Goal: Task Accomplishment & Management: Manage account settings

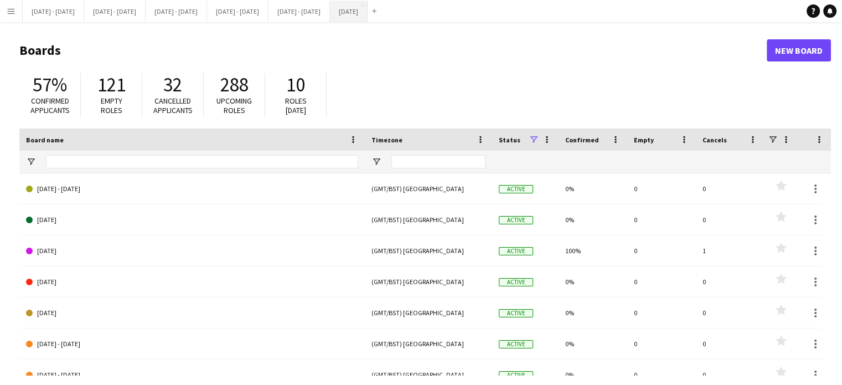
click at [368, 12] on button "[DATE] Close" at bounding box center [349, 12] width 38 height 22
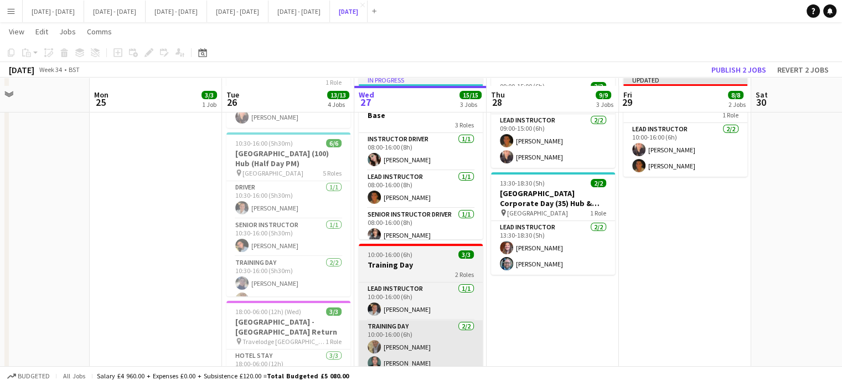
scroll to position [277, 0]
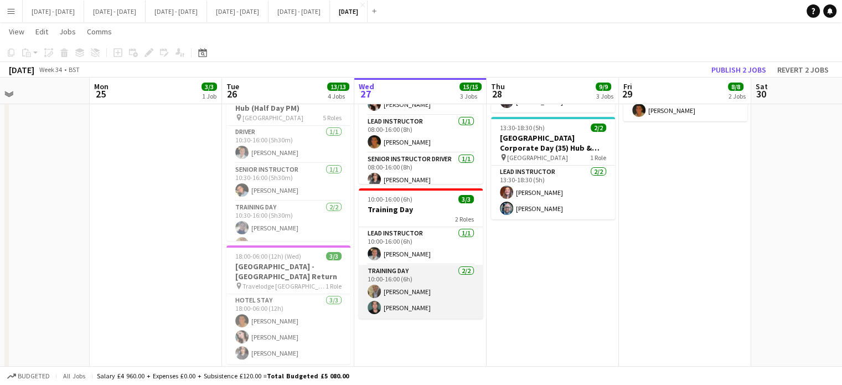
click at [393, 285] on app-card-role "Training Day [DATE] 10:00-16:00 (6h) [PERSON_NAME] Bin [PERSON_NAME]" at bounding box center [421, 292] width 124 height 54
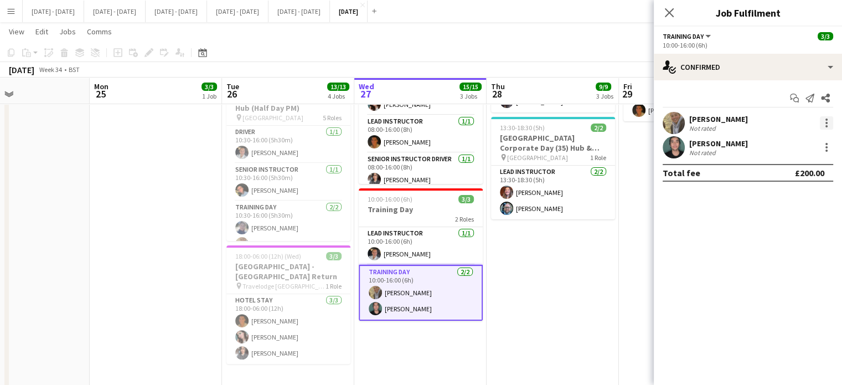
click at [828, 121] on div at bounding box center [826, 122] width 13 height 13
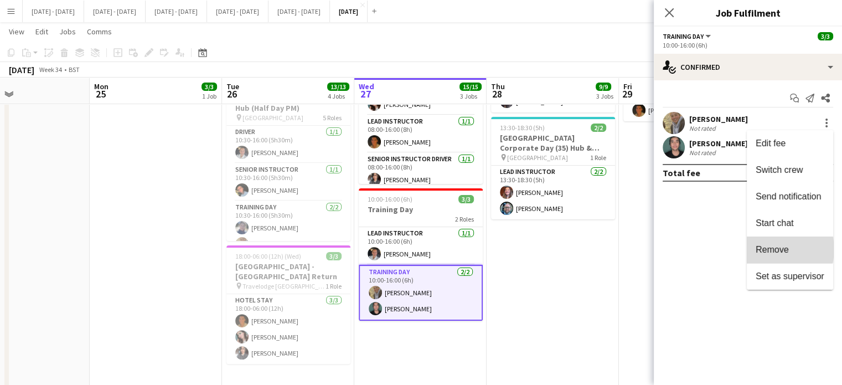
click at [771, 249] on span "Remove" at bounding box center [772, 249] width 33 height 9
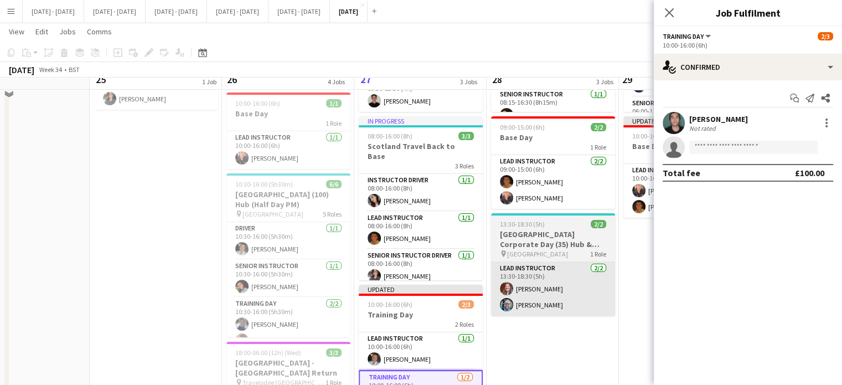
scroll to position [166, 0]
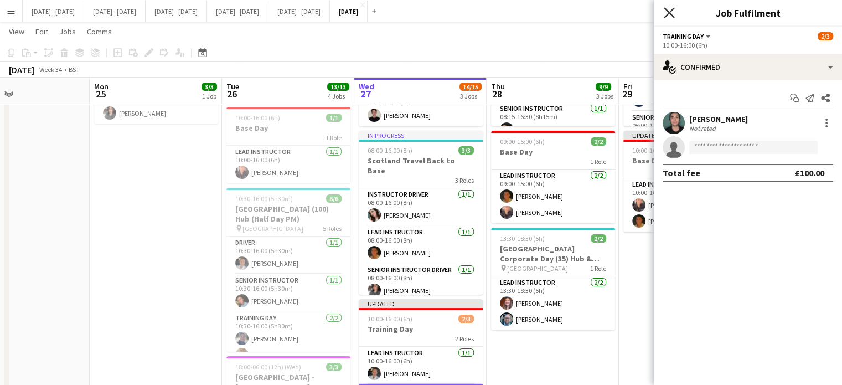
click at [669, 12] on icon at bounding box center [669, 12] width 11 height 11
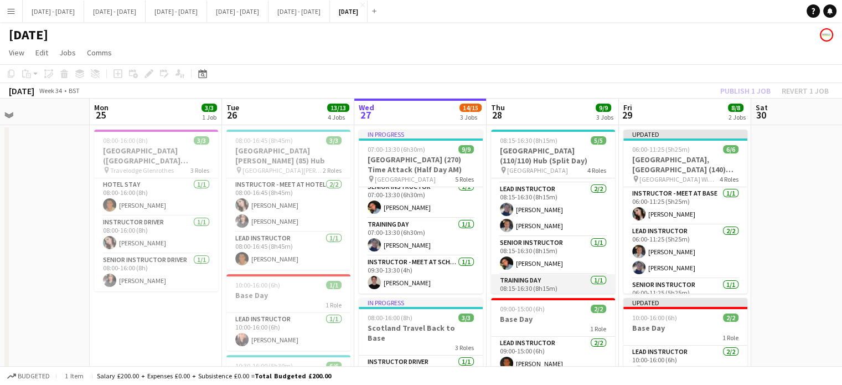
scroll to position [51, 0]
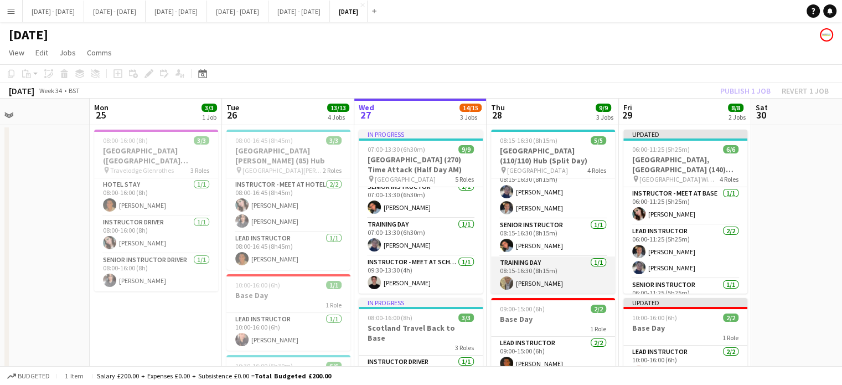
click at [540, 279] on app-card-role "Training Day [DATE] 08:15-16:30 (8h15m) [PERSON_NAME]" at bounding box center [553, 275] width 124 height 38
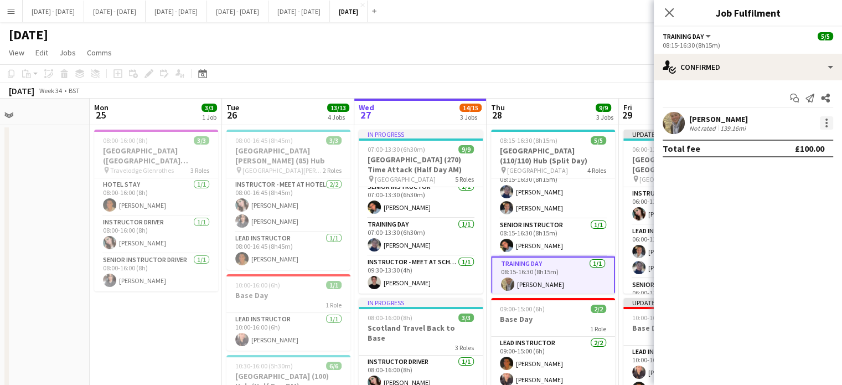
click at [826, 124] on div at bounding box center [826, 122] width 13 height 13
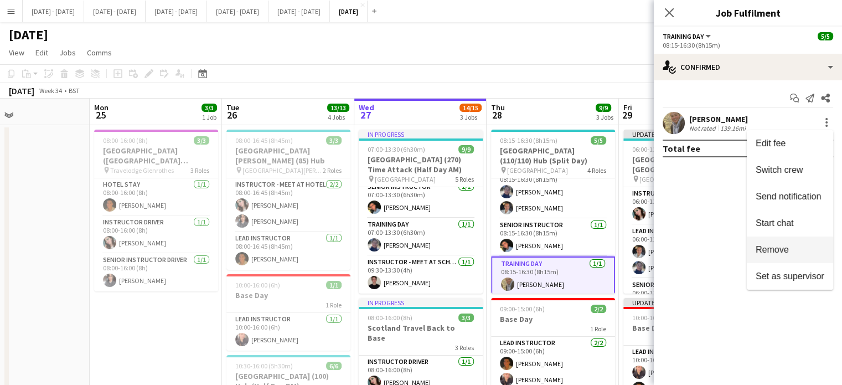
click at [777, 250] on span "Remove" at bounding box center [772, 249] width 33 height 9
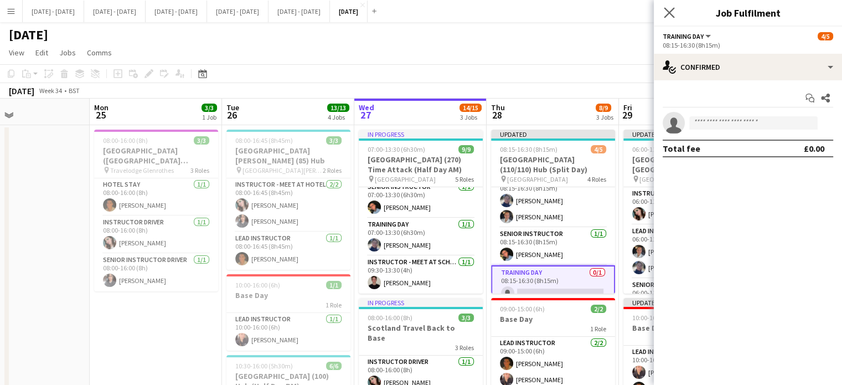
click at [662, 13] on app-icon "Close pop-in" at bounding box center [670, 13] width 16 height 16
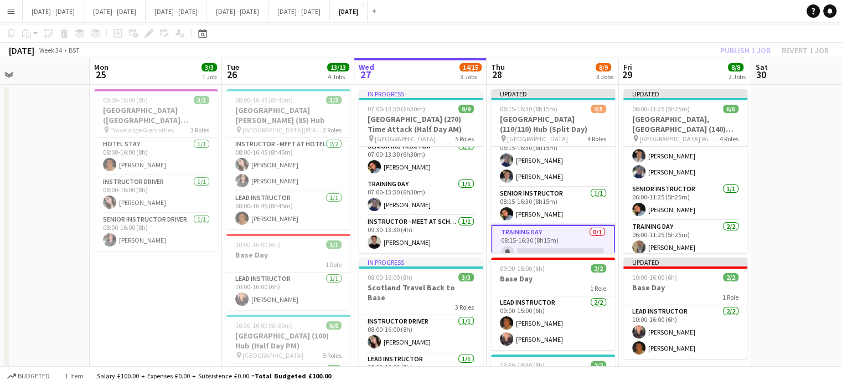
scroll to position [55, 0]
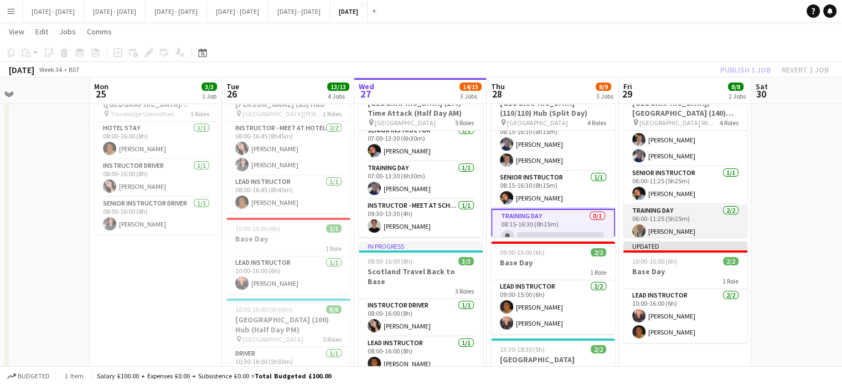
click at [668, 228] on app-card-role "Training Day [DATE] 06:00-11:25 (5h25m) [PERSON_NAME] Bin [PERSON_NAME]" at bounding box center [685, 231] width 124 height 54
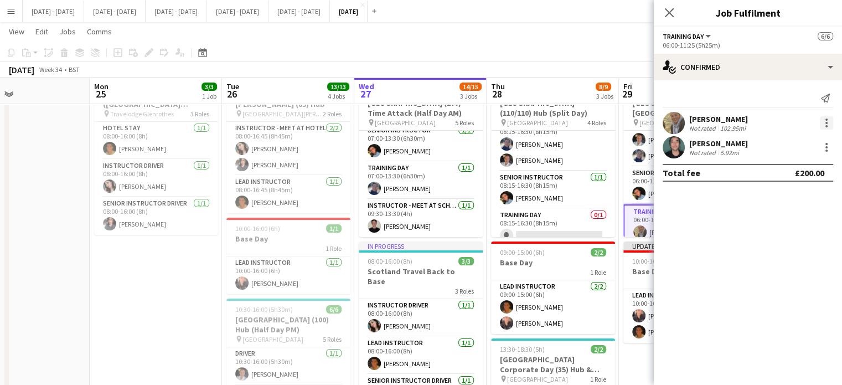
click at [827, 120] on div at bounding box center [827, 119] width 2 height 2
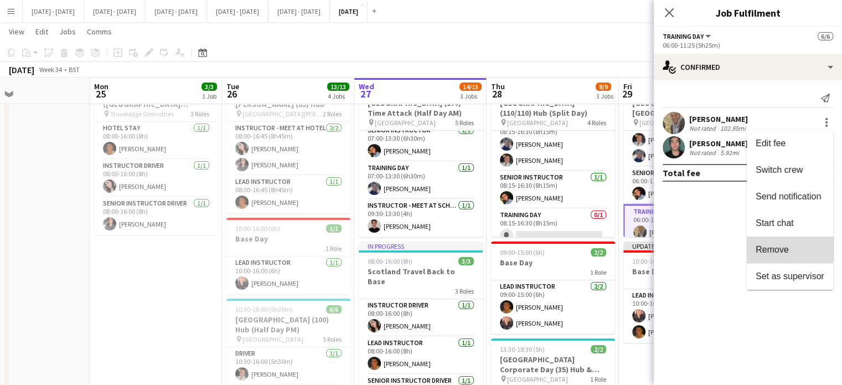
click at [769, 245] on span "Remove" at bounding box center [772, 249] width 33 height 9
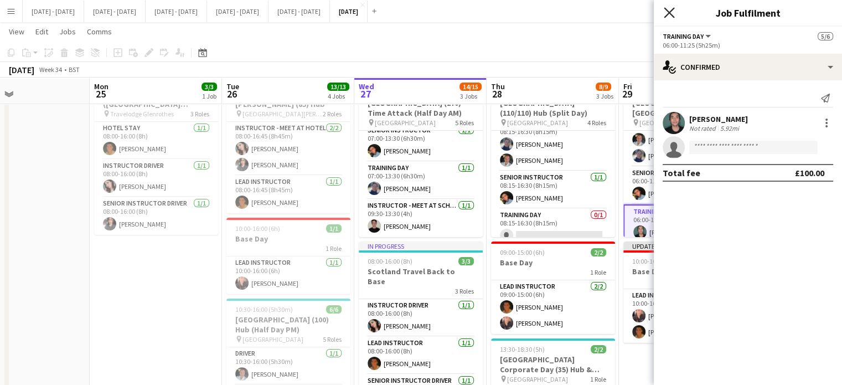
click at [668, 11] on icon "Close pop-in" at bounding box center [669, 12] width 11 height 11
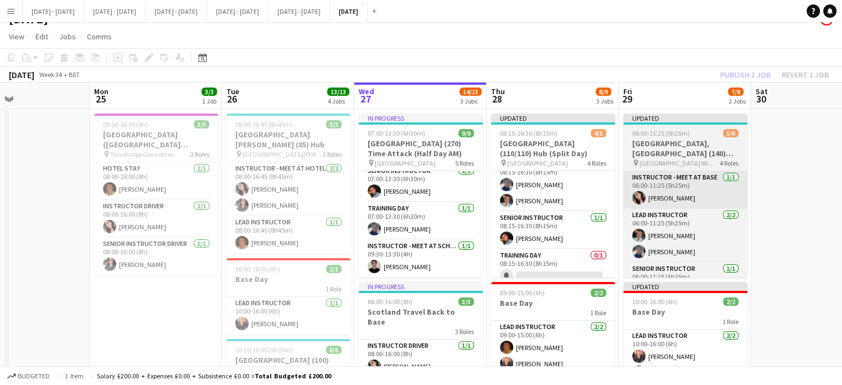
scroll to position [0, 0]
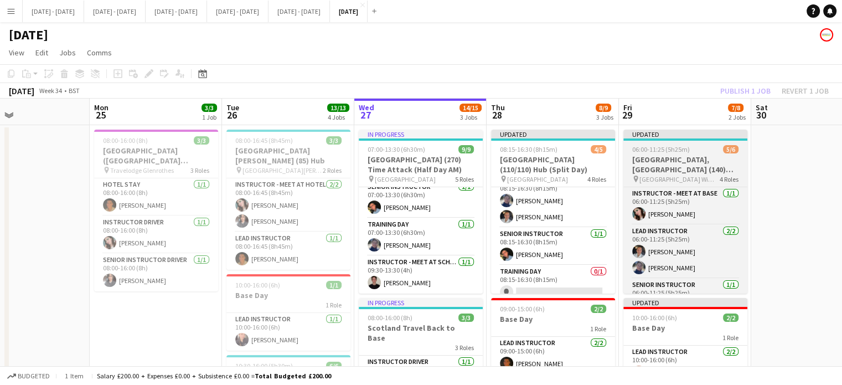
click at [676, 162] on h3 "[GEOGRAPHIC_DATA], [GEOGRAPHIC_DATA] (140) Hub (Half Day AM)" at bounding box center [685, 164] width 124 height 20
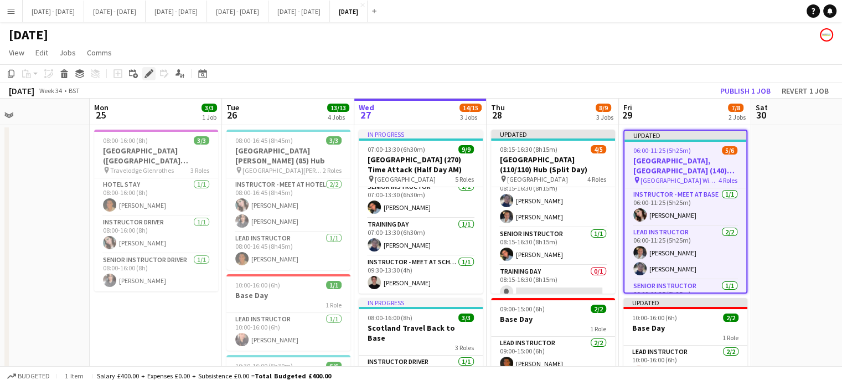
click at [144, 75] on div "Edit" at bounding box center [148, 73] width 13 height 13
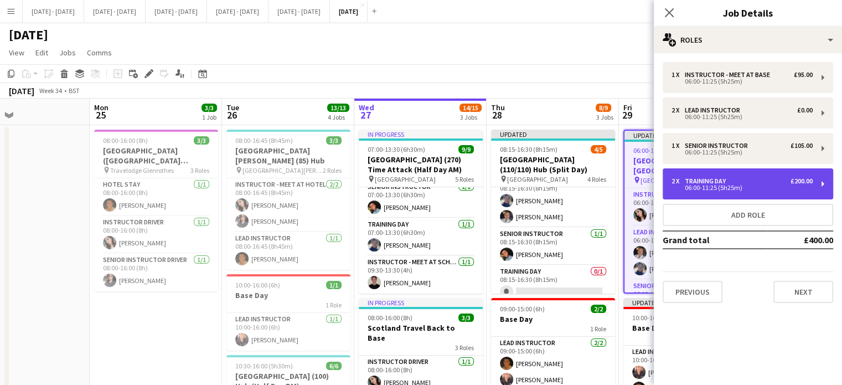
click at [727, 182] on div "Training Day" at bounding box center [707, 181] width 45 height 8
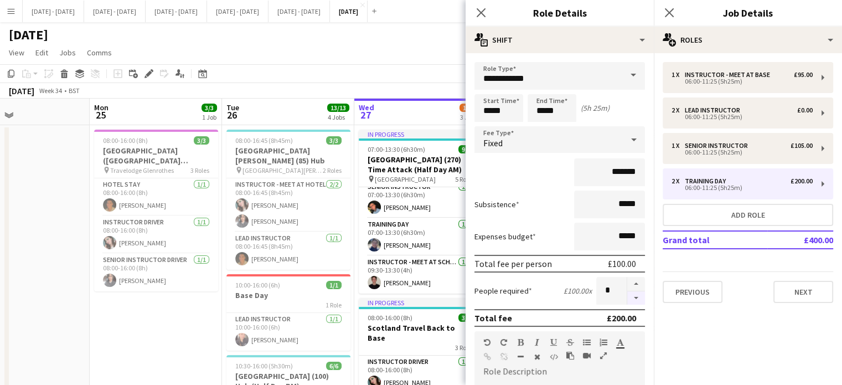
click at [627, 295] on button "button" at bounding box center [636, 298] width 18 height 14
type input "*"
click at [483, 11] on icon at bounding box center [481, 12] width 11 height 11
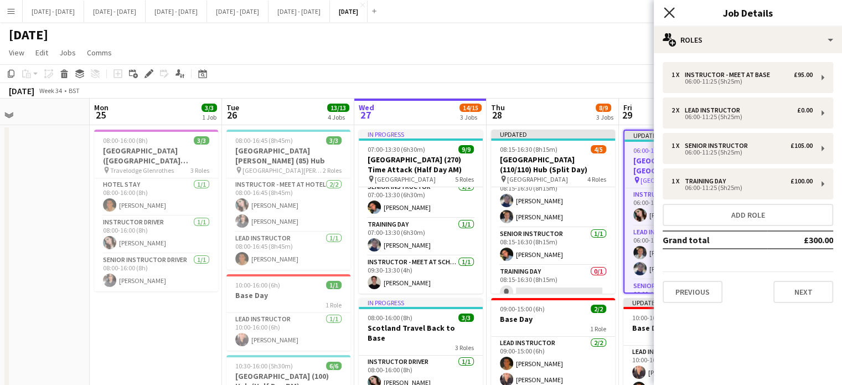
click at [671, 16] on icon "Close pop-in" at bounding box center [669, 12] width 11 height 11
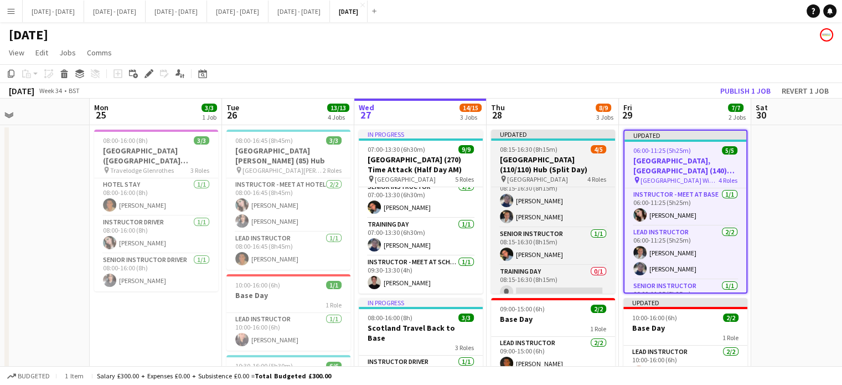
click at [546, 162] on h3 "[GEOGRAPHIC_DATA] (110/110) Hub (Split Day)" at bounding box center [553, 164] width 124 height 20
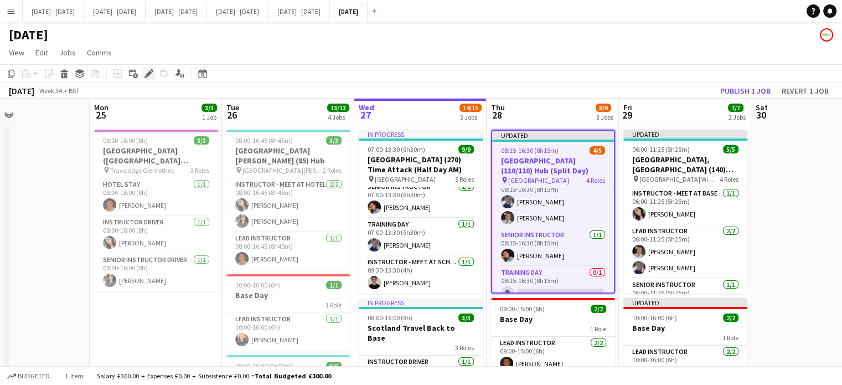
click at [149, 75] on icon at bounding box center [149, 74] width 6 height 6
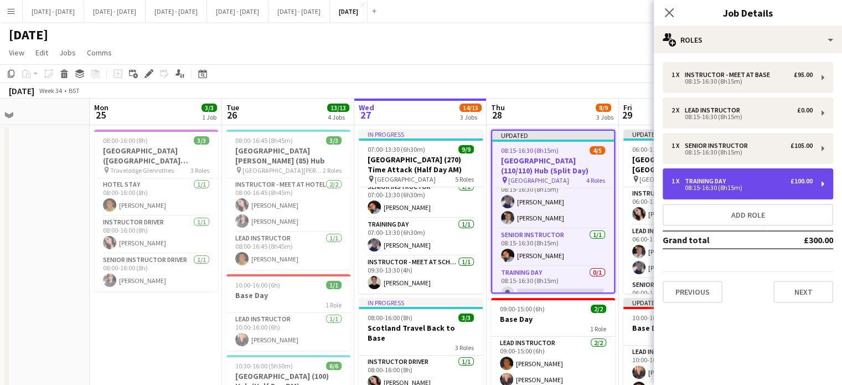
click at [776, 188] on div "08:15-16:30 (8h15m)" at bounding box center [742, 188] width 141 height 6
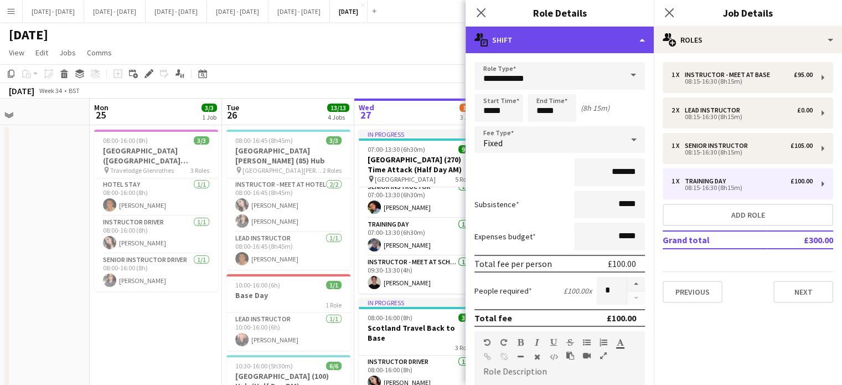
click at [622, 39] on div "multiple-actions-text Shift" at bounding box center [560, 40] width 188 height 27
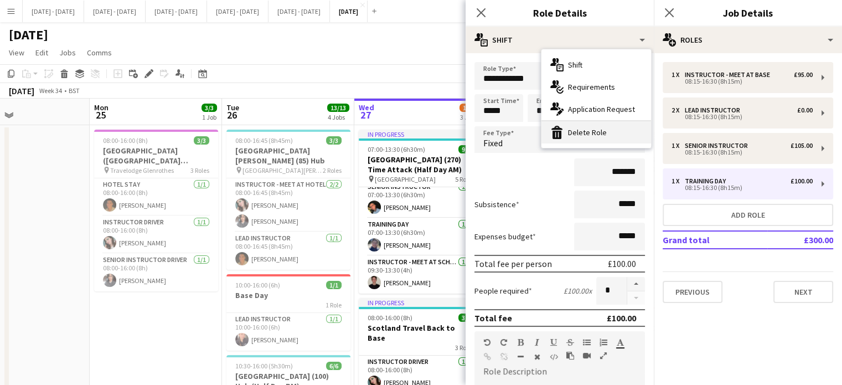
click at [587, 132] on div "bin-2 Delete Role" at bounding box center [597, 132] width 110 height 22
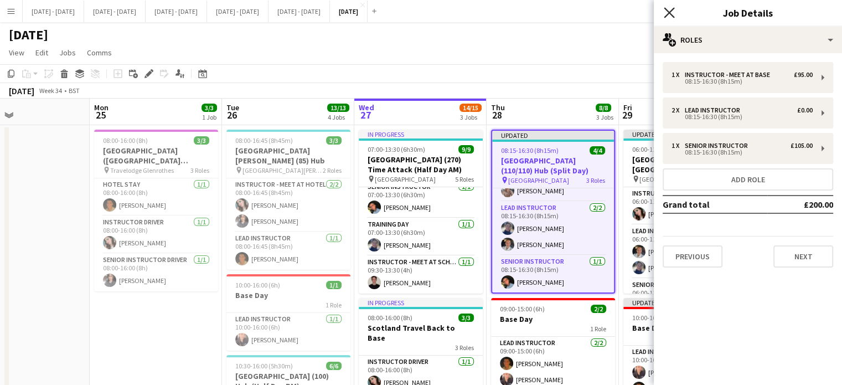
click at [671, 12] on icon at bounding box center [669, 12] width 11 height 11
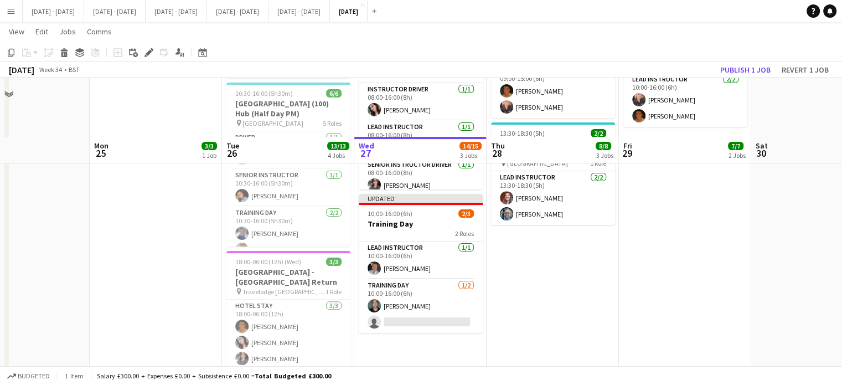
scroll to position [332, 0]
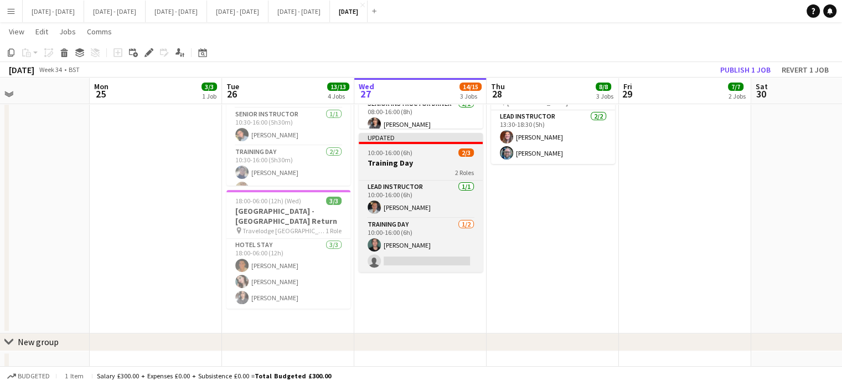
click at [408, 168] on div "2 Roles" at bounding box center [421, 172] width 124 height 9
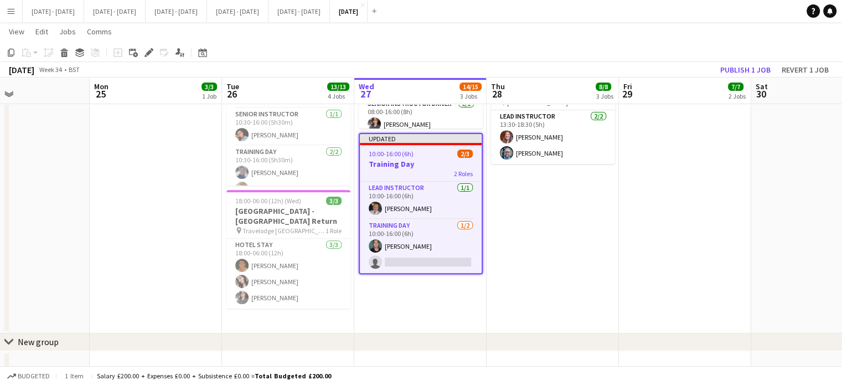
scroll to position [22, 0]
click at [146, 57] on div "Edit" at bounding box center [148, 52] width 13 height 13
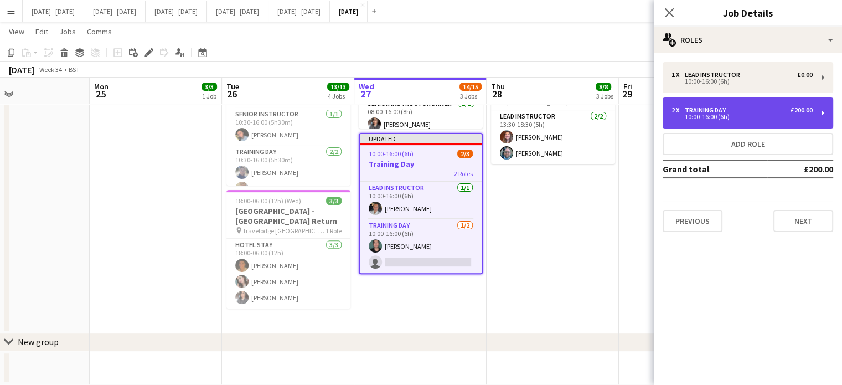
click at [713, 116] on div "10:00-16:00 (6h)" at bounding box center [742, 117] width 141 height 6
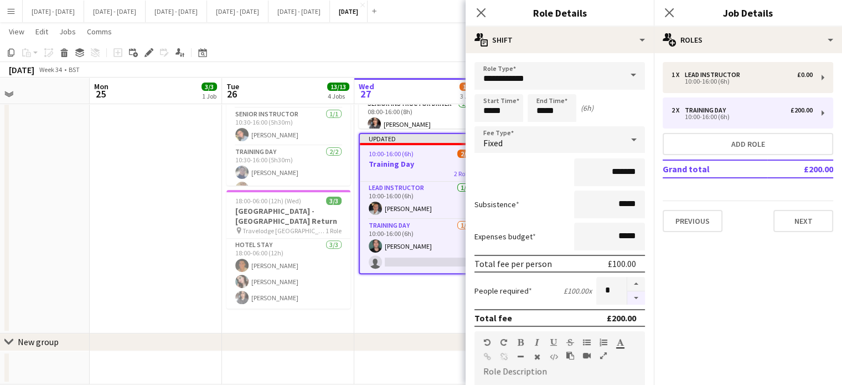
click at [627, 297] on button "button" at bounding box center [636, 298] width 18 height 14
type input "*"
click at [483, 9] on icon "Close pop-in" at bounding box center [481, 12] width 11 height 11
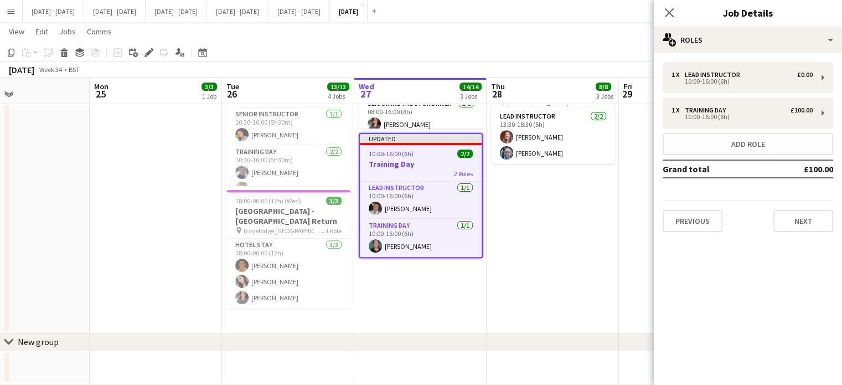
drag, startPoint x: 666, startPoint y: 9, endPoint x: 585, endPoint y: 172, distance: 181.8
click at [666, 11] on icon "Close pop-in" at bounding box center [669, 12] width 9 height 9
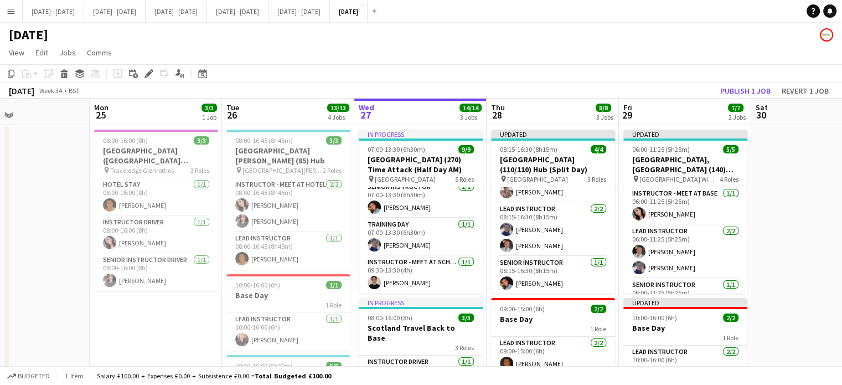
scroll to position [0, 357]
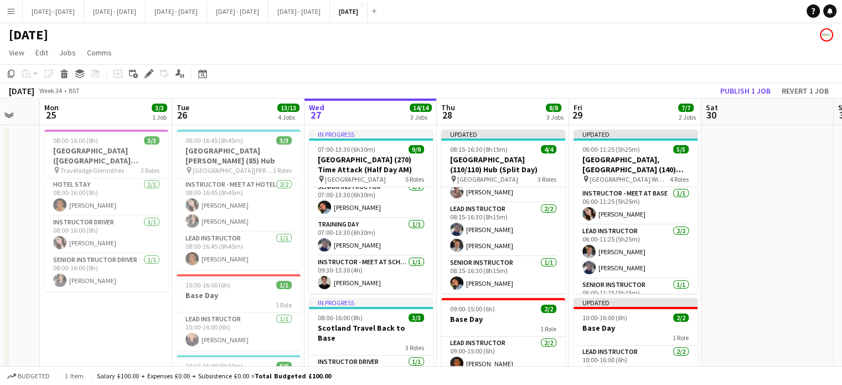
drag, startPoint x: 176, startPoint y: 338, endPoint x: 126, endPoint y: 335, distance: 49.9
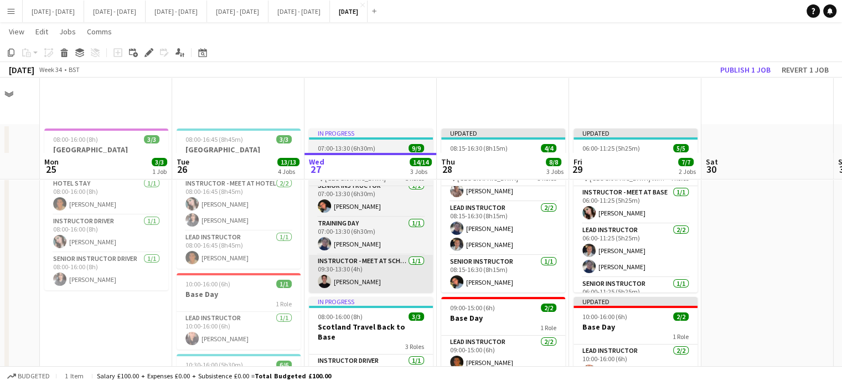
scroll to position [221, 0]
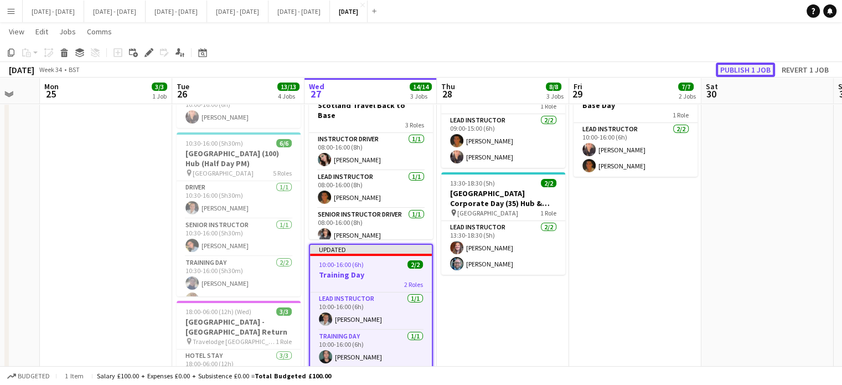
click at [741, 69] on button "Publish 1 job" at bounding box center [745, 70] width 59 height 14
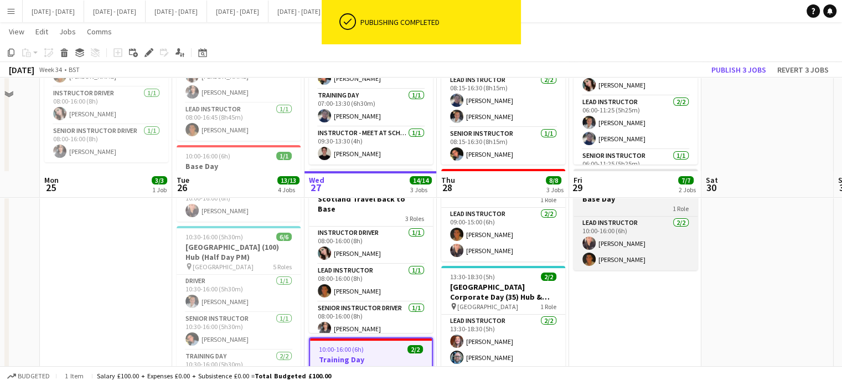
scroll to position [0, 0]
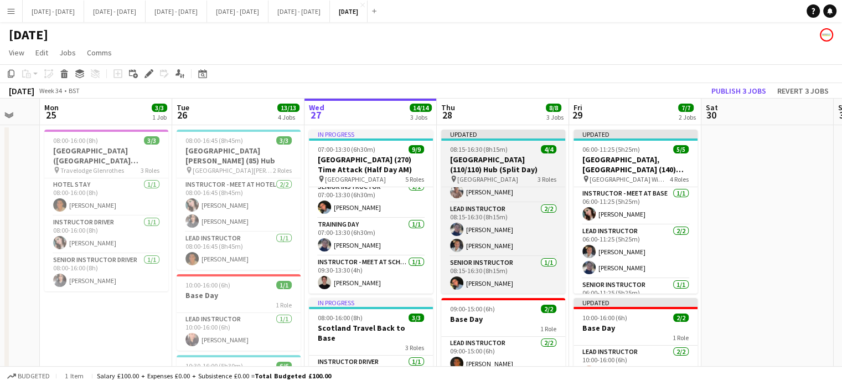
click at [494, 164] on h3 "[GEOGRAPHIC_DATA] (110/110) Hub (Split Day)" at bounding box center [503, 164] width 124 height 20
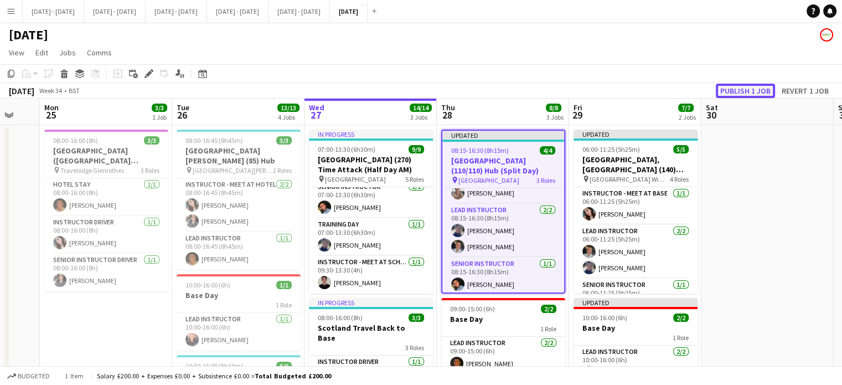
click at [735, 87] on button "Publish 1 job" at bounding box center [745, 91] width 59 height 14
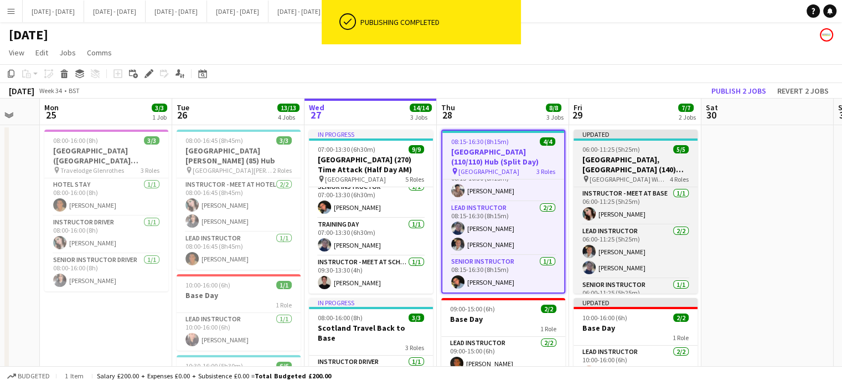
click at [633, 169] on h3 "[GEOGRAPHIC_DATA], [GEOGRAPHIC_DATA] (140) Hub (Half Day AM)" at bounding box center [636, 164] width 124 height 20
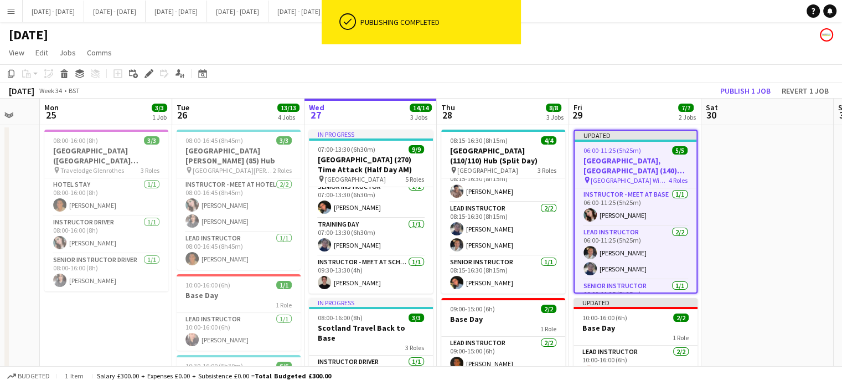
scroll to position [13, 0]
click at [748, 87] on button "Publish 1 job" at bounding box center [745, 91] width 59 height 14
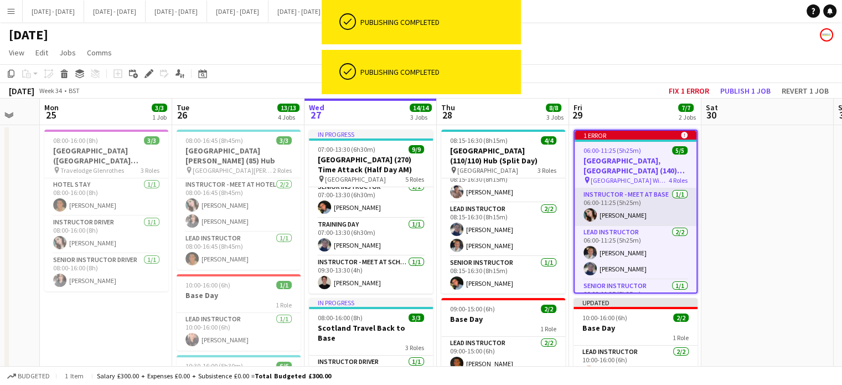
scroll to position [62, 0]
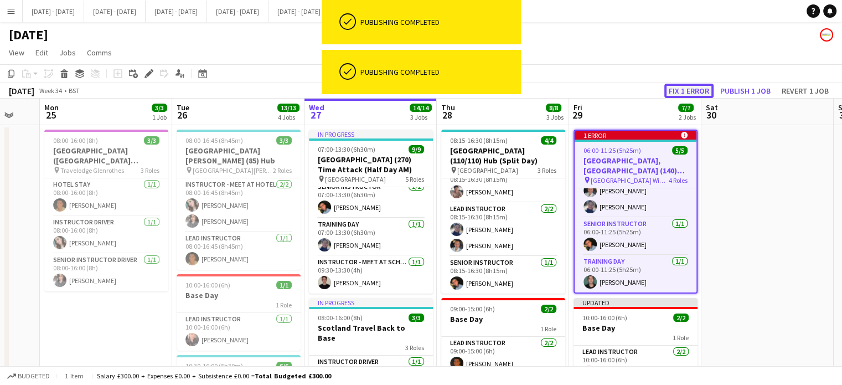
click at [691, 87] on button "Fix 1 error" at bounding box center [688, 91] width 49 height 14
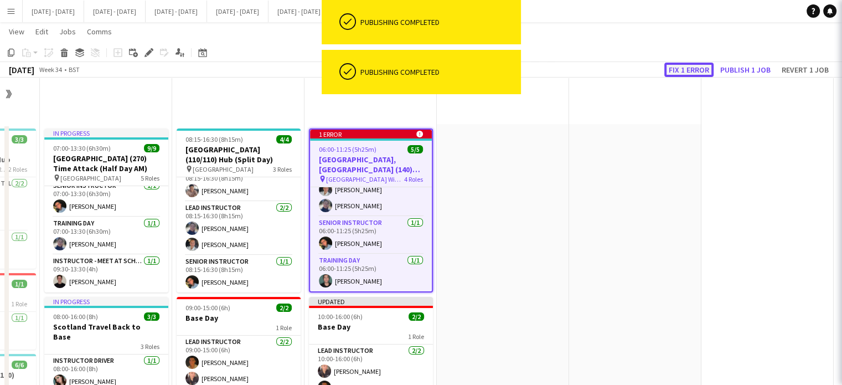
scroll to position [0, 381]
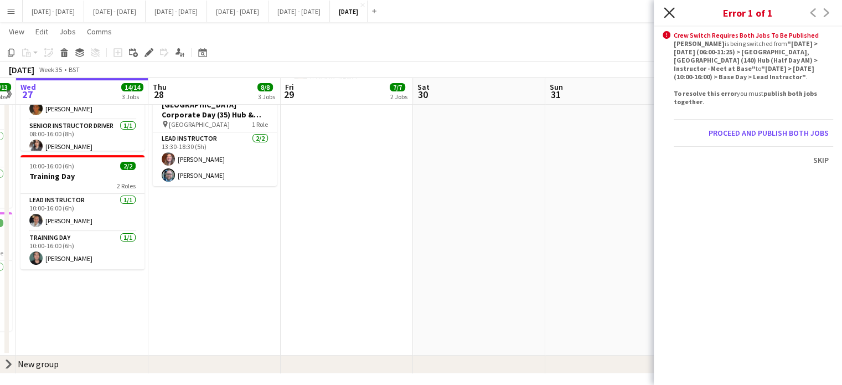
click at [672, 11] on icon "Close pop-in" at bounding box center [669, 12] width 11 height 11
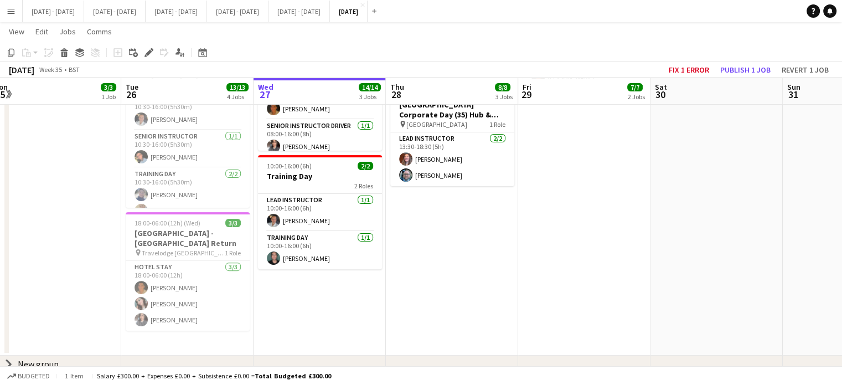
scroll to position [0, 260]
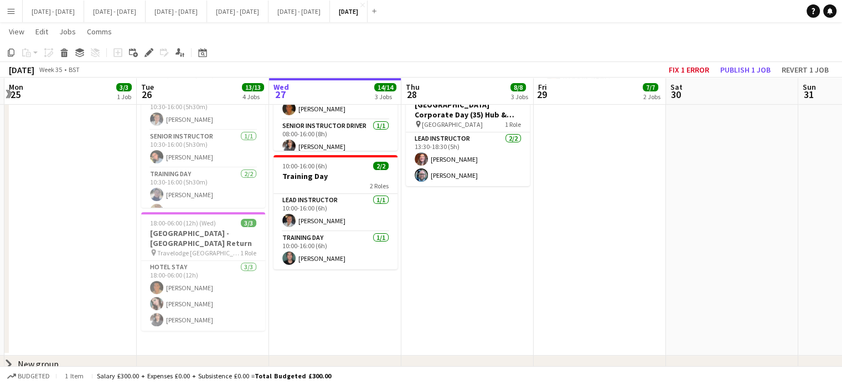
drag, startPoint x: 275, startPoint y: 302, endPoint x: 520, endPoint y: 315, distance: 246.2
click at [520, 315] on app-calendar-viewport "Sat 23 Sun 24 Mon 25 3/3 1 Job Tue 26 13/13 4 Jobs Wed 27 14/14 3 Jobs Thu 28 8…" at bounding box center [421, 53] width 842 height 640
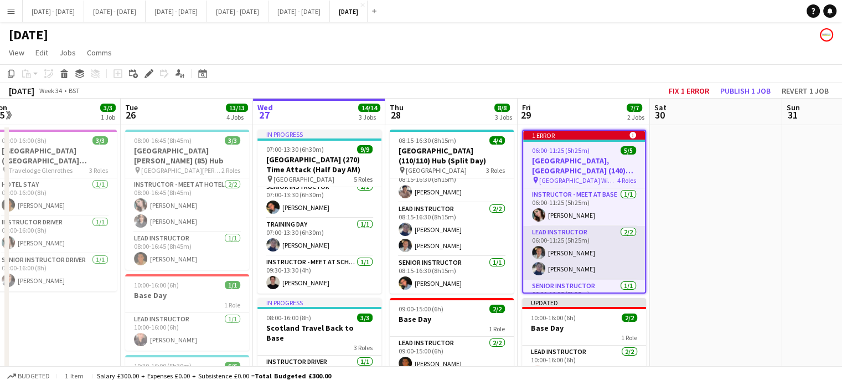
drag, startPoint x: 702, startPoint y: 270, endPoint x: 627, endPoint y: 273, distance: 74.8
click at [683, 278] on app-calendar-viewport "Sat 23 Sun 24 Mon 25 3/3 1 Job Tue 26 13/13 4 Jobs Wed 27 14/14 3 Jobs Thu 28 8…" at bounding box center [421, 392] width 842 height 586
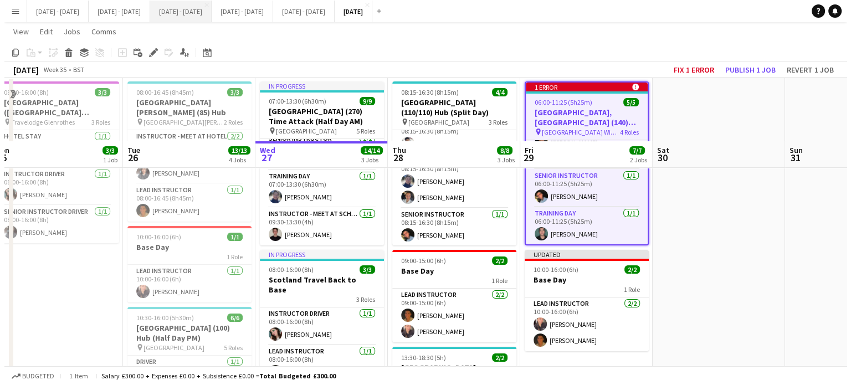
scroll to position [0, 0]
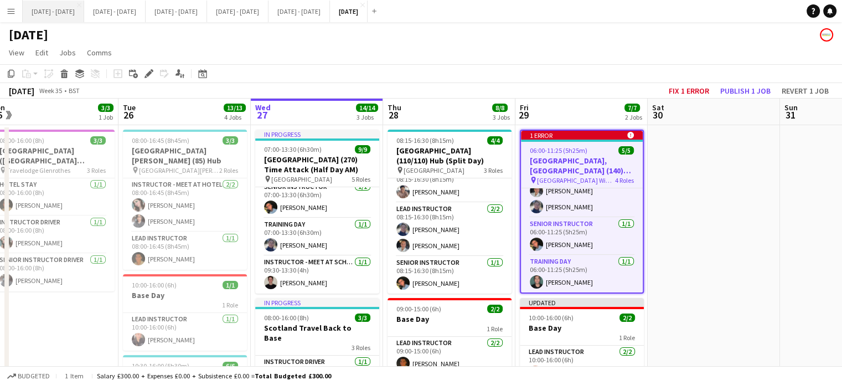
click at [62, 15] on button "[DATE] - [DATE] Close" at bounding box center [53, 12] width 61 height 22
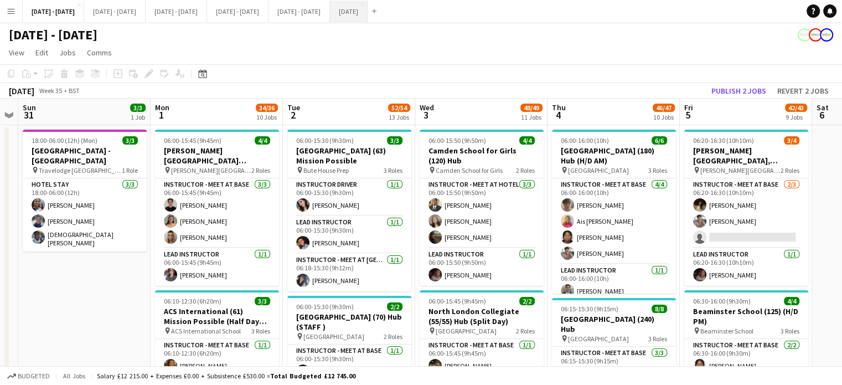
click at [368, 12] on button "[DATE] Close" at bounding box center [349, 12] width 38 height 22
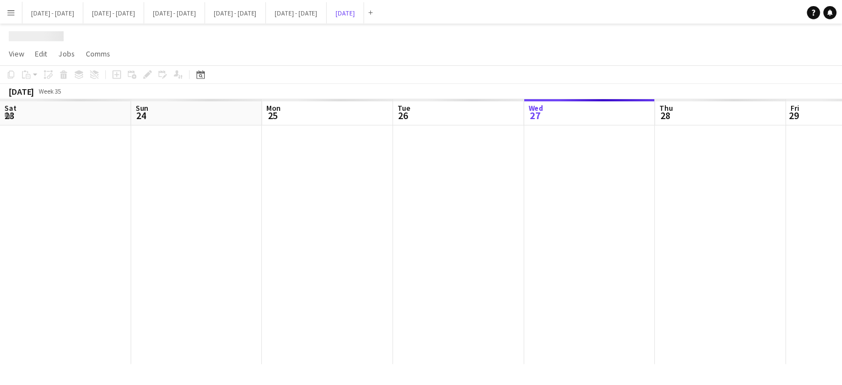
scroll to position [0, 279]
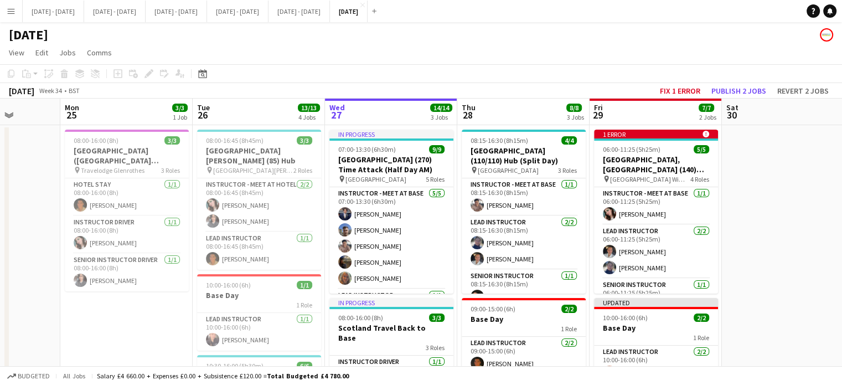
drag, startPoint x: 719, startPoint y: 275, endPoint x: 773, endPoint y: 266, distance: 54.9
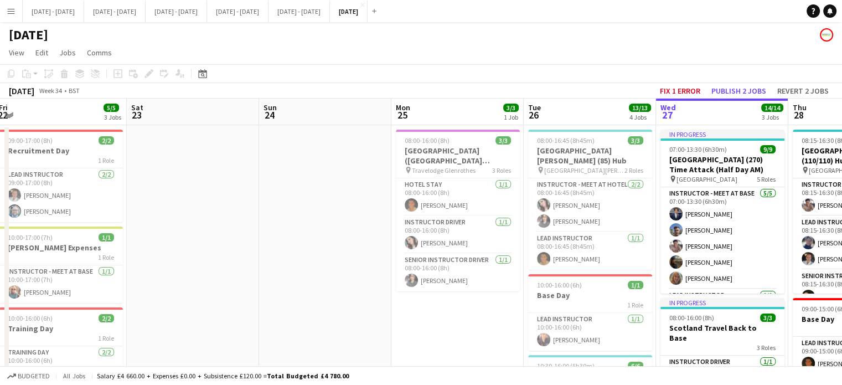
scroll to position [0, 251]
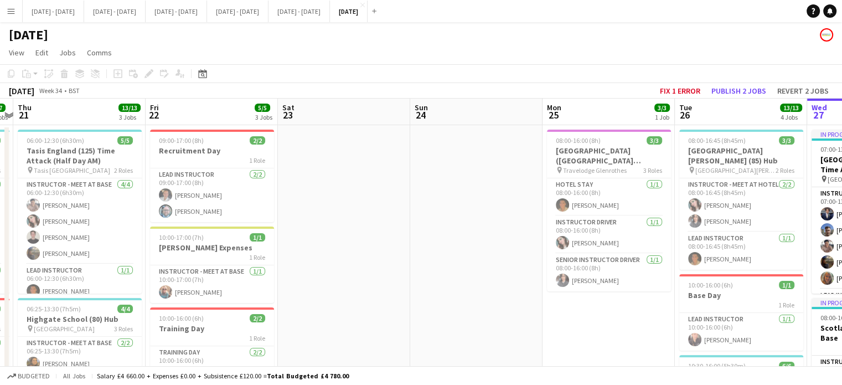
drag, startPoint x: 208, startPoint y: 310, endPoint x: 593, endPoint y: 306, distance: 384.9
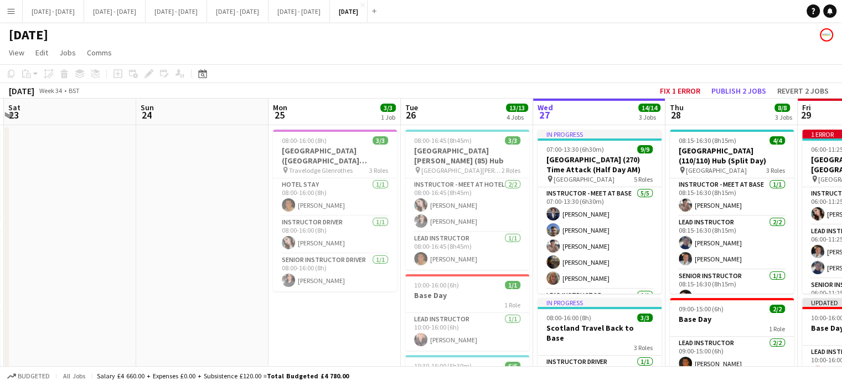
drag, startPoint x: 566, startPoint y: 324, endPoint x: 291, endPoint y: 341, distance: 275.2
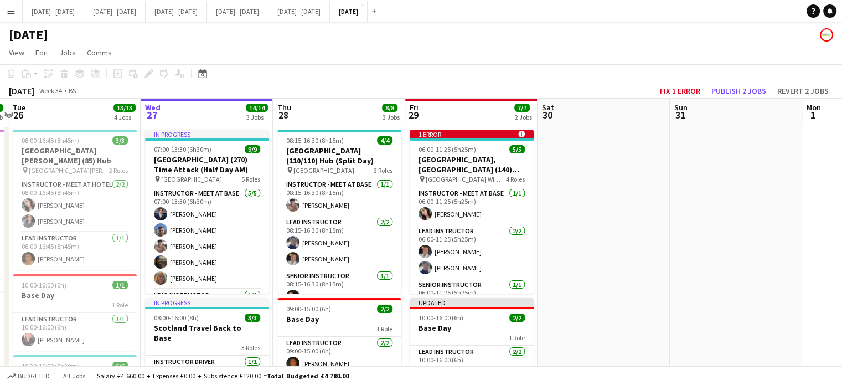
drag, startPoint x: 303, startPoint y: 321, endPoint x: 167, endPoint y: 324, distance: 136.8
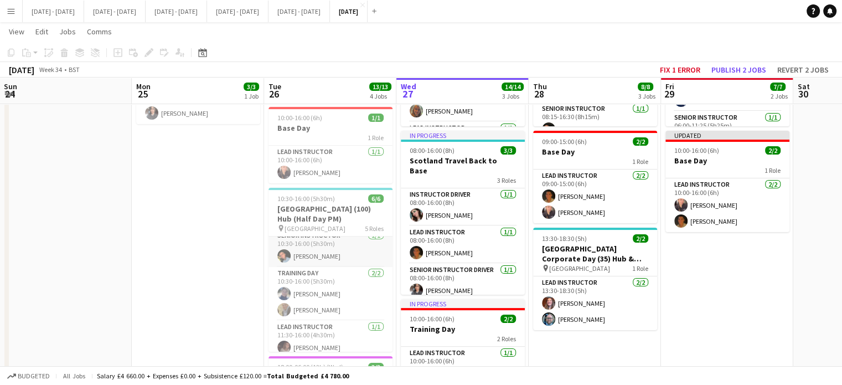
scroll to position [89, 0]
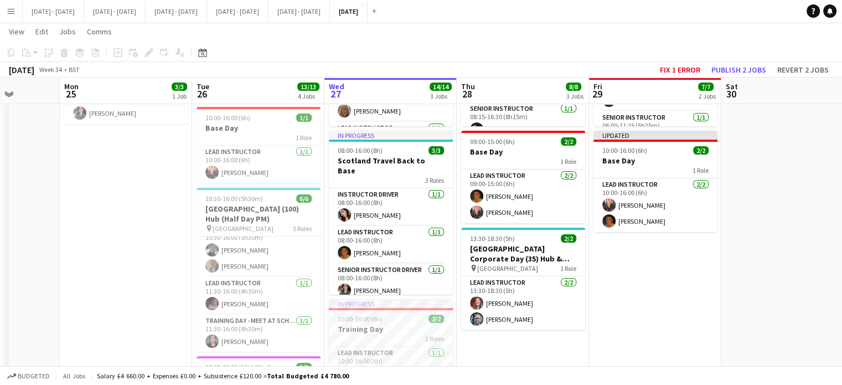
drag, startPoint x: 687, startPoint y: 347, endPoint x: 594, endPoint y: 351, distance: 93.1
click at [612, 355] on app-calendar-viewport "Thu 21 13/13 3 Jobs Fri 22 5/5 3 Jobs Sat 23 Sun 24 Mon 25 3/3 1 Job Tue 26 13/…" at bounding box center [421, 213] width 842 height 673
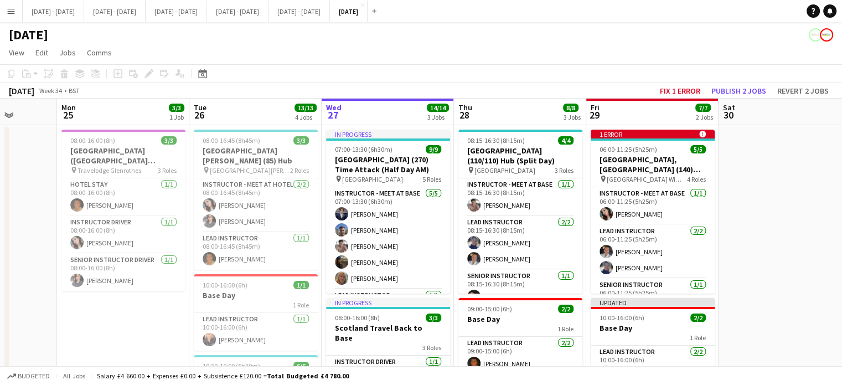
scroll to position [0, 475]
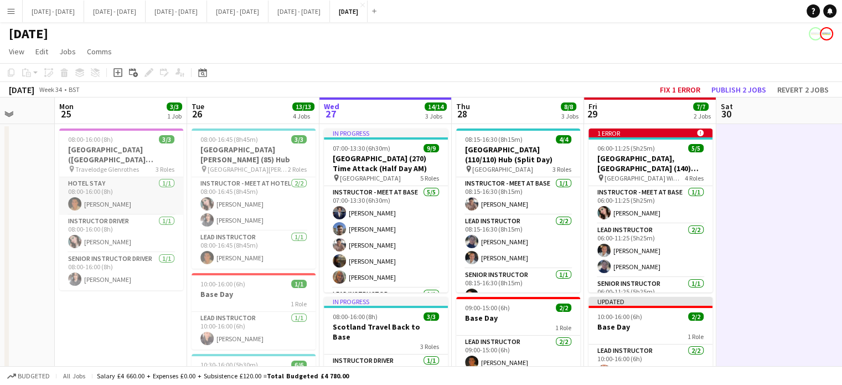
scroll to position [0, 0]
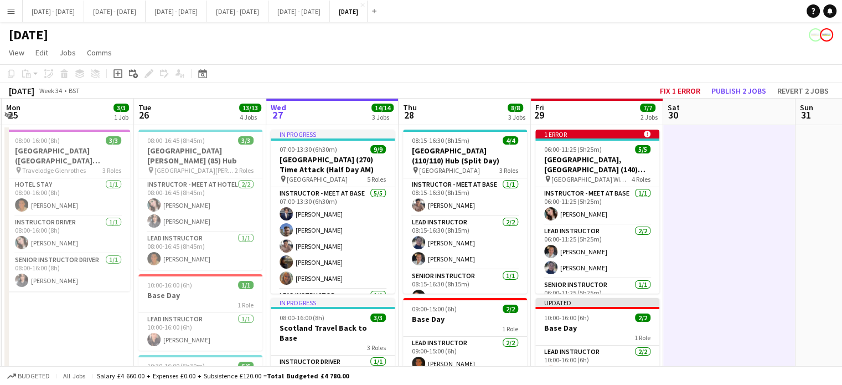
drag, startPoint x: 111, startPoint y: 322, endPoint x: 58, endPoint y: 323, distance: 53.2
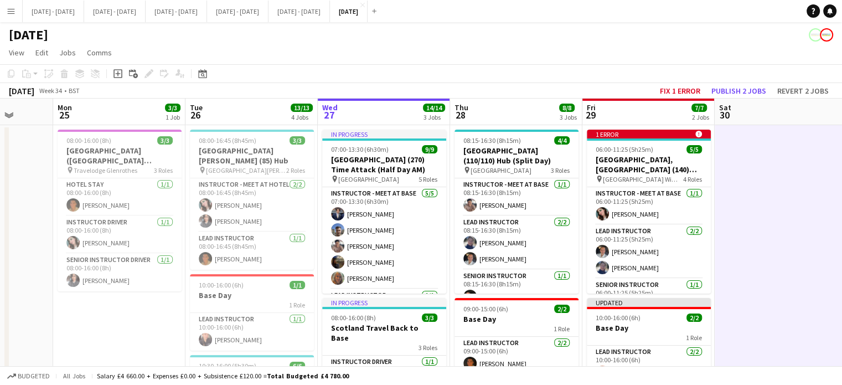
scroll to position [0, 475]
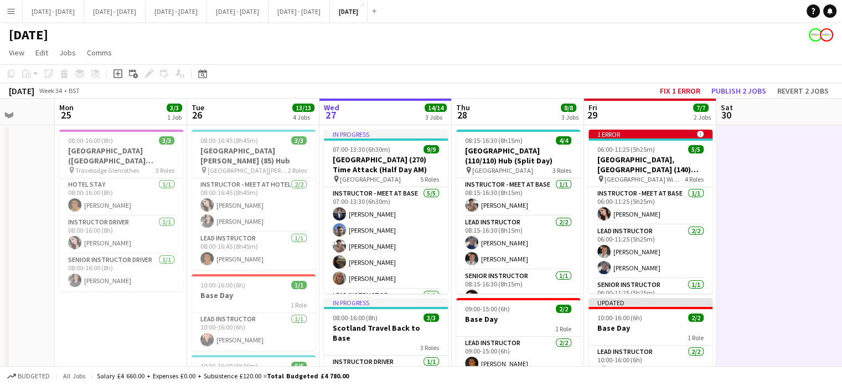
drag, startPoint x: 707, startPoint y: 271, endPoint x: 757, endPoint y: 261, distance: 51.8
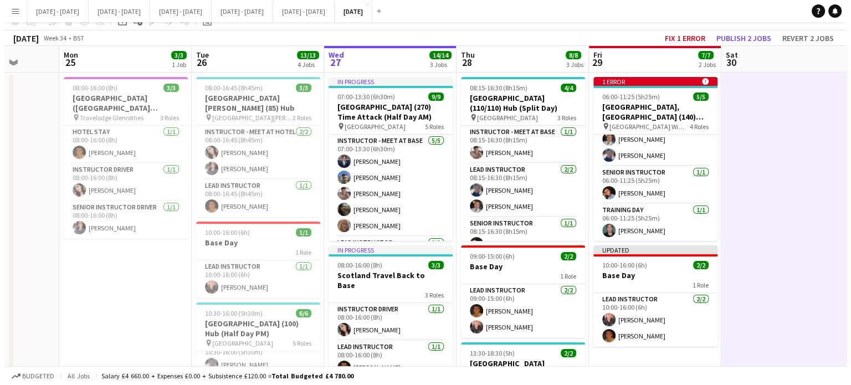
scroll to position [0, 0]
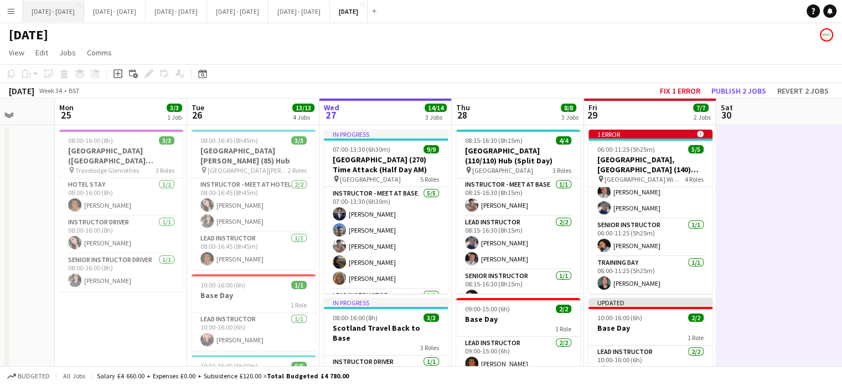
click at [48, 9] on button "[DATE] - [DATE] Close" at bounding box center [53, 12] width 61 height 22
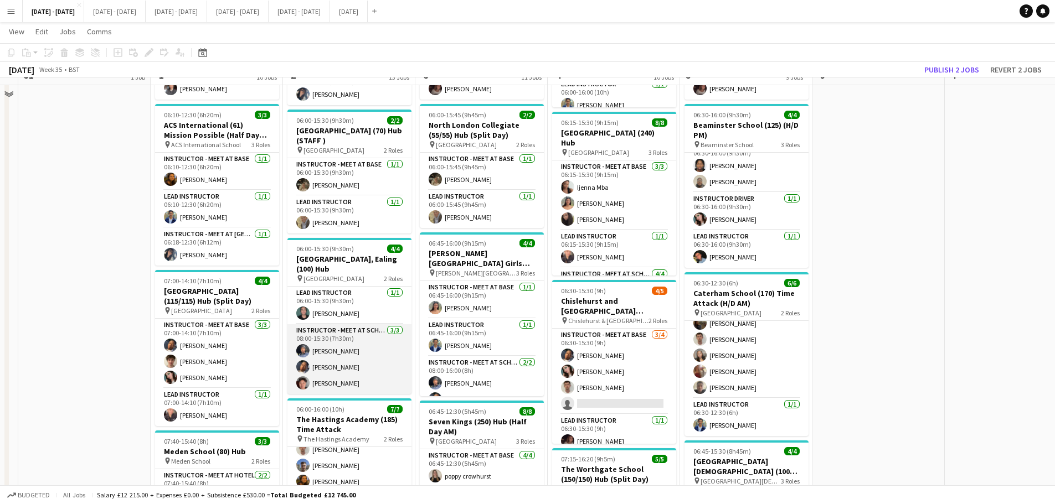
scroll to position [166, 0]
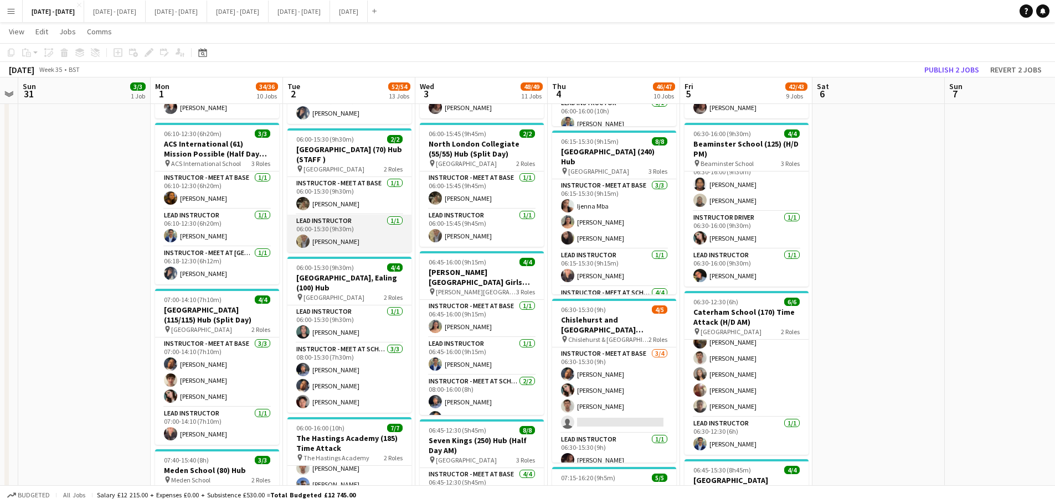
click at [331, 234] on app-card-role "Lead Instructor [DATE] 06:00-15:30 (9h30m) [PERSON_NAME]" at bounding box center [349, 234] width 124 height 38
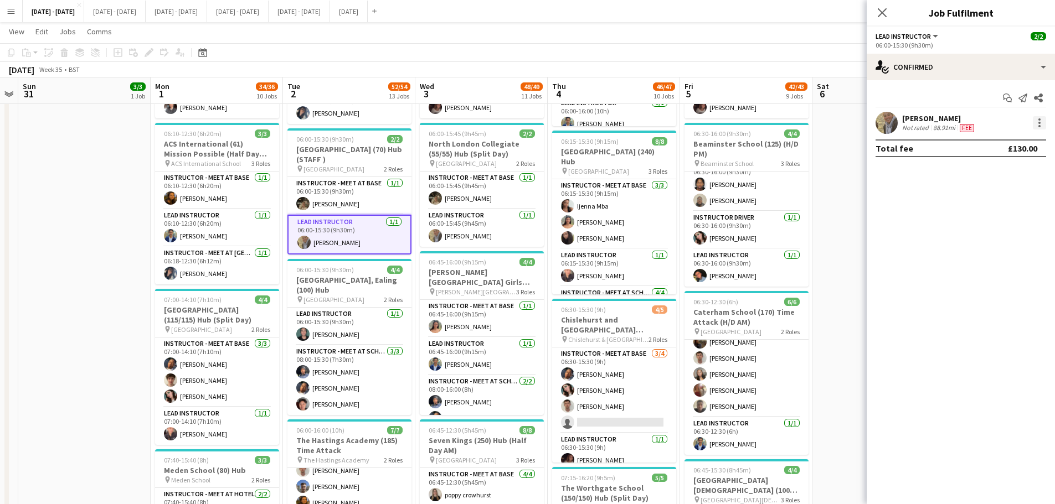
click at [850, 123] on div at bounding box center [1039, 122] width 13 height 13
click at [850, 243] on button "Remove" at bounding box center [1003, 249] width 86 height 27
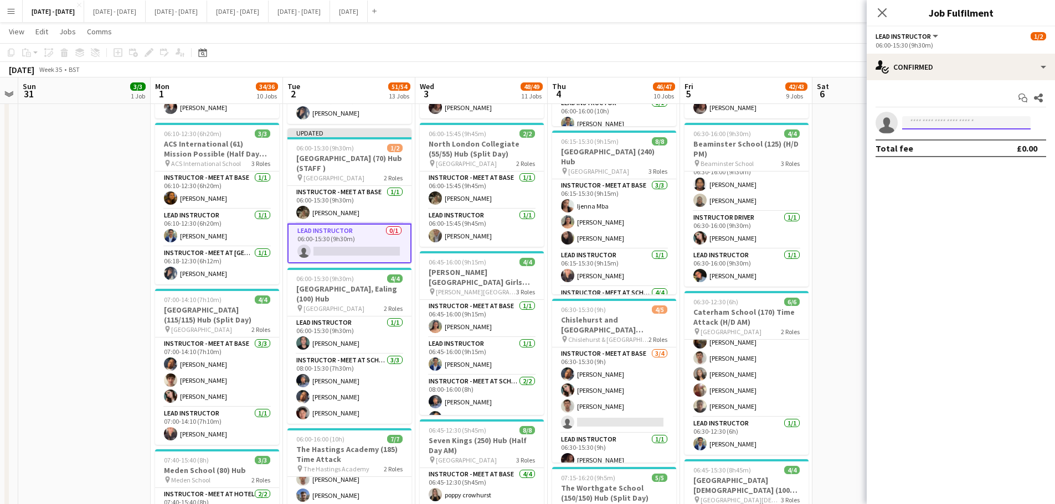
click at [850, 121] on input at bounding box center [966, 122] width 128 height 13
type input "****"
click at [850, 136] on span "[PERSON_NAME] Active" at bounding box center [966, 138] width 111 height 9
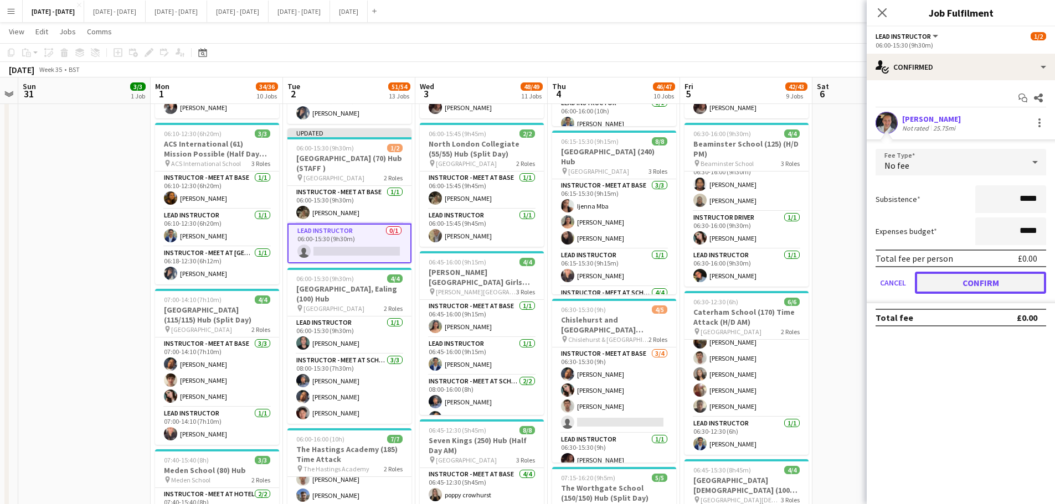
click at [850, 288] on button "Confirm" at bounding box center [980, 283] width 131 height 22
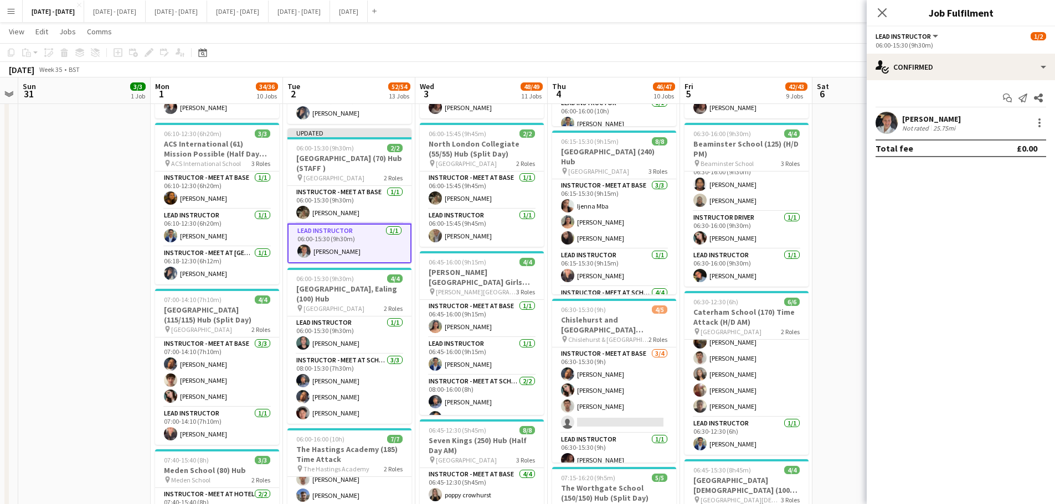
click at [850, 10] on icon "Close pop-in" at bounding box center [882, 12] width 9 height 9
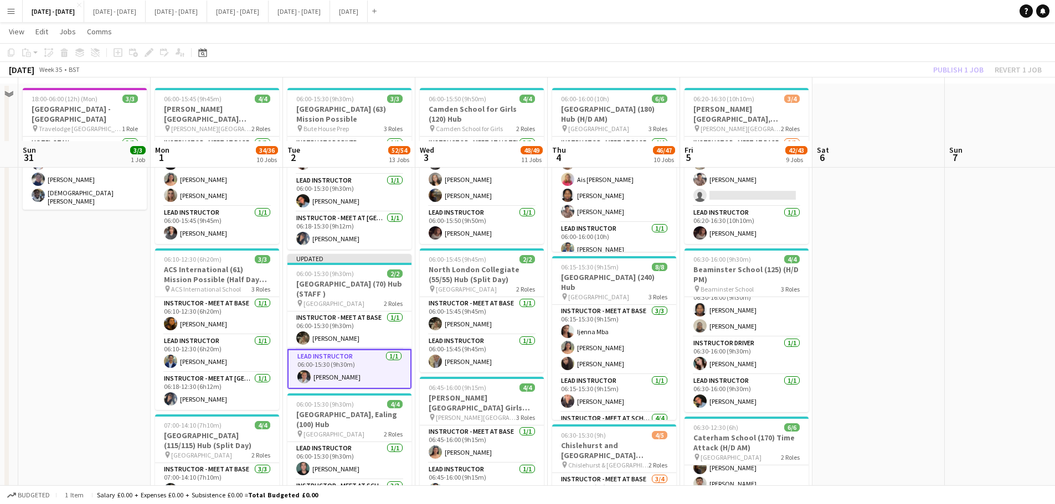
scroll to position [111, 0]
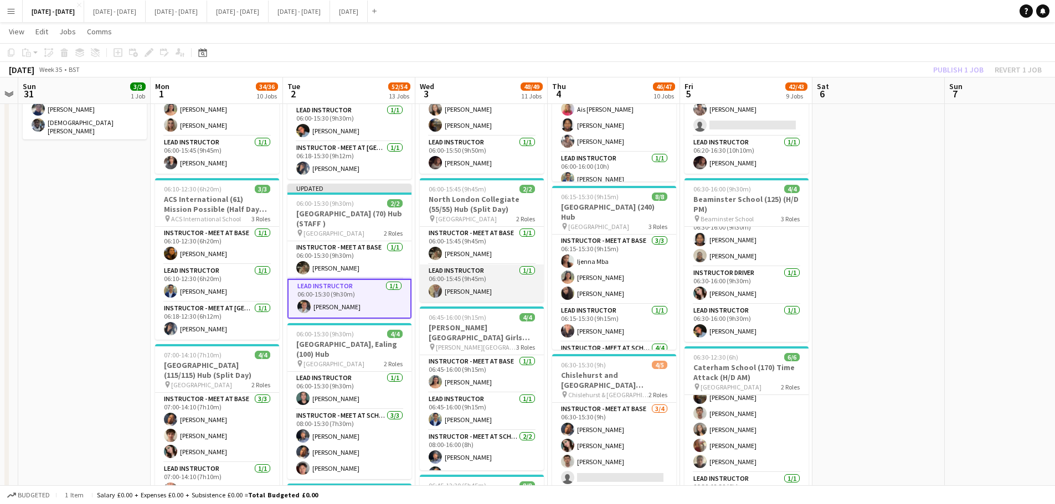
click at [467, 283] on app-card-role "Lead Instructor [DATE] 06:00-15:45 (9h45m) [PERSON_NAME]" at bounding box center [482, 284] width 124 height 38
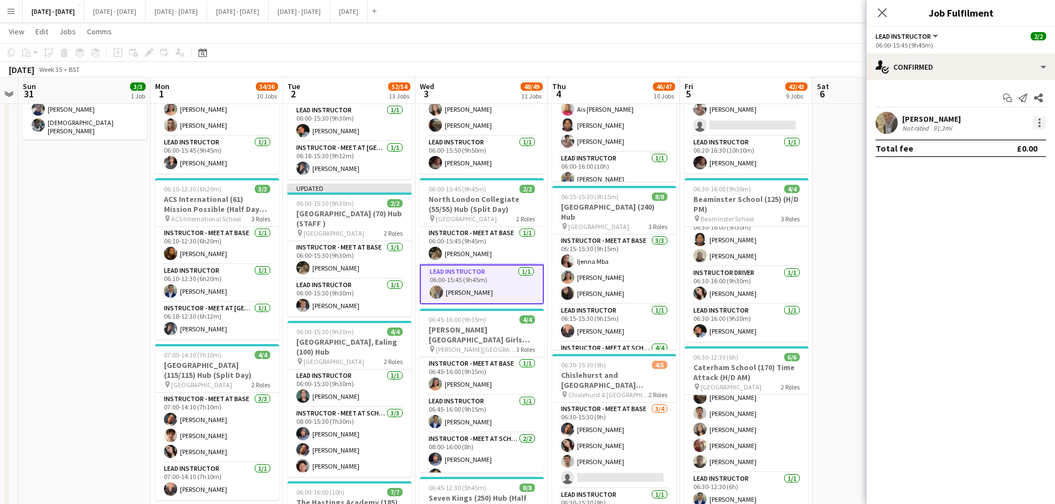
click at [850, 118] on div at bounding box center [1039, 122] width 13 height 13
click at [850, 248] on span "Remove" at bounding box center [1002, 250] width 69 height 10
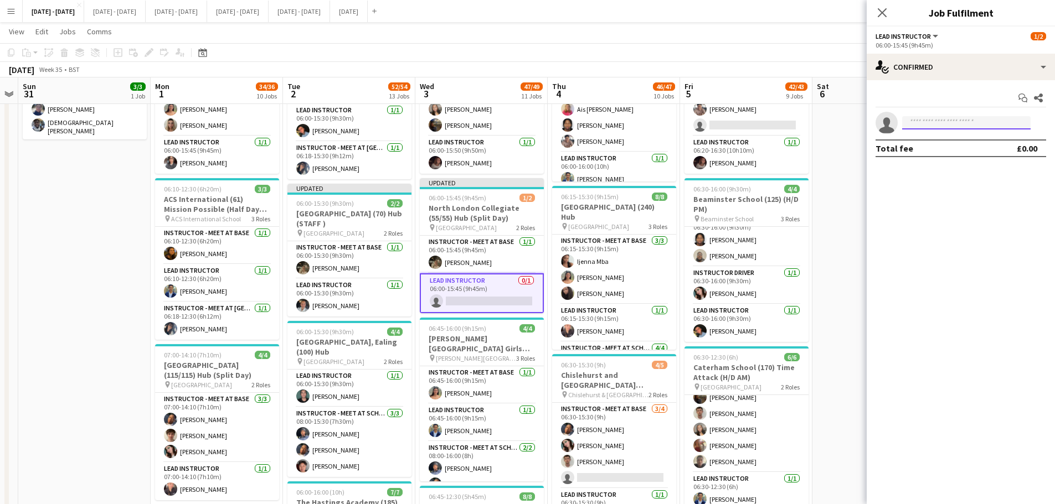
click at [850, 121] on input at bounding box center [966, 122] width 128 height 13
type input "****"
click at [850, 149] on span "[EMAIL_ADDRESS][DOMAIN_NAME]" at bounding box center [966, 147] width 111 height 9
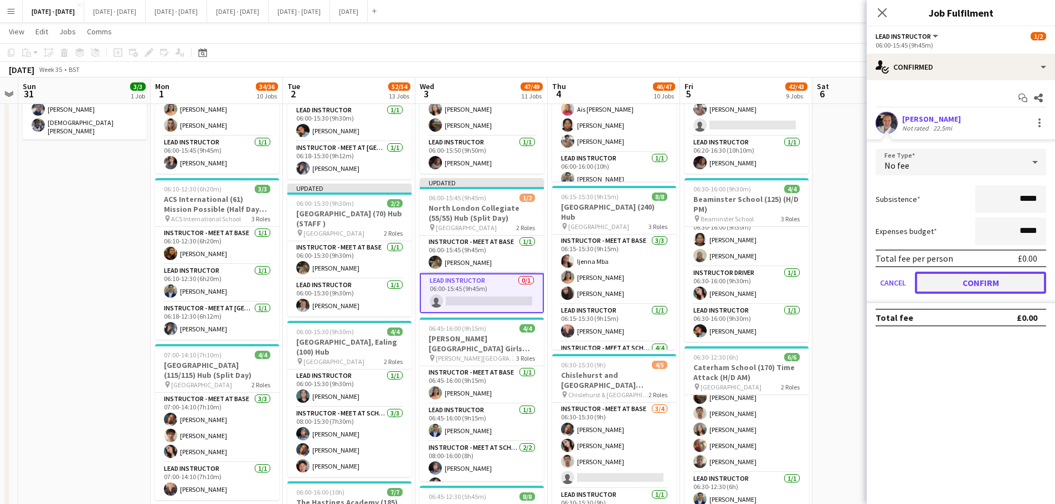
click at [850, 279] on button "Confirm" at bounding box center [980, 283] width 131 height 22
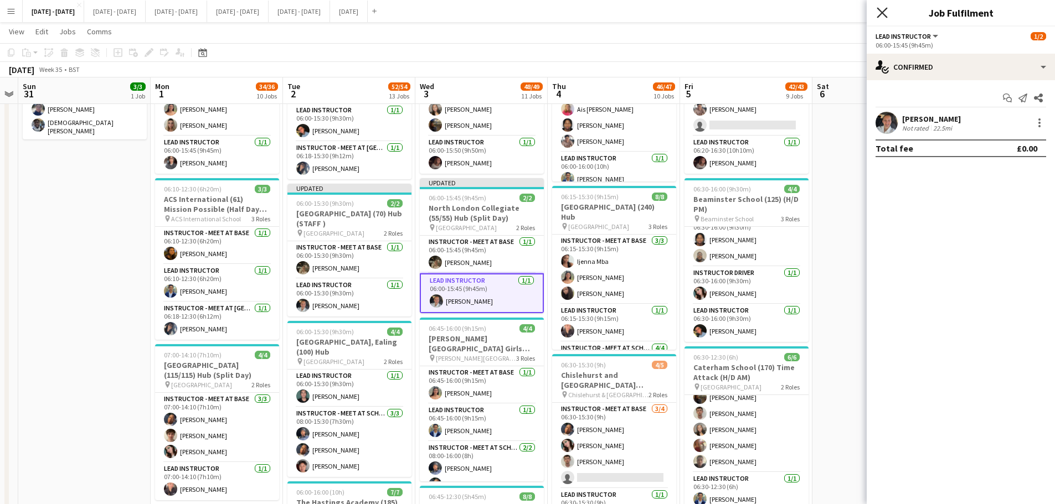
click at [850, 12] on icon "Close pop-in" at bounding box center [882, 12] width 11 height 11
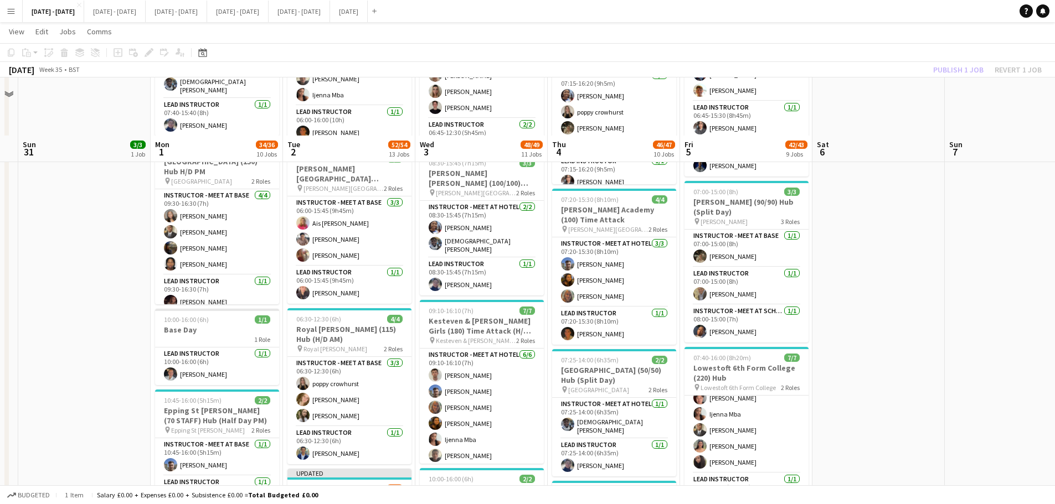
scroll to position [554, 0]
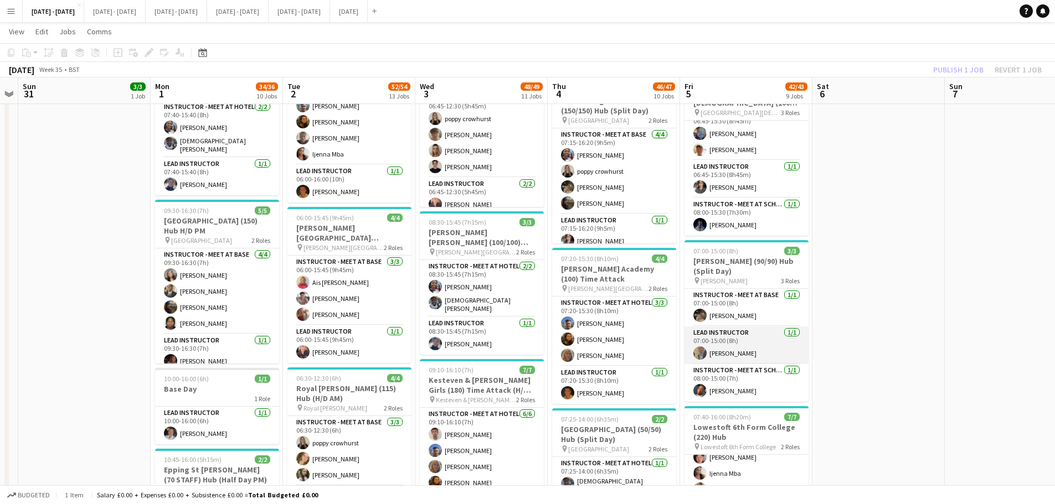
click at [747, 352] on app-card-role "Lead Instructor [DATE] 07:00-15:00 (8h) [PERSON_NAME]" at bounding box center [746, 346] width 124 height 38
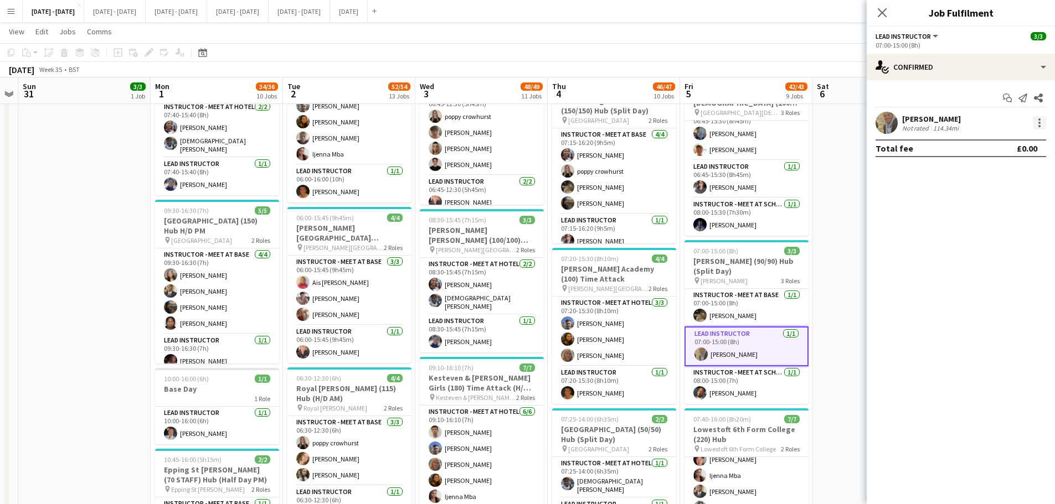
click at [850, 122] on div at bounding box center [1039, 122] width 13 height 13
click at [850, 255] on span "Remove" at bounding box center [1002, 250] width 69 height 10
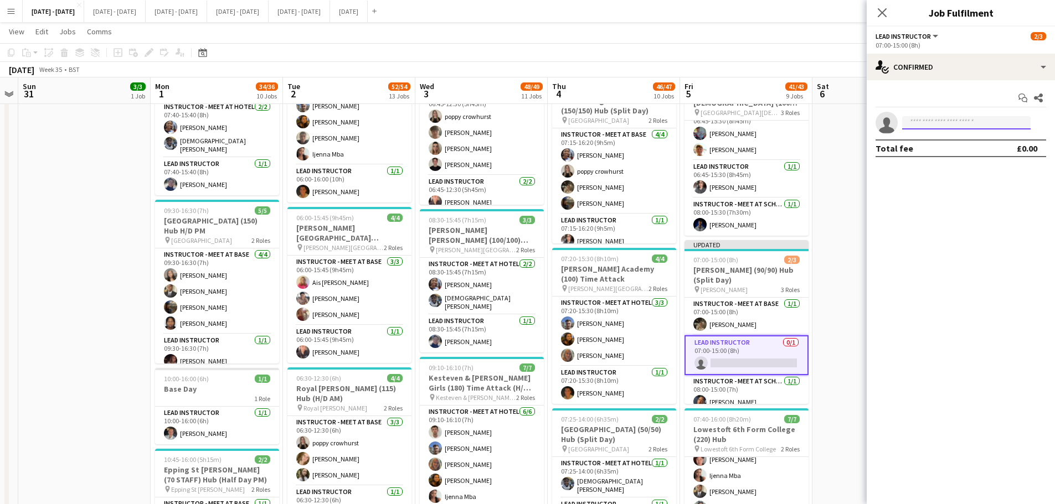
click at [850, 120] on input at bounding box center [966, 122] width 128 height 13
type input "****"
click at [850, 135] on span "[PERSON_NAME]" at bounding box center [943, 138] width 64 height 9
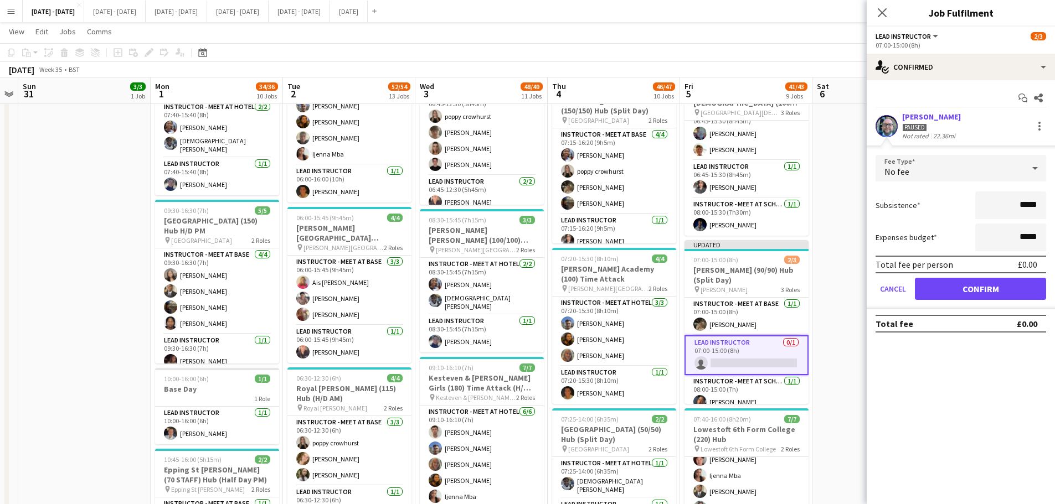
click at [850, 274] on div "Total fee per person £0.00" at bounding box center [960, 265] width 171 height 18
click at [850, 284] on button "Confirm" at bounding box center [980, 289] width 131 height 22
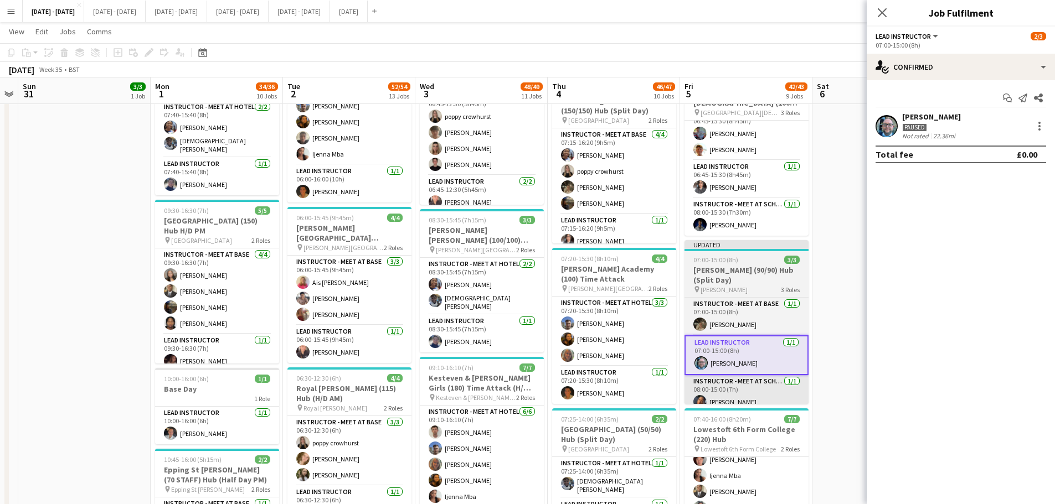
click at [850, 11] on icon "Close pop-in" at bounding box center [882, 12] width 9 height 9
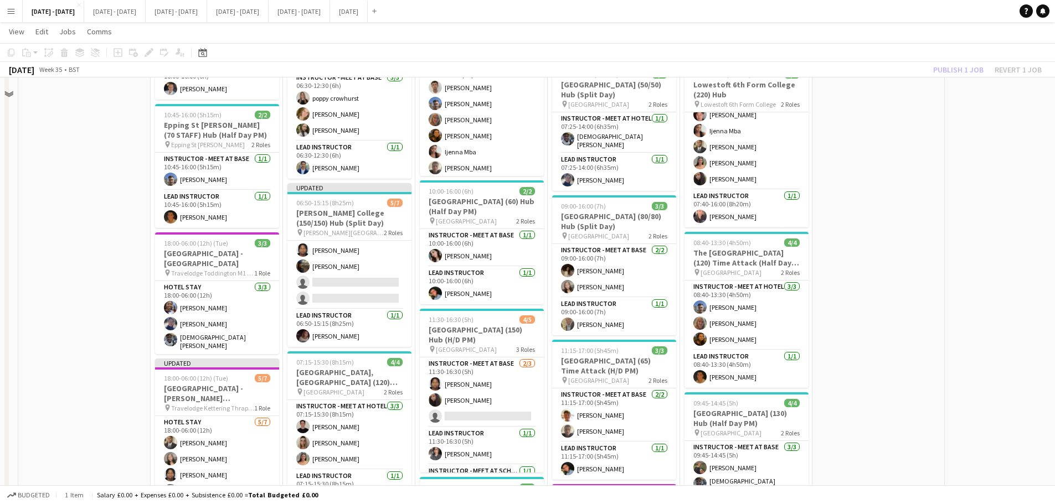
scroll to position [997, 0]
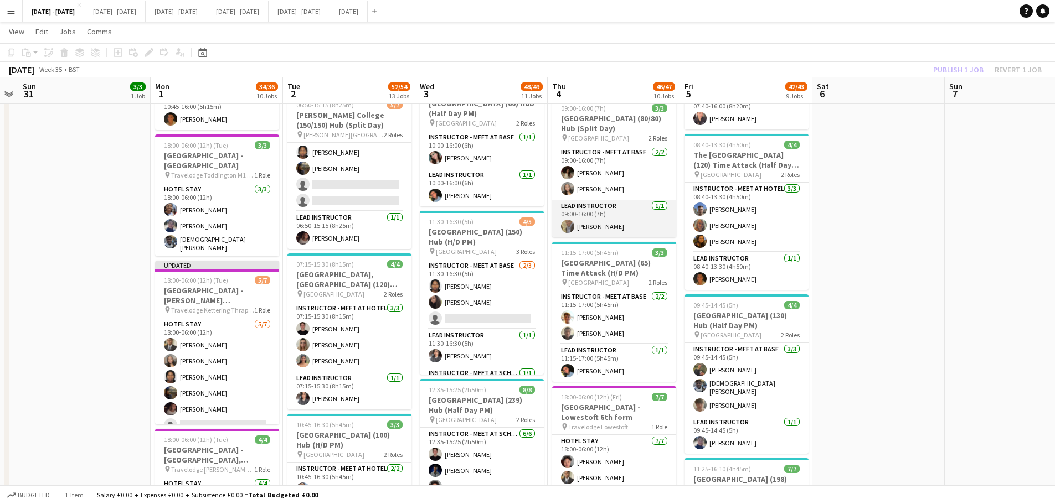
click at [596, 223] on app-card-role "Lead Instructor [DATE] 09:00-16:00 (7h) [PERSON_NAME]" at bounding box center [614, 219] width 124 height 38
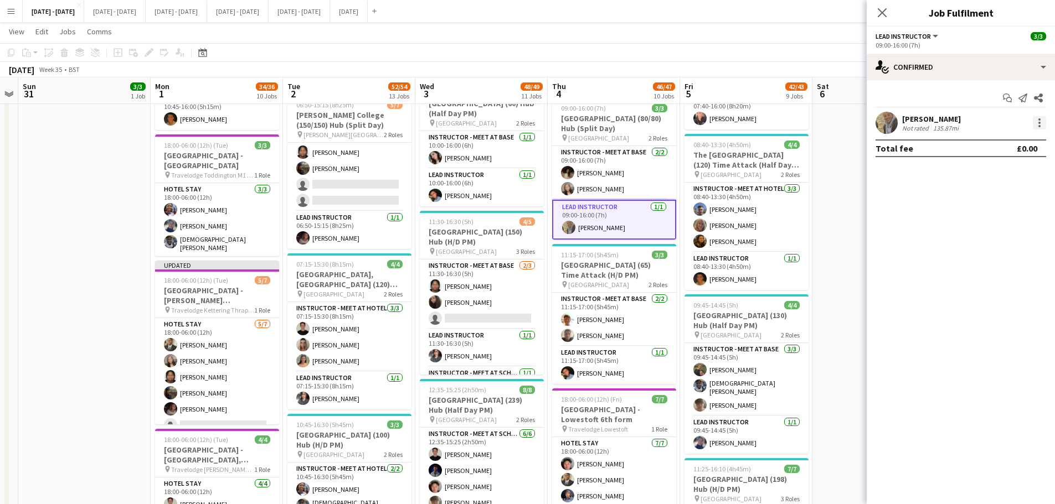
click at [850, 125] on div at bounding box center [1039, 122] width 13 height 13
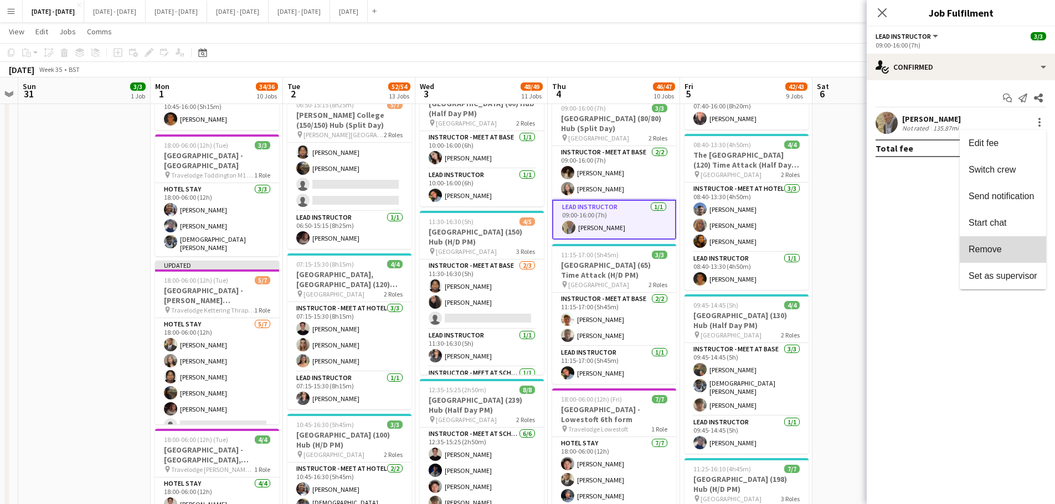
click at [850, 245] on span "Remove" at bounding box center [1002, 250] width 69 height 10
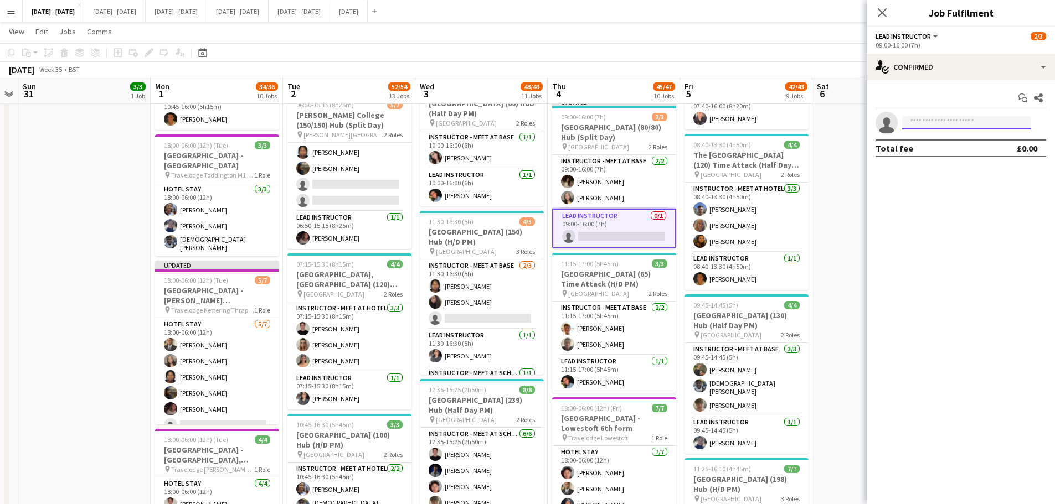
click at [850, 123] on input at bounding box center [966, 122] width 128 height 13
type input "*"
type input "****"
click at [850, 147] on span "[EMAIL_ADDRESS][DOMAIN_NAME]" at bounding box center [966, 147] width 111 height 9
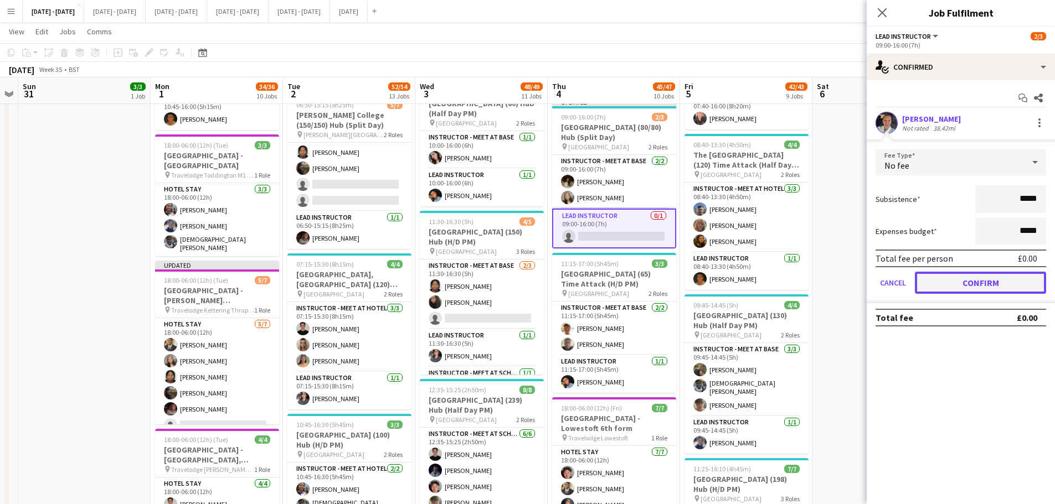
click at [850, 288] on button "Confirm" at bounding box center [980, 283] width 131 height 22
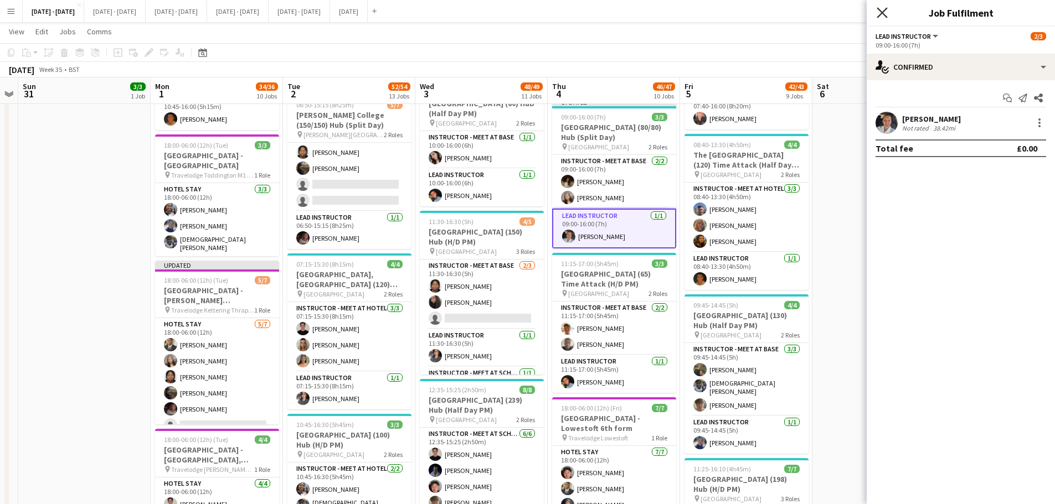
drag, startPoint x: 883, startPoint y: 16, endPoint x: 867, endPoint y: 64, distance: 51.3
click at [850, 16] on icon "Close pop-in" at bounding box center [882, 12] width 11 height 11
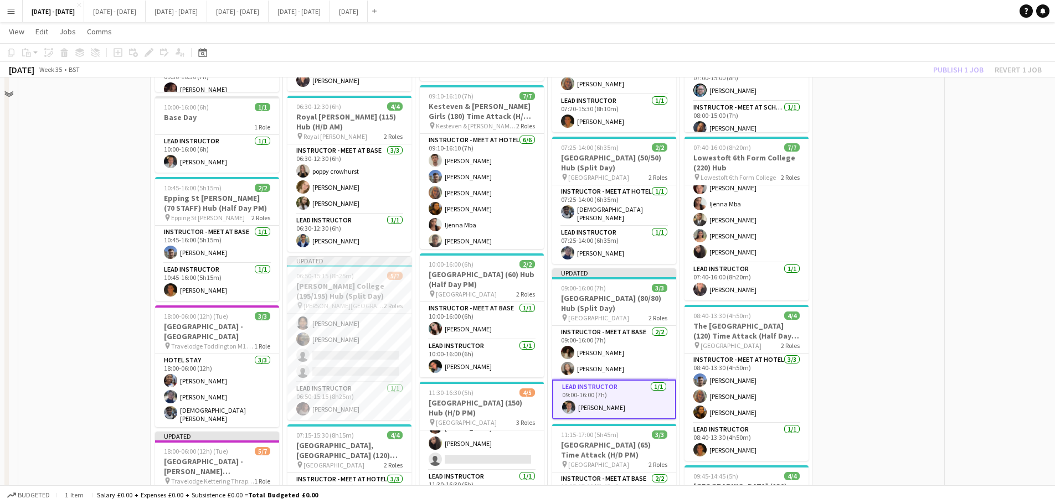
scroll to position [886, 0]
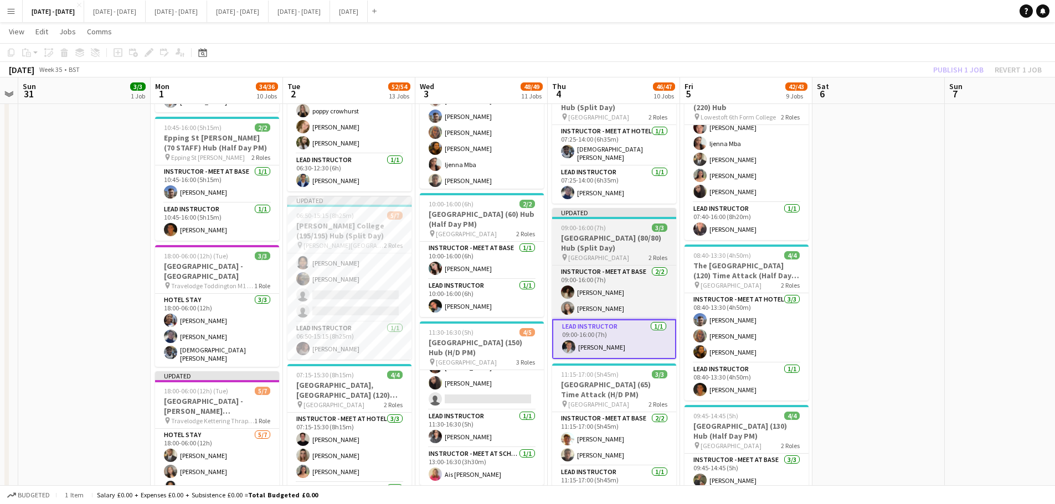
click at [631, 244] on h3 "[GEOGRAPHIC_DATA] (80/80) Hub (Split Day)" at bounding box center [614, 243] width 124 height 20
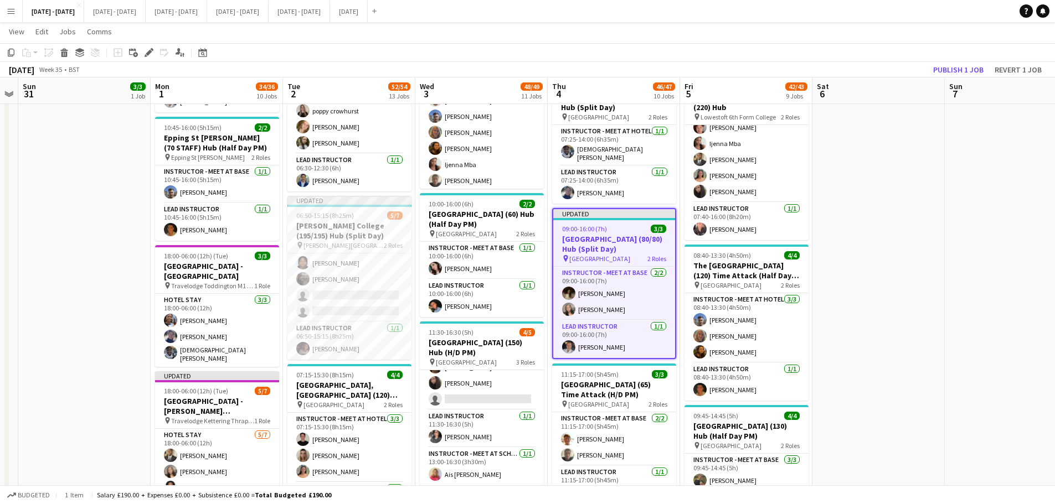
click at [850, 187] on app-date-cell at bounding box center [878, 231] width 132 height 1986
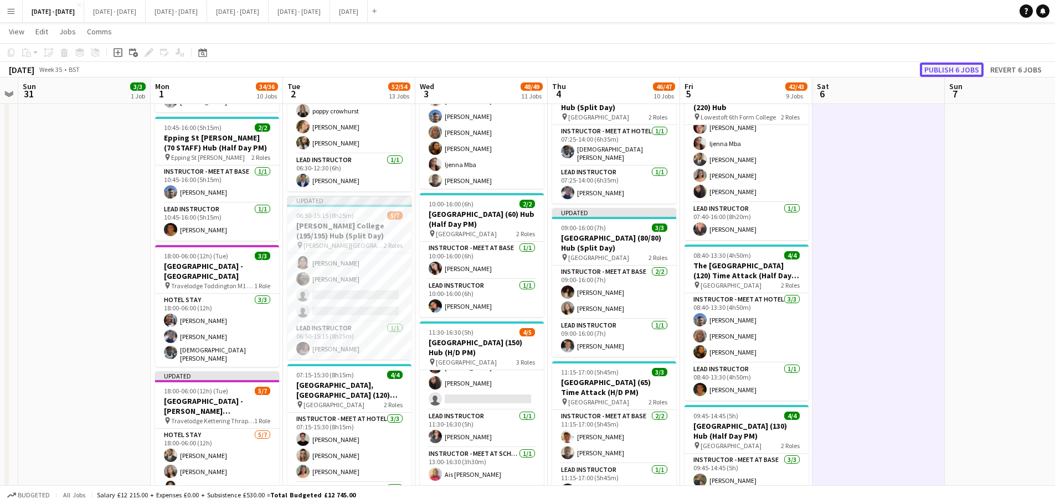
click at [850, 70] on button "Publish 6 jobs" at bounding box center [952, 70] width 64 height 14
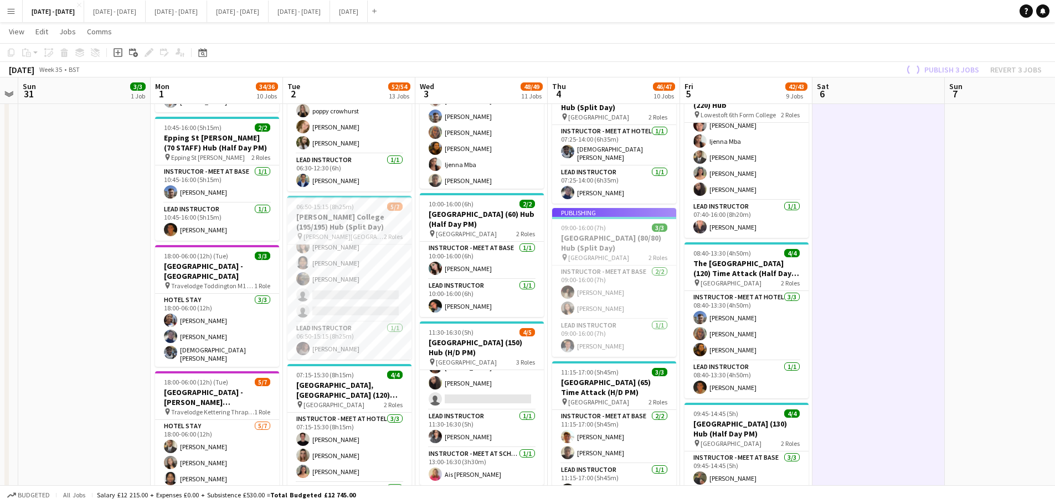
scroll to position [40, 0]
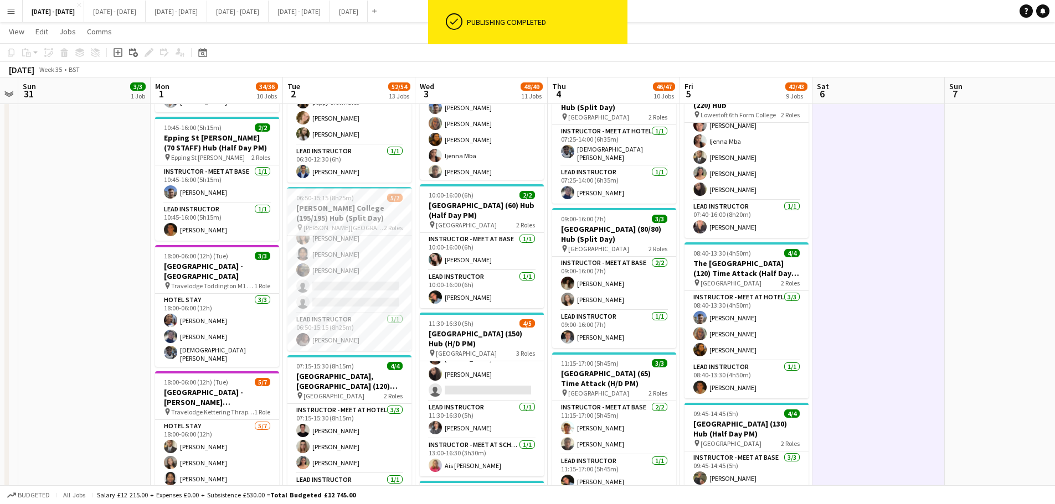
click at [8, 11] on app-icon "Menu" at bounding box center [11, 11] width 9 height 9
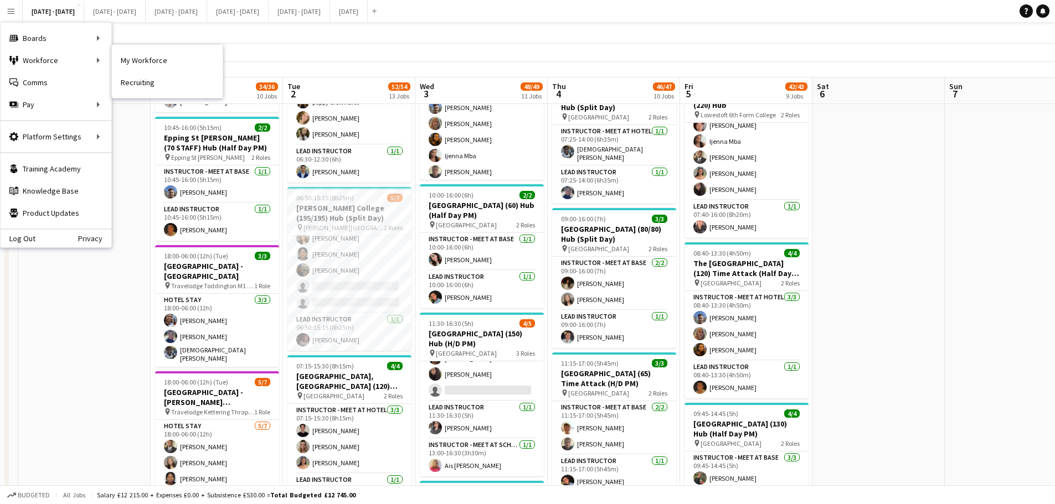
drag, startPoint x: 180, startPoint y: 55, endPoint x: 16, endPoint y: 8, distance: 170.9
click at [180, 55] on link "My Workforce" at bounding box center [167, 60] width 111 height 22
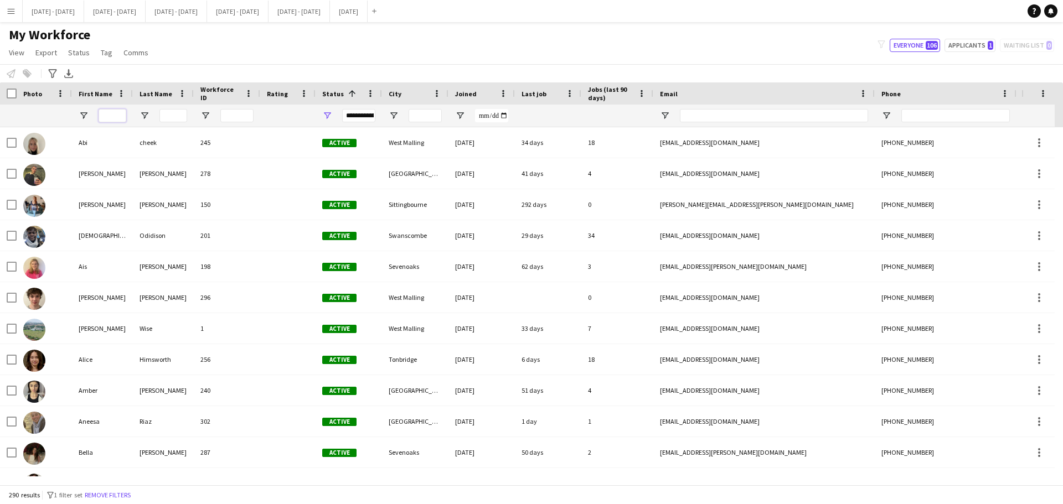
click at [121, 117] on input "First Name Filter Input" at bounding box center [113, 115] width 28 height 13
type input "****"
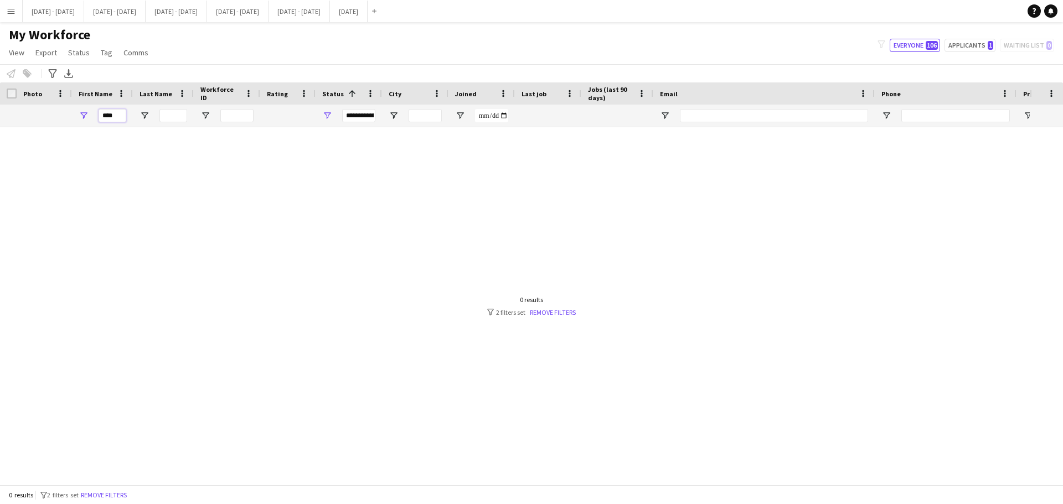
drag, startPoint x: 122, startPoint y: 114, endPoint x: 59, endPoint y: 112, distance: 63.7
click at [61, 119] on div "****" at bounding box center [600, 116] width 1200 height 22
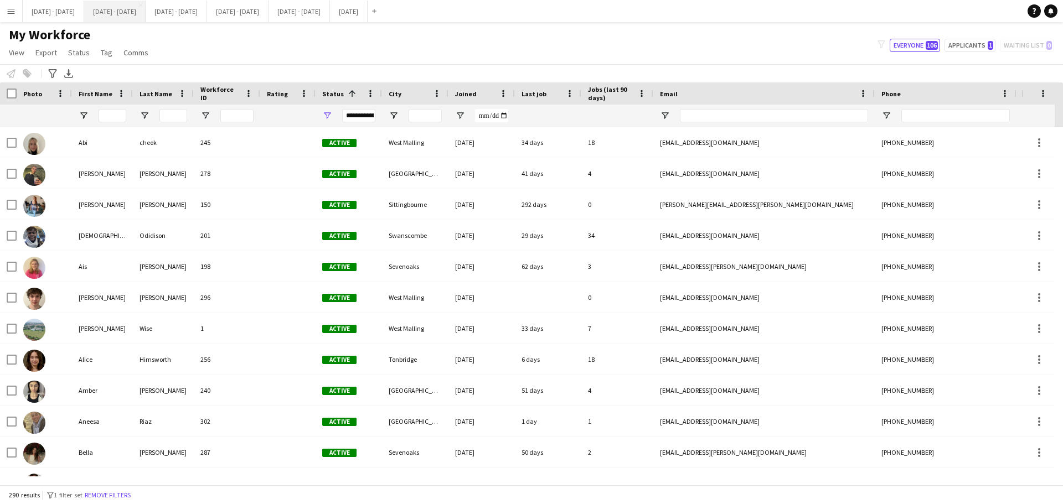
click at [124, 18] on button "[DATE] - [DATE] Close" at bounding box center [114, 12] width 61 height 22
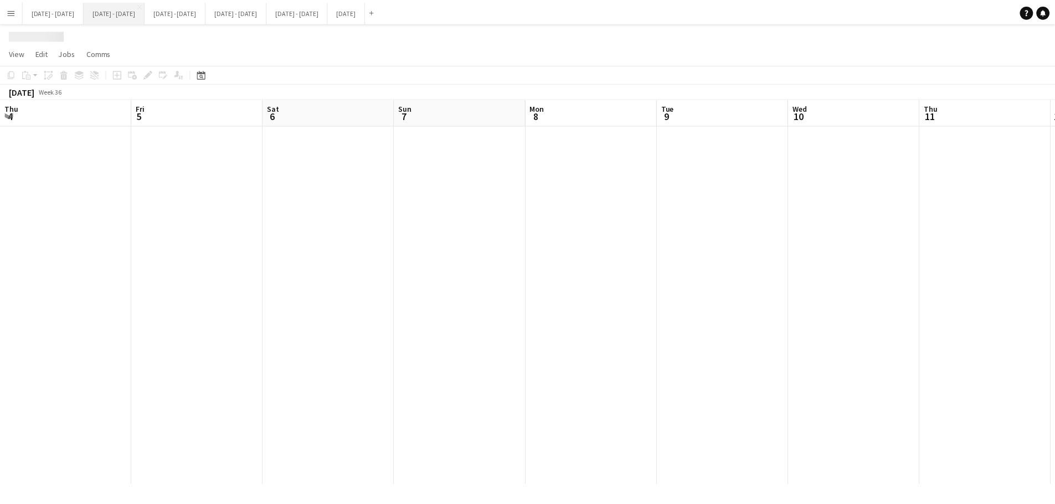
scroll to position [0, 380]
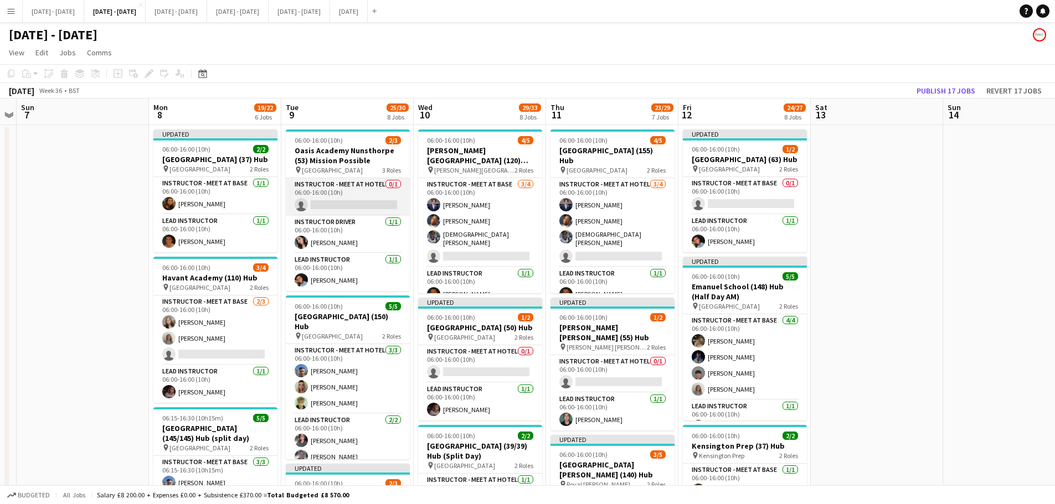
click at [316, 198] on app-card-role "Instructor - Meet at Hotel 0/1 06:00-16:00 (10h) single-neutral-actions" at bounding box center [348, 197] width 124 height 38
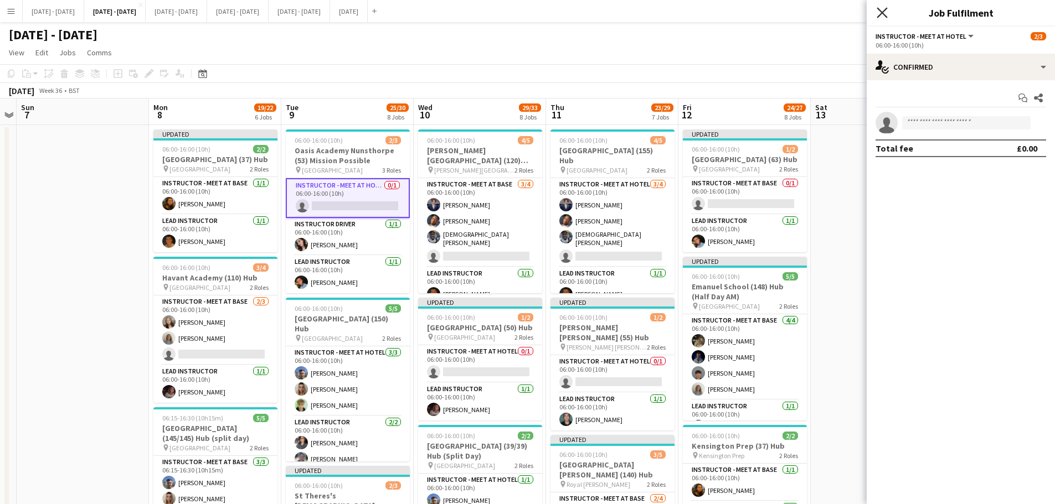
click at [850, 8] on icon "Close pop-in" at bounding box center [882, 12] width 11 height 11
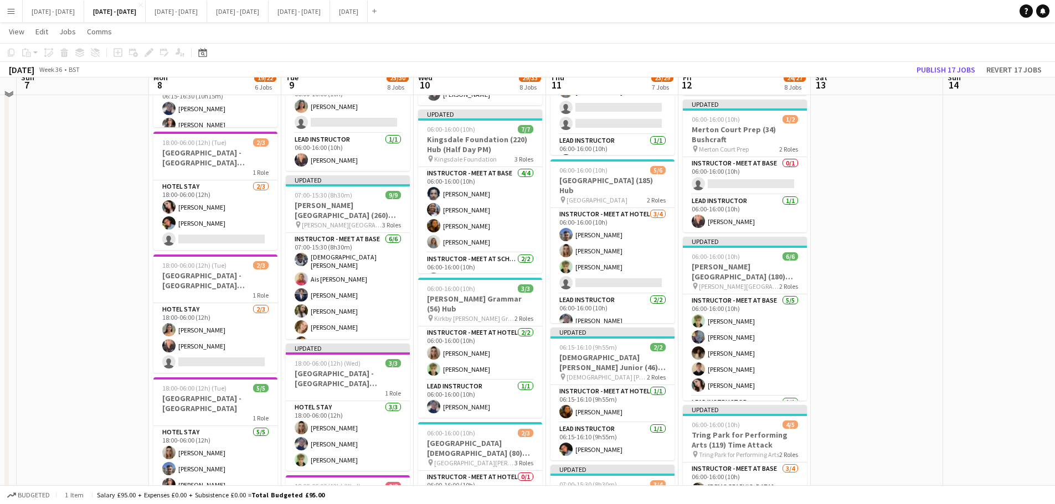
scroll to position [388, 0]
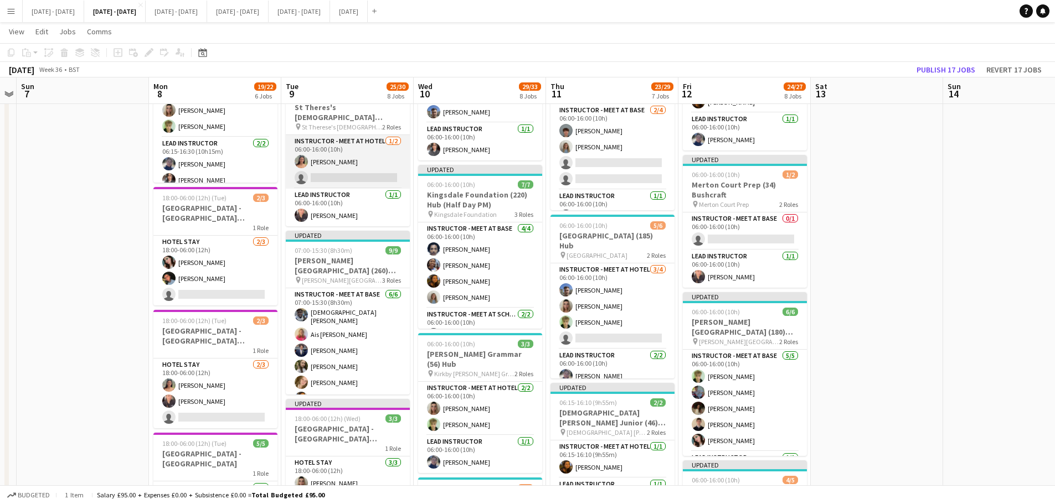
click at [340, 172] on app-card-role "Instructor - Meet at Hotel [DATE] 06:00-16:00 (10h) [PERSON_NAME] single-neutra…" at bounding box center [348, 162] width 124 height 54
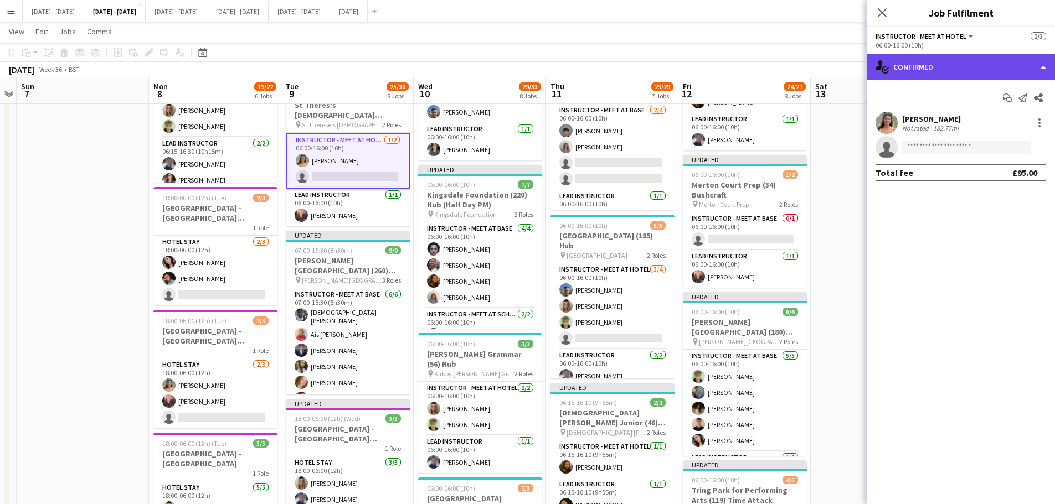
click at [850, 64] on div "single-neutral-actions-check-2 Confirmed" at bounding box center [961, 67] width 188 height 27
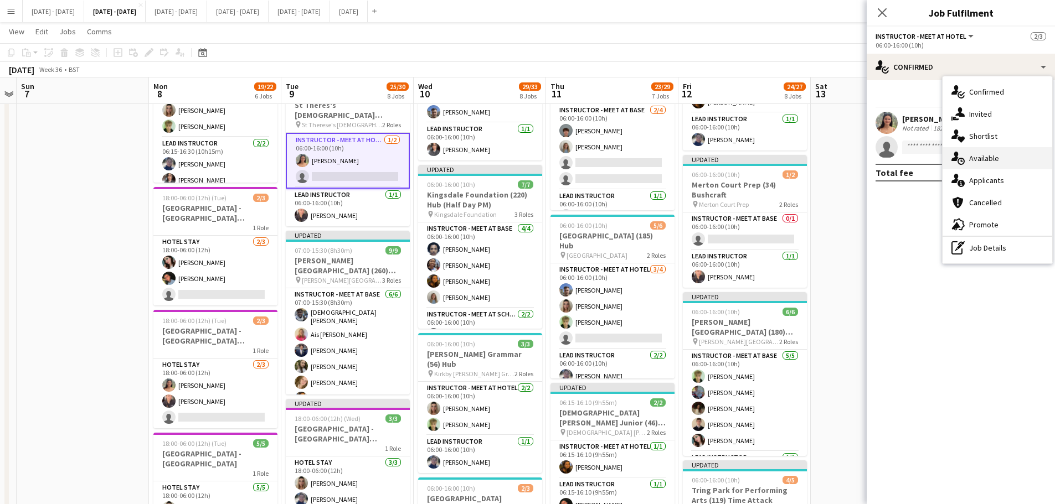
click at [850, 154] on div "single-neutral-actions-upload Available" at bounding box center [997, 158] width 110 height 22
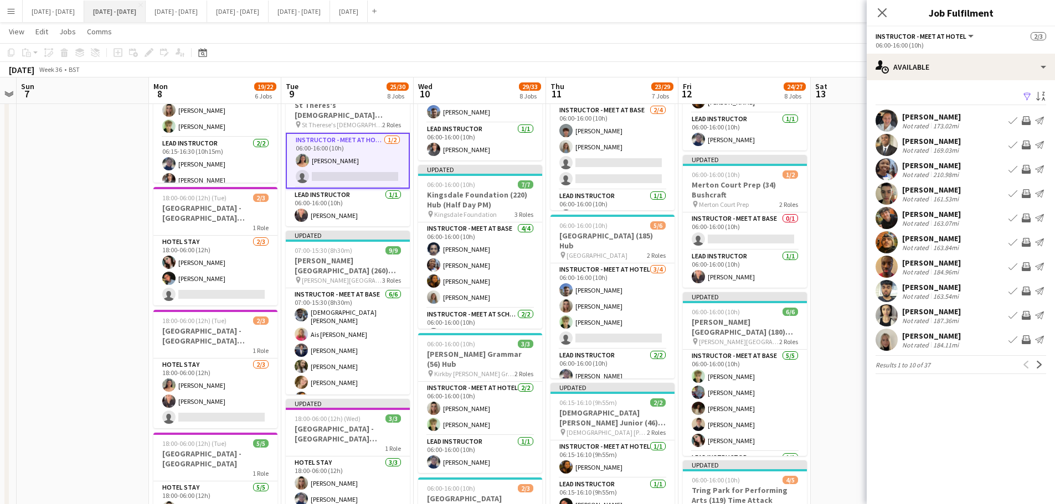
click at [850, 14] on icon "Close pop-in" at bounding box center [882, 12] width 9 height 9
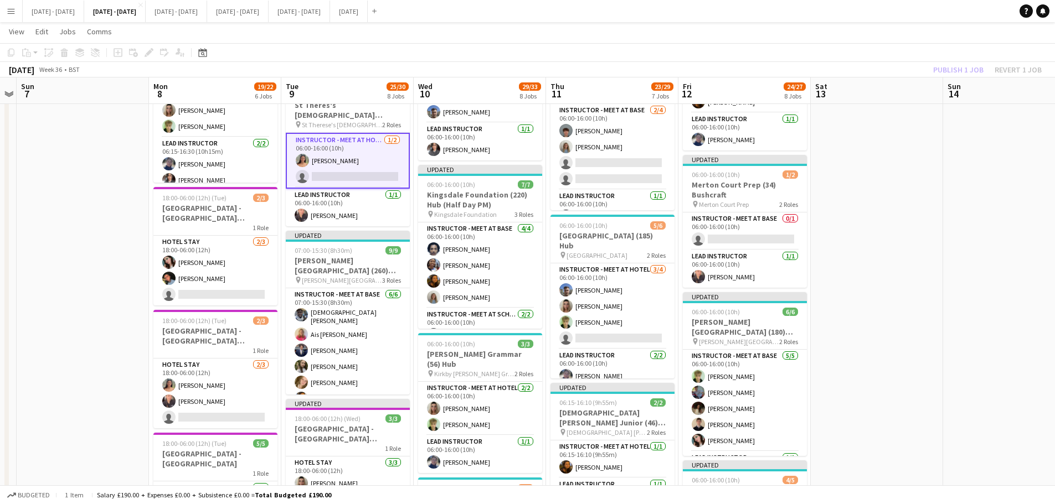
click at [14, 11] on app-icon "Menu" at bounding box center [11, 11] width 9 height 9
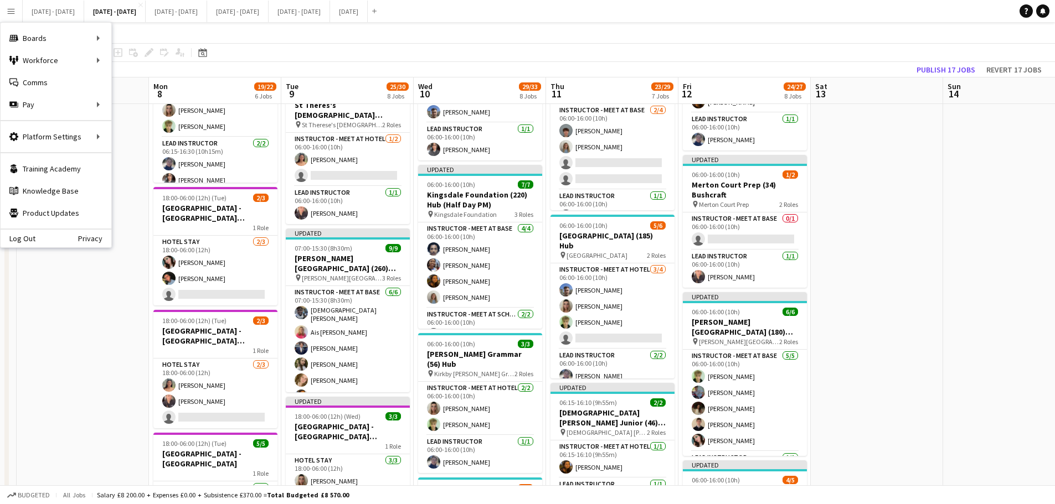
click at [133, 70] on div "[DATE] Week 36 • BST Publish 17 jobs Revert 17 jobs" at bounding box center [527, 70] width 1055 height 16
click at [9, 9] on app-icon "Menu" at bounding box center [11, 11] width 9 height 9
click at [131, 68] on link "My Workforce" at bounding box center [167, 60] width 111 height 22
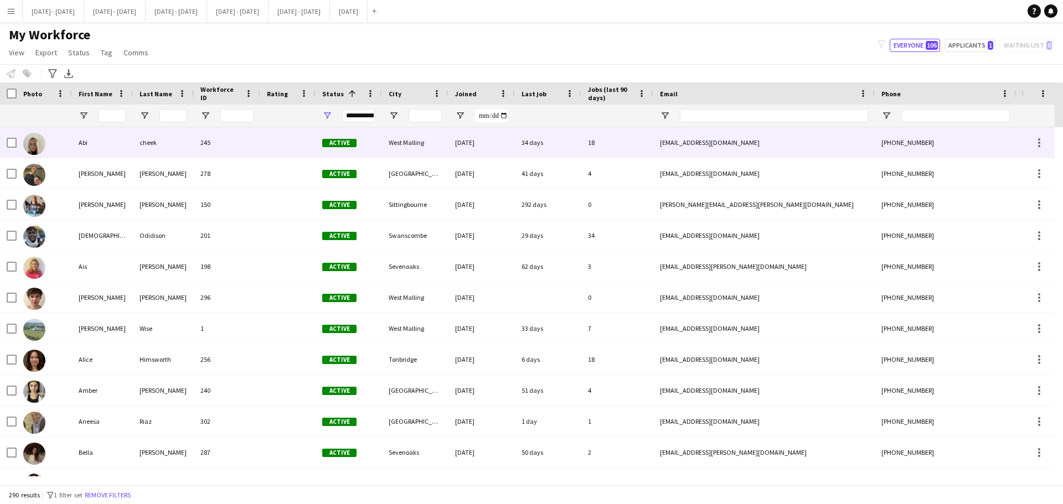
click at [394, 150] on div "West Malling" at bounding box center [415, 142] width 66 height 30
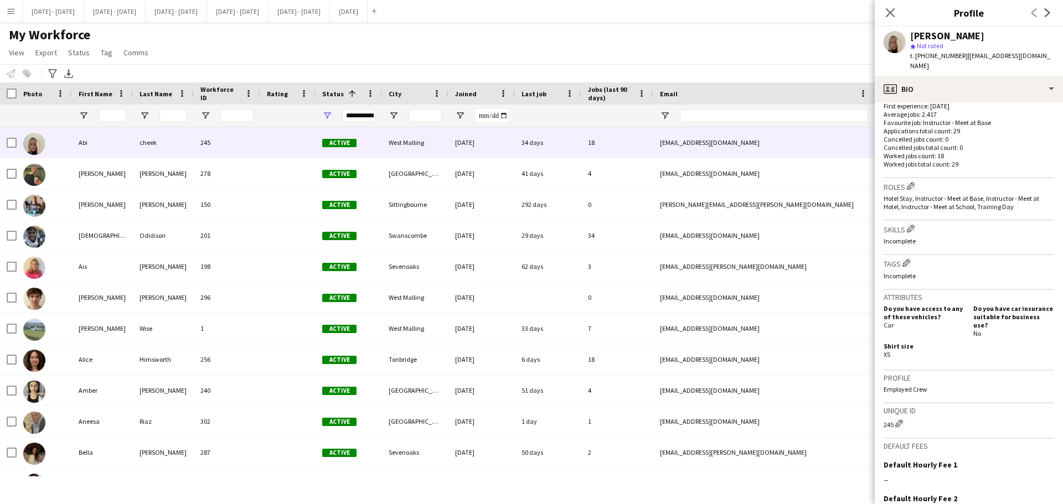
scroll to position [398, 0]
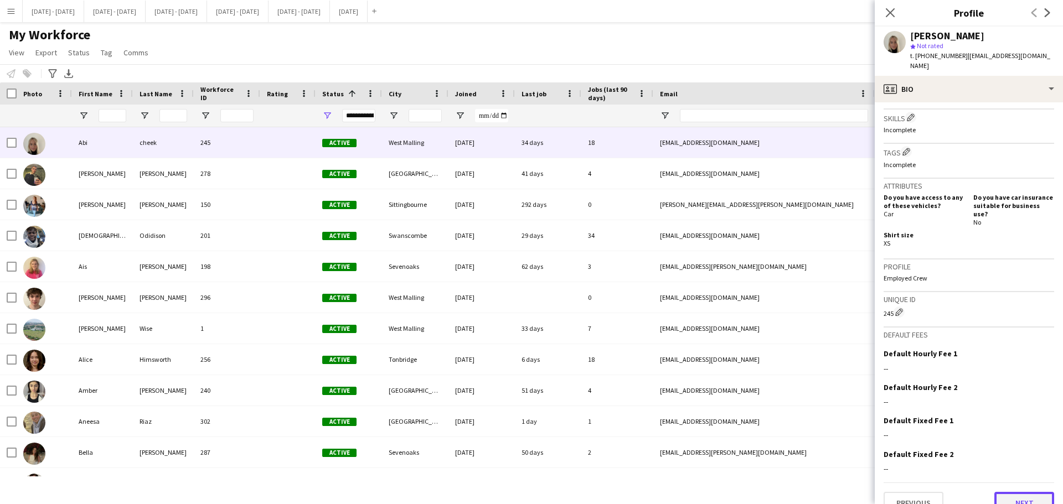
click at [850, 384] on button "Next" at bounding box center [1024, 503] width 60 height 22
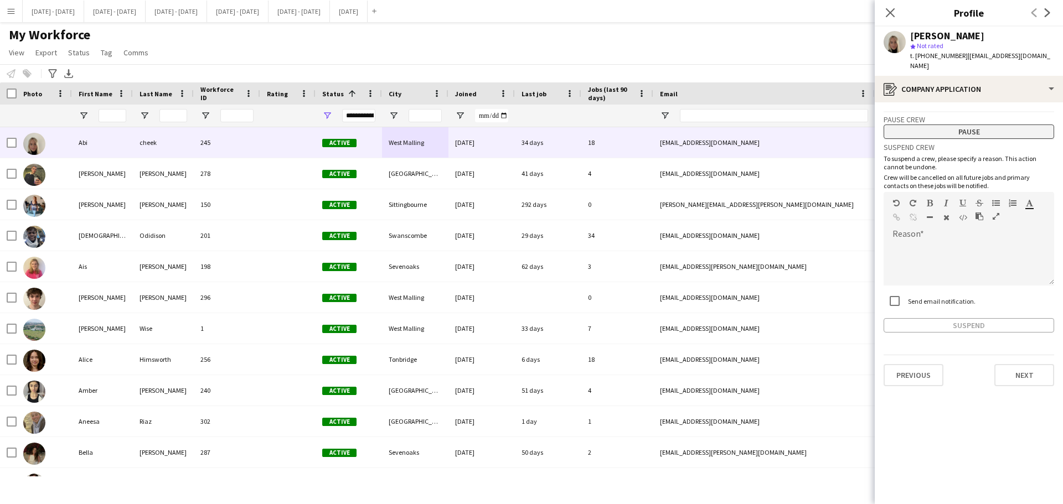
click at [850, 125] on button "Pause" at bounding box center [969, 132] width 171 height 14
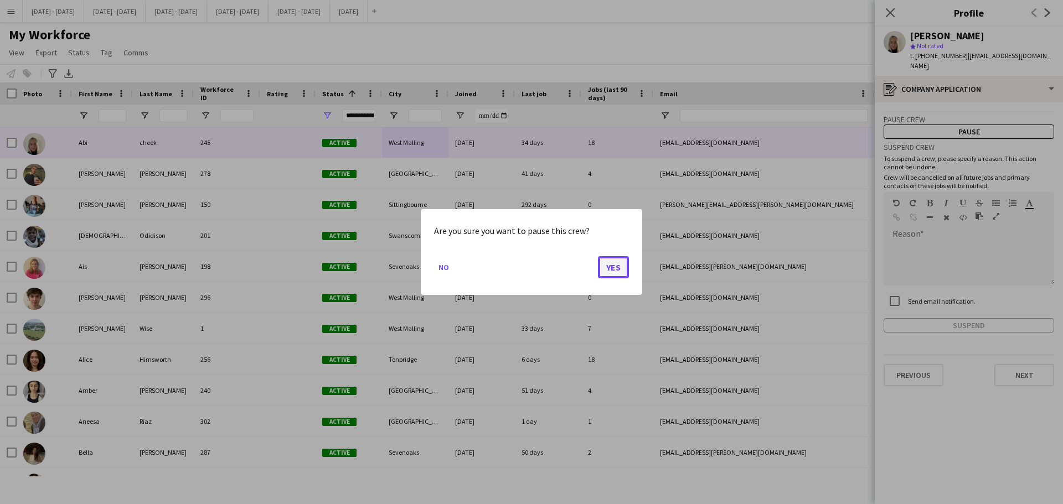
click at [608, 269] on button "Yes" at bounding box center [613, 267] width 31 height 22
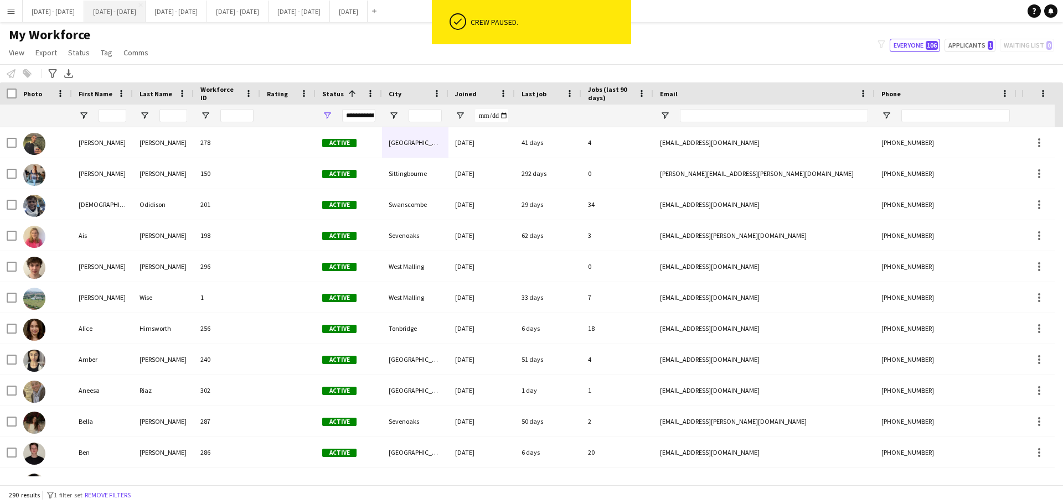
click at [131, 13] on button "[DATE] - [DATE] Close" at bounding box center [114, 12] width 61 height 22
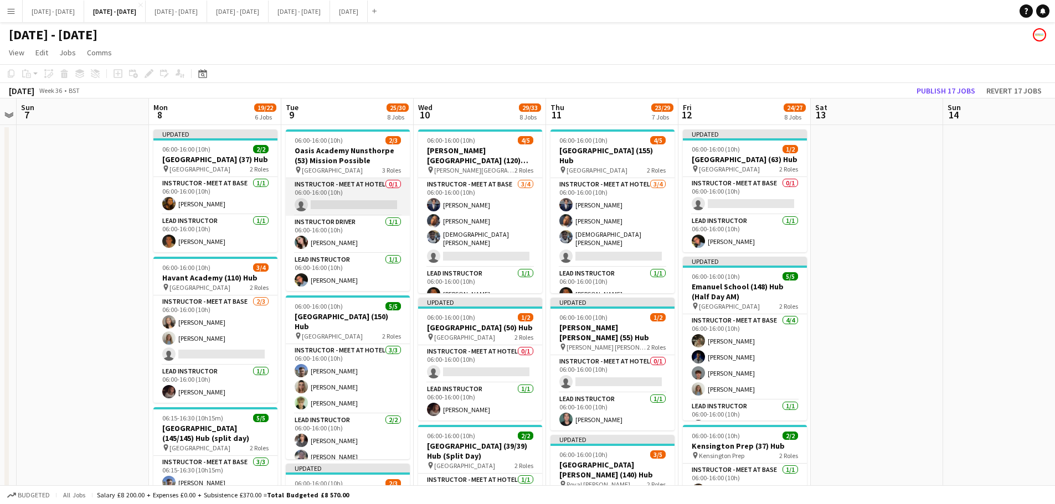
click at [364, 207] on app-card-role "Instructor - Meet at Hotel 0/1 06:00-16:00 (10h) single-neutral-actions" at bounding box center [348, 197] width 124 height 38
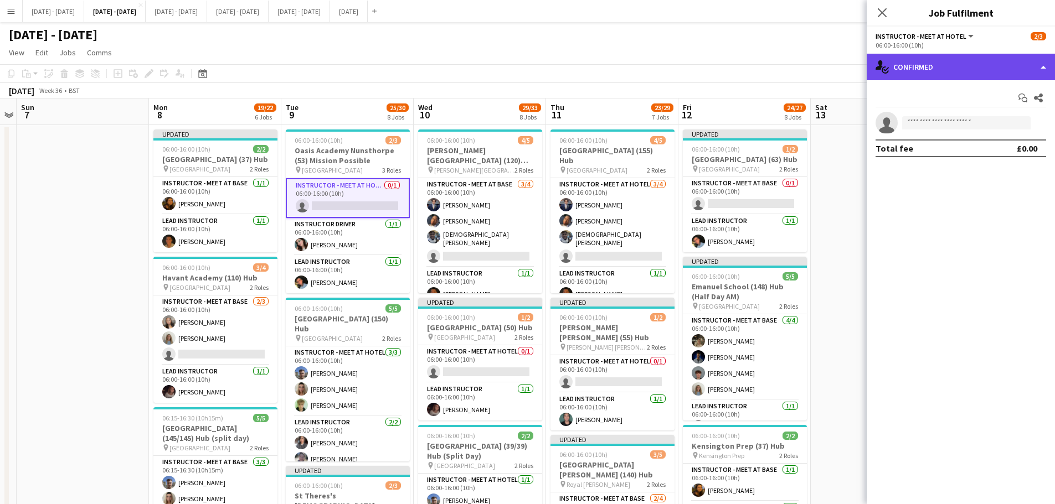
click at [850, 55] on div "single-neutral-actions-check-2 Confirmed" at bounding box center [961, 67] width 188 height 27
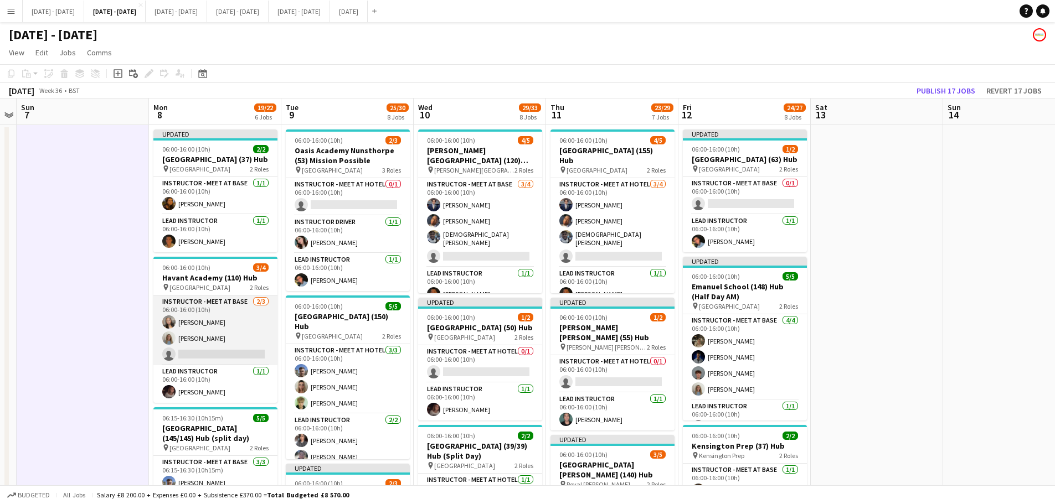
drag, startPoint x: 189, startPoint y: 353, endPoint x: 179, endPoint y: 348, distance: 11.6
click at [189, 353] on app-card-role "Instructor - Meet at Base [DATE] 06:00-16:00 (10h) [PERSON_NAME] [PERSON_NAME] …" at bounding box center [215, 331] width 124 height 70
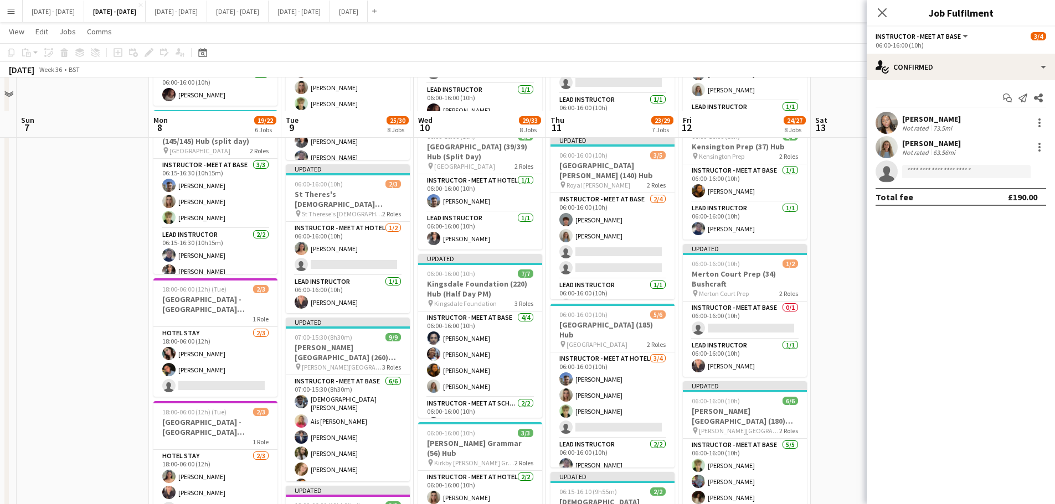
scroll to position [332, 0]
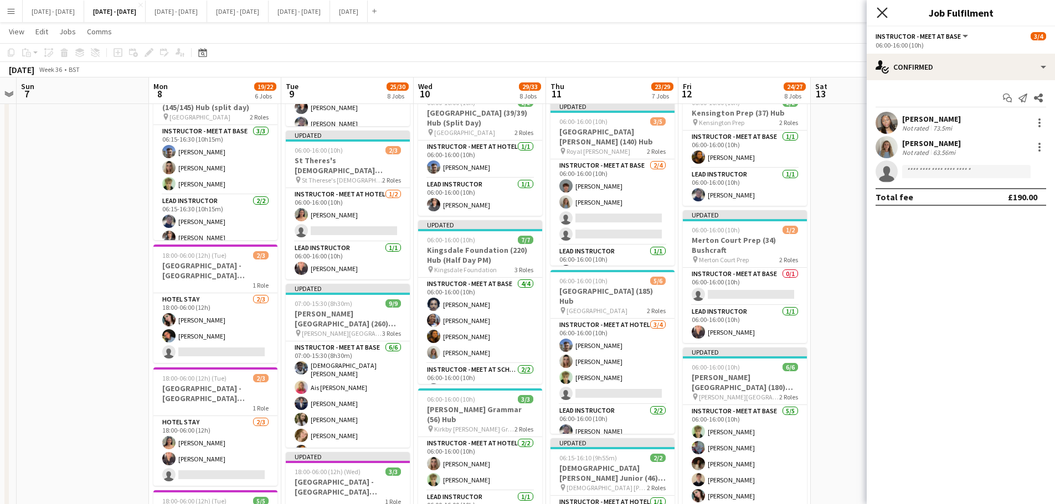
click at [850, 12] on icon at bounding box center [882, 12] width 11 height 11
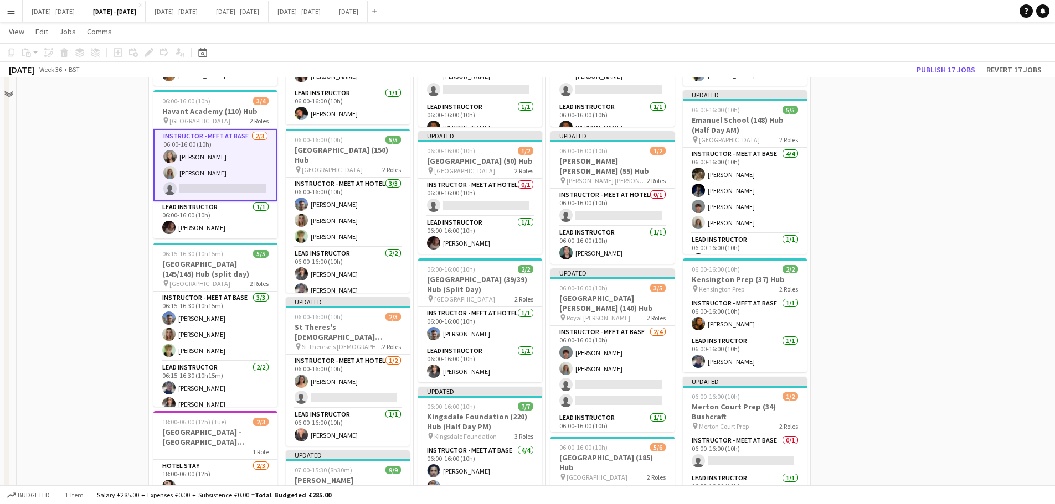
scroll to position [55, 0]
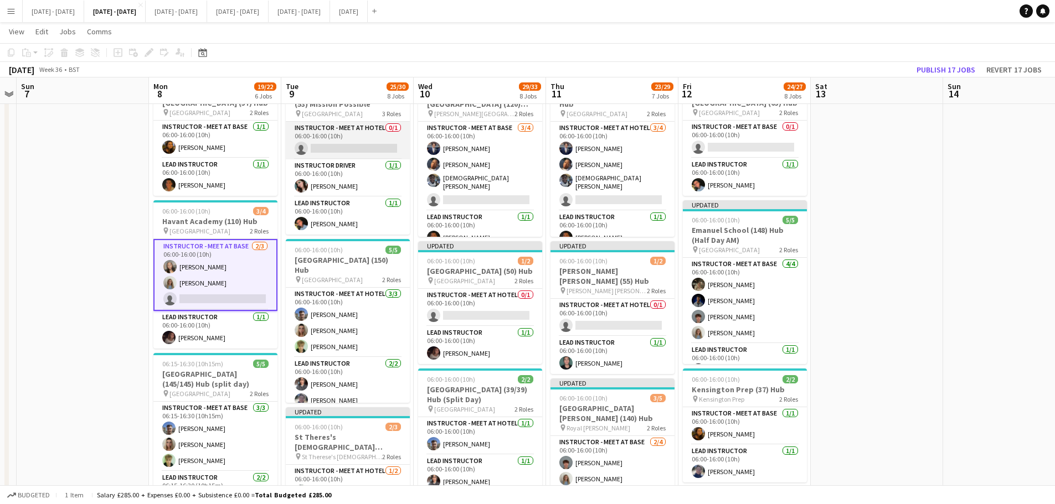
click at [345, 147] on app-card-role "Instructor - Meet at Hotel 0/1 06:00-16:00 (10h) single-neutral-actions" at bounding box center [348, 141] width 124 height 38
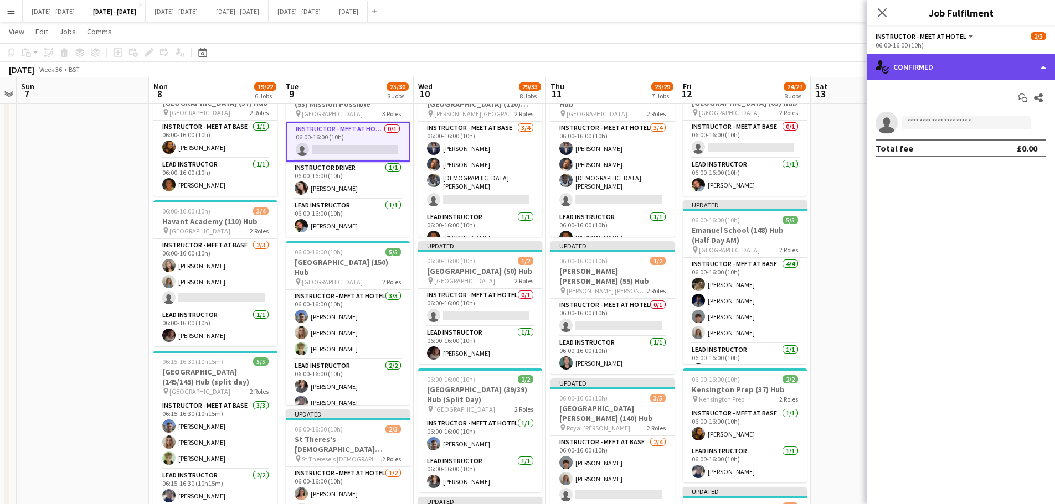
click at [850, 71] on div "single-neutral-actions-check-2 Confirmed" at bounding box center [961, 67] width 188 height 27
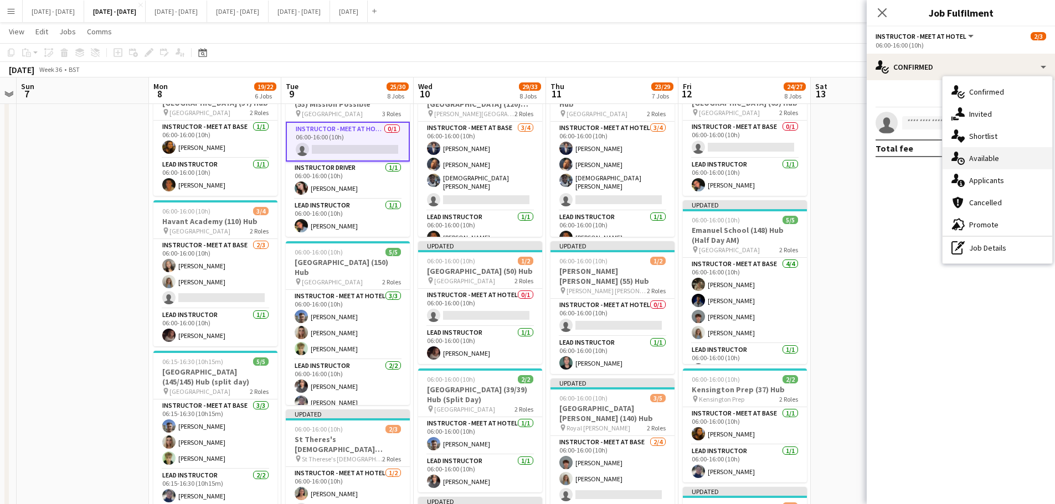
click at [850, 153] on div "single-neutral-actions-upload Available" at bounding box center [997, 158] width 110 height 22
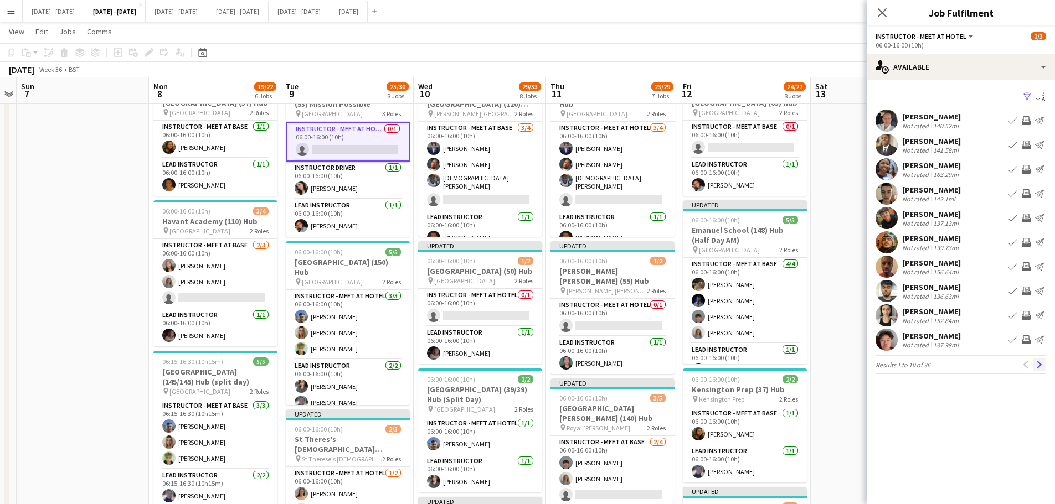
click at [850, 367] on app-icon "Next" at bounding box center [1039, 365] width 8 height 8
click at [850, 366] on app-icon "Next" at bounding box center [1039, 365] width 8 height 8
click at [850, 360] on button "Next" at bounding box center [1039, 364] width 13 height 13
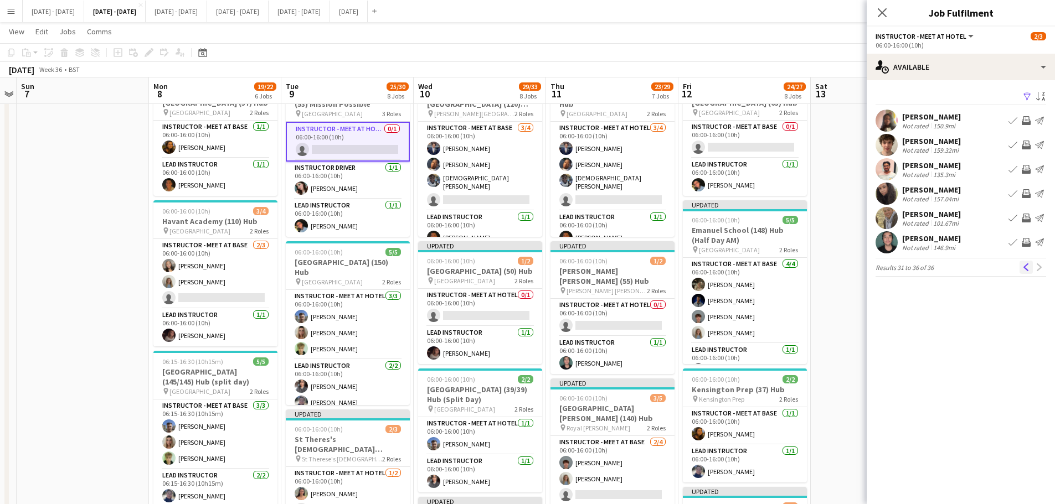
click at [850, 267] on app-icon "Previous" at bounding box center [1026, 268] width 8 height 8
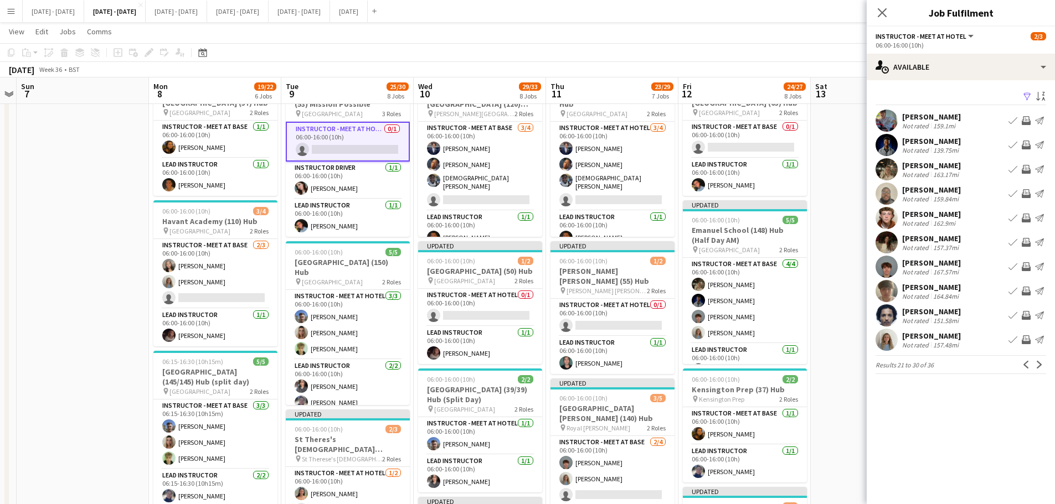
click at [13, 16] on button "Menu" at bounding box center [11, 11] width 22 height 22
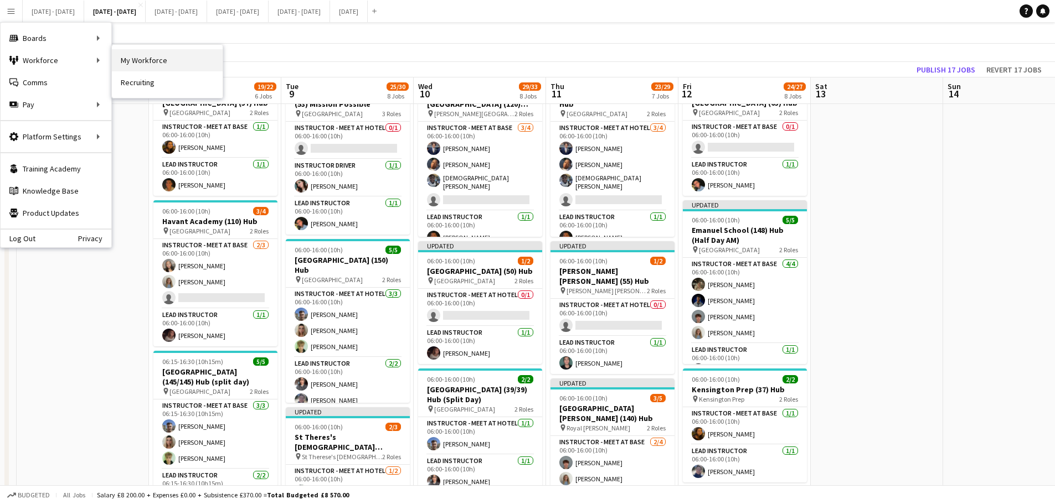
click at [144, 60] on link "My Workforce" at bounding box center [167, 60] width 111 height 22
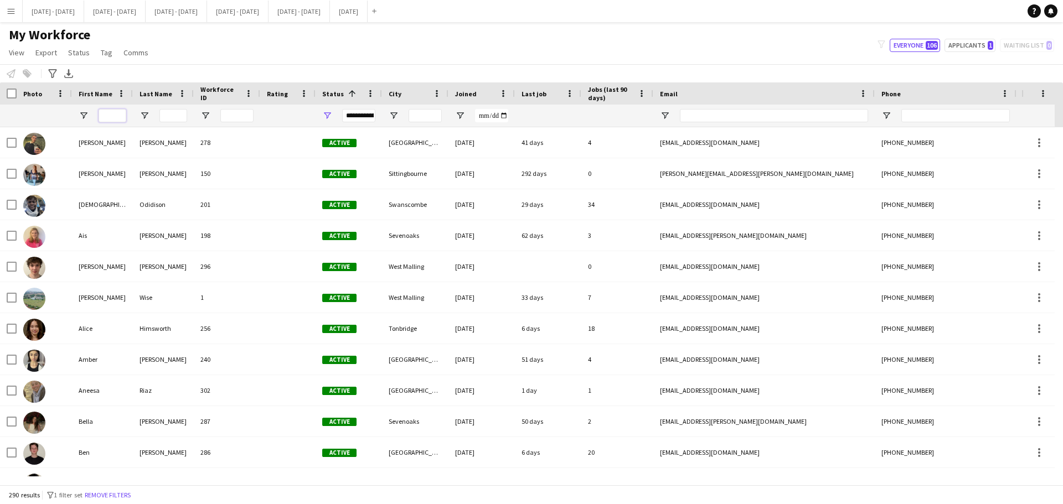
click at [122, 114] on input "First Name Filter Input" at bounding box center [113, 115] width 28 height 13
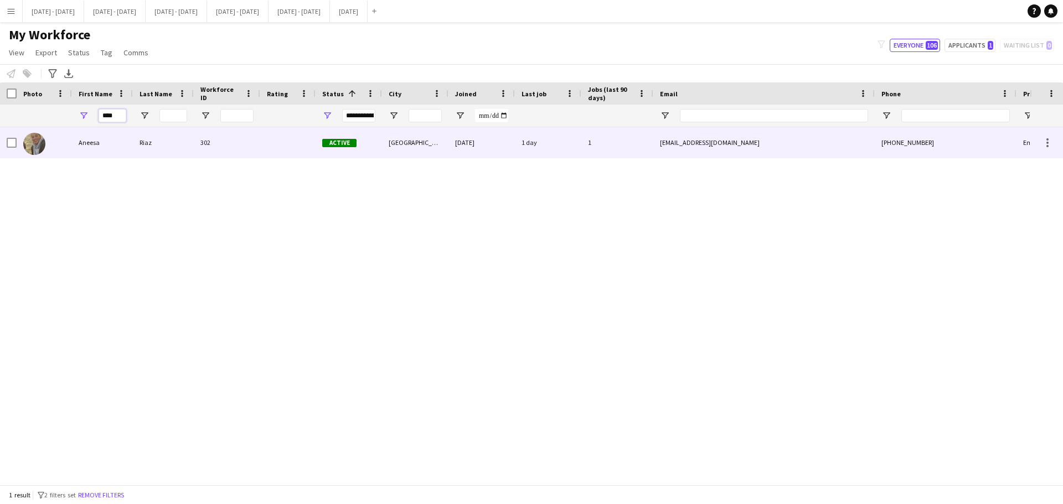
type input "****"
click at [132, 145] on div "Aneesa" at bounding box center [102, 142] width 61 height 30
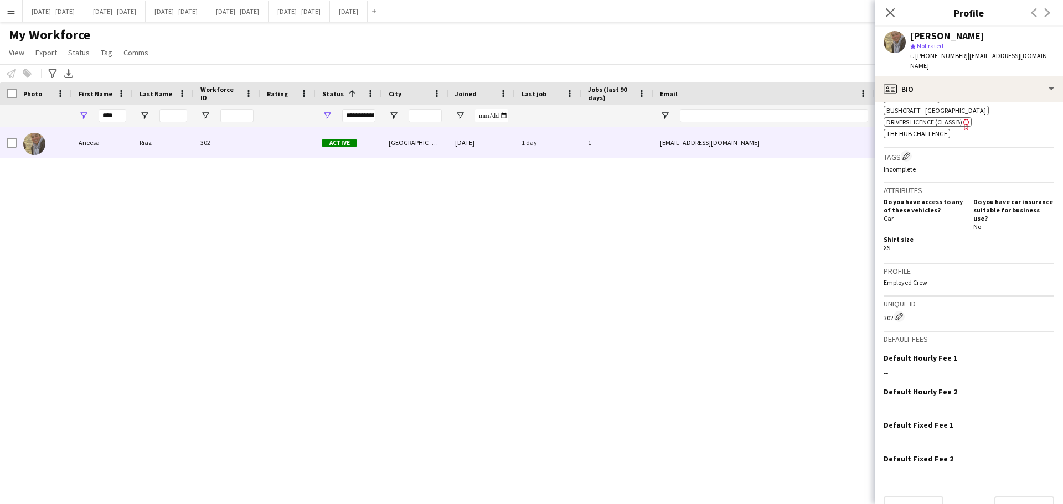
scroll to position [457, 0]
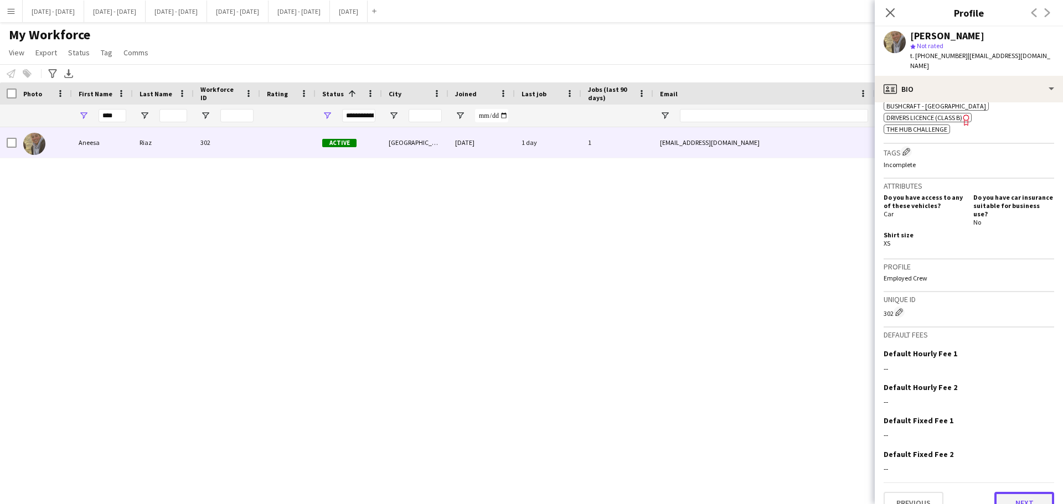
click at [850, 384] on button "Next" at bounding box center [1024, 503] width 60 height 22
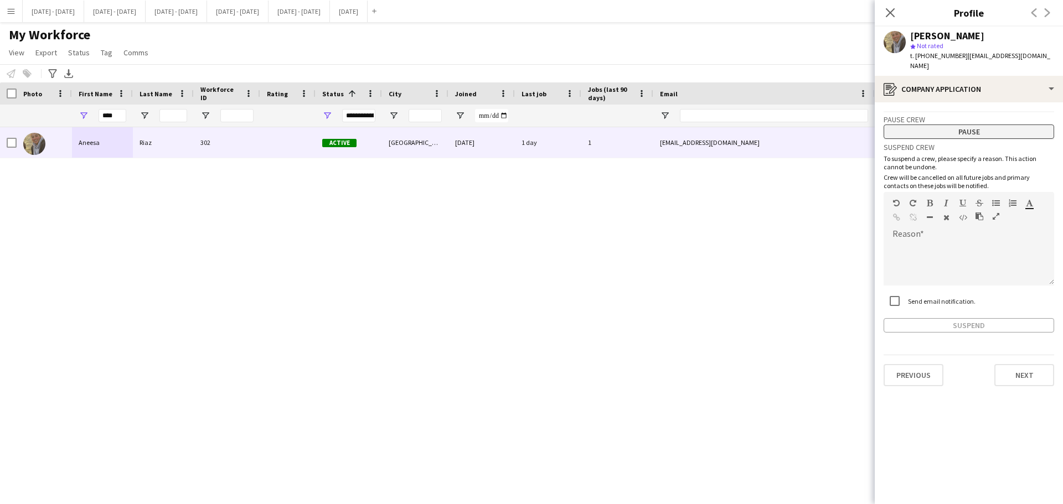
click at [850, 125] on button "Pause" at bounding box center [969, 132] width 171 height 14
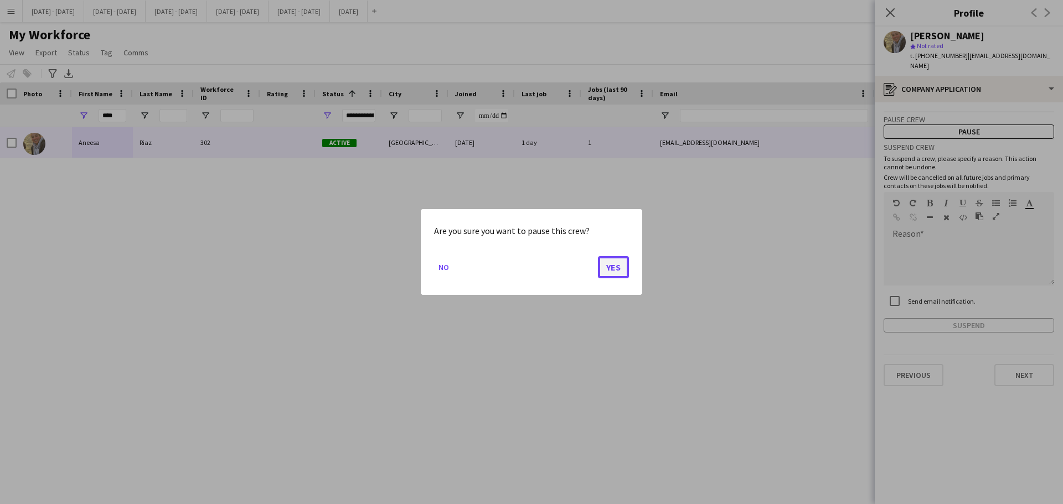
click at [617, 272] on button "Yes" at bounding box center [613, 267] width 31 height 22
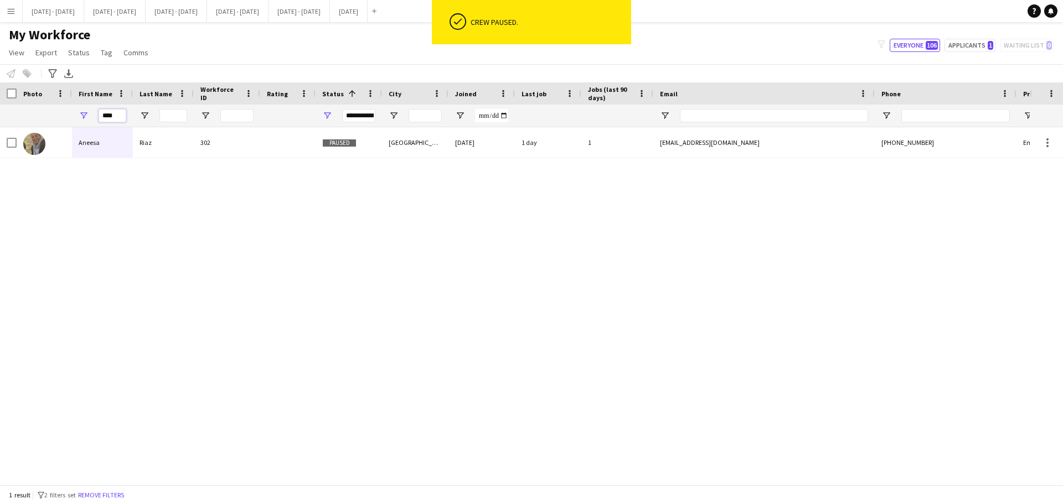
drag, startPoint x: 115, startPoint y: 118, endPoint x: 75, endPoint y: 118, distance: 40.4
click at [75, 118] on div "****" at bounding box center [102, 116] width 61 height 22
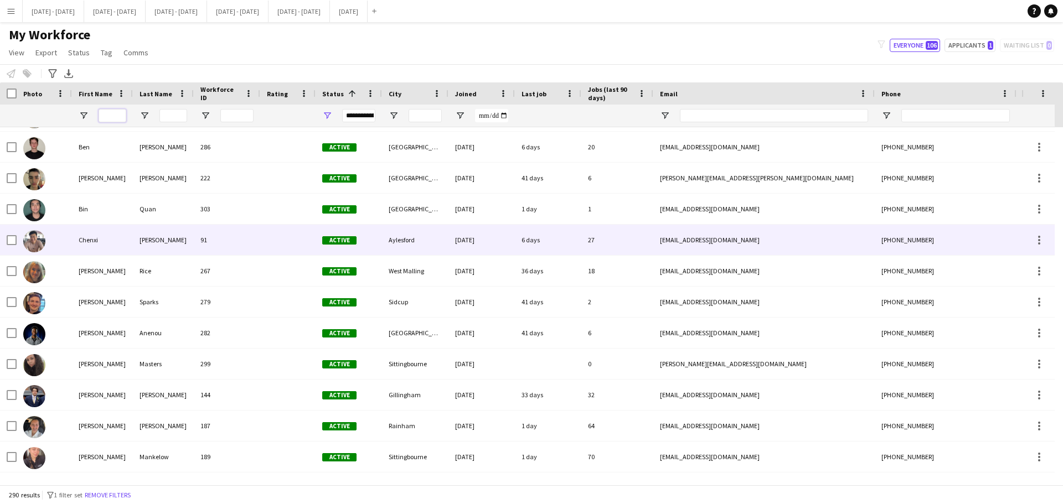
scroll to position [277, 0]
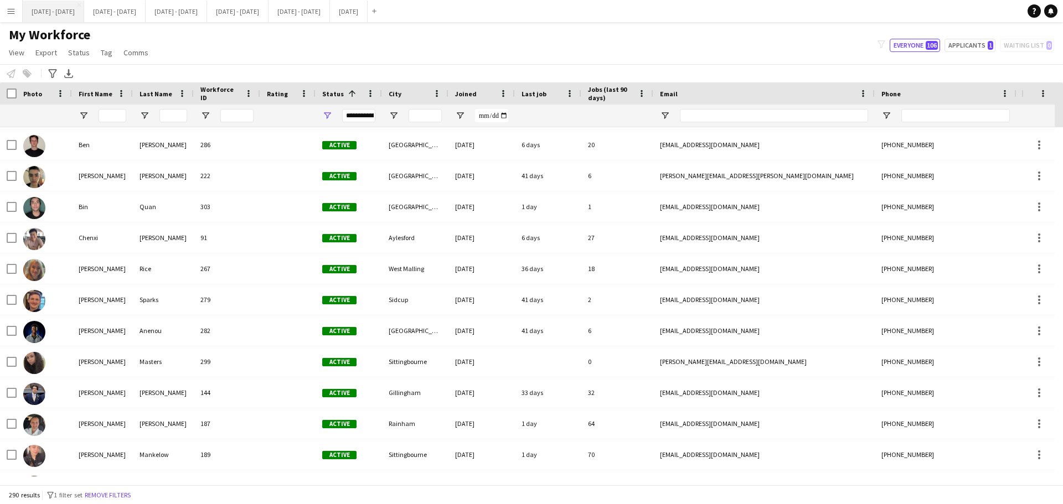
click at [53, 17] on button "[DATE] - [DATE] Close" at bounding box center [53, 12] width 61 height 22
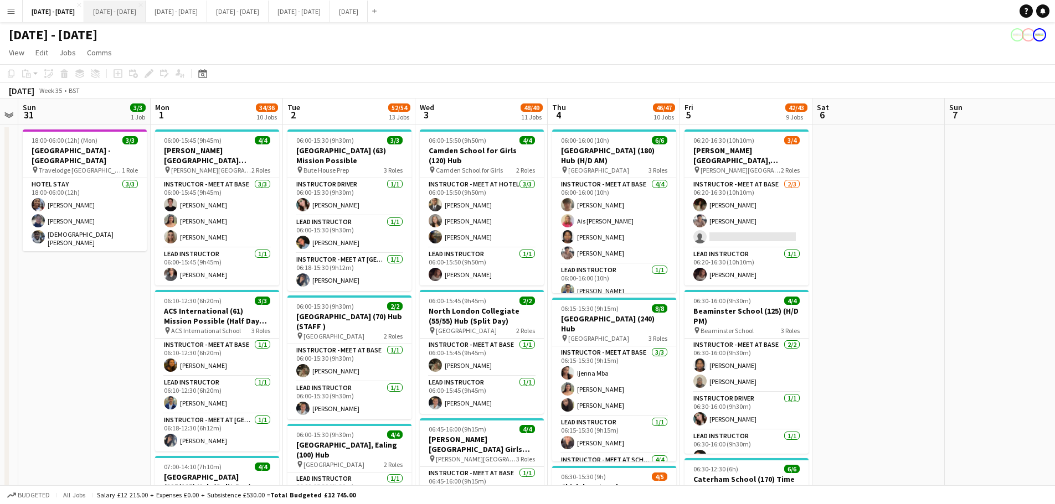
click at [126, 14] on button "[DATE] - [DATE] Close" at bounding box center [114, 12] width 61 height 22
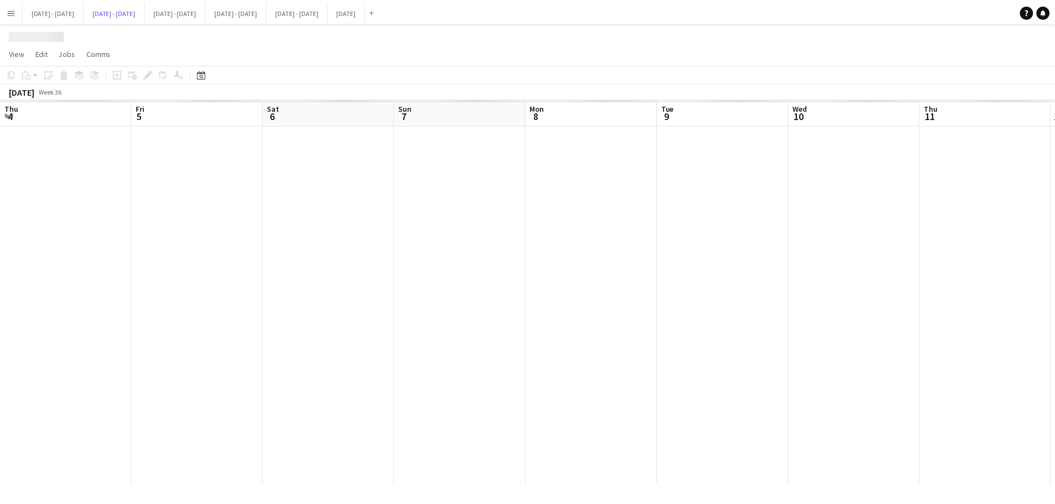
scroll to position [0, 380]
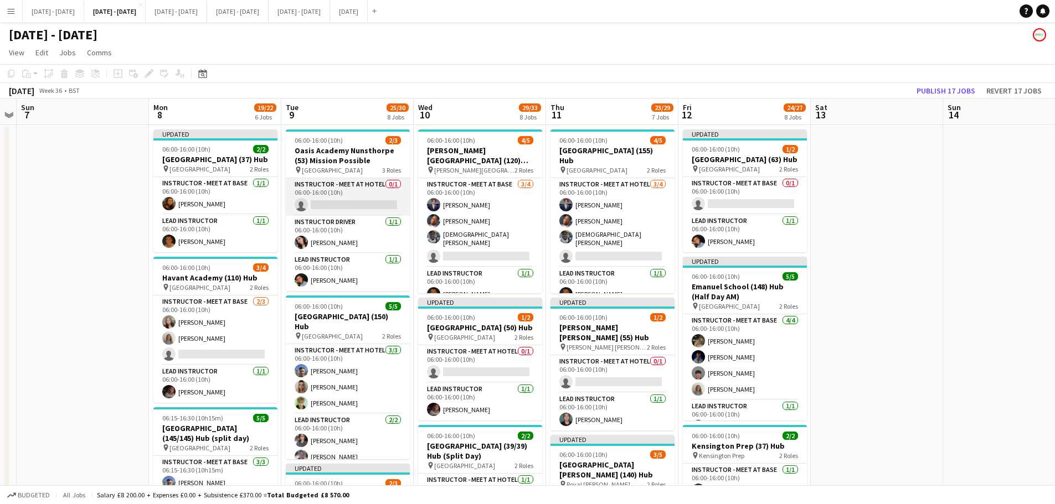
click at [349, 207] on app-card-role "Instructor - Meet at Hotel 0/1 06:00-16:00 (10h) single-neutral-actions" at bounding box center [348, 197] width 124 height 38
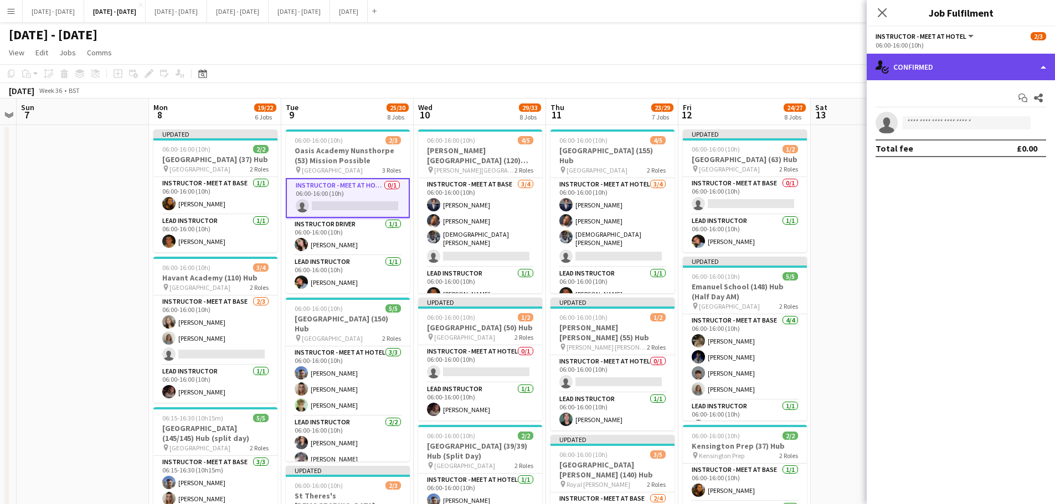
click at [850, 65] on div "single-neutral-actions-check-2 Confirmed" at bounding box center [961, 67] width 188 height 27
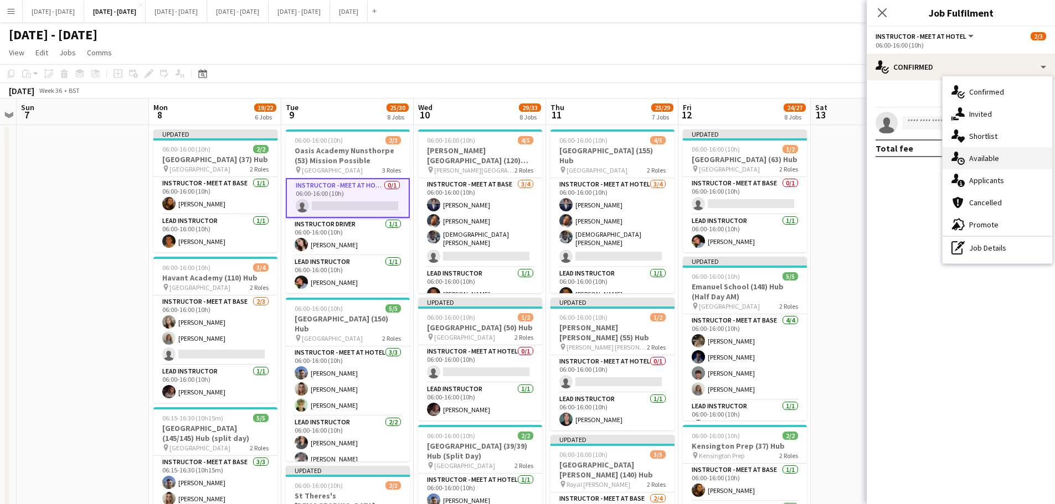
click at [850, 157] on div "single-neutral-actions-upload Available" at bounding box center [997, 158] width 110 height 22
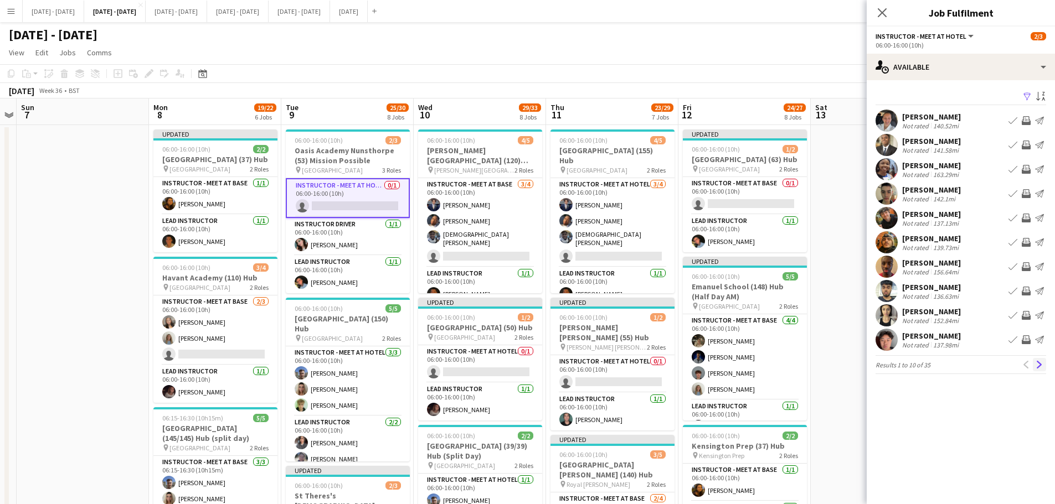
click at [850, 368] on app-icon "Next" at bounding box center [1039, 365] width 8 height 8
click at [850, 168] on div "[PERSON_NAME]" at bounding box center [931, 166] width 59 height 10
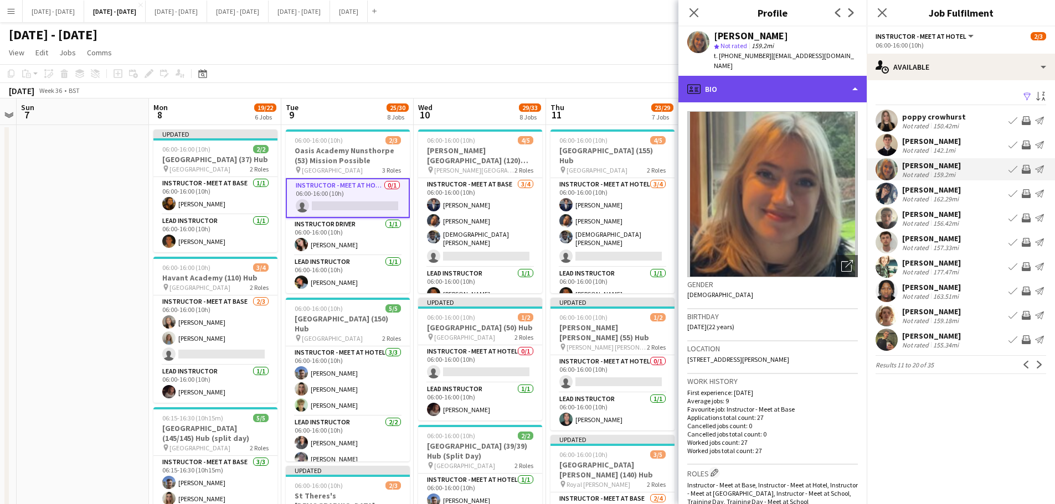
click at [783, 76] on div "profile Bio" at bounding box center [772, 89] width 188 height 27
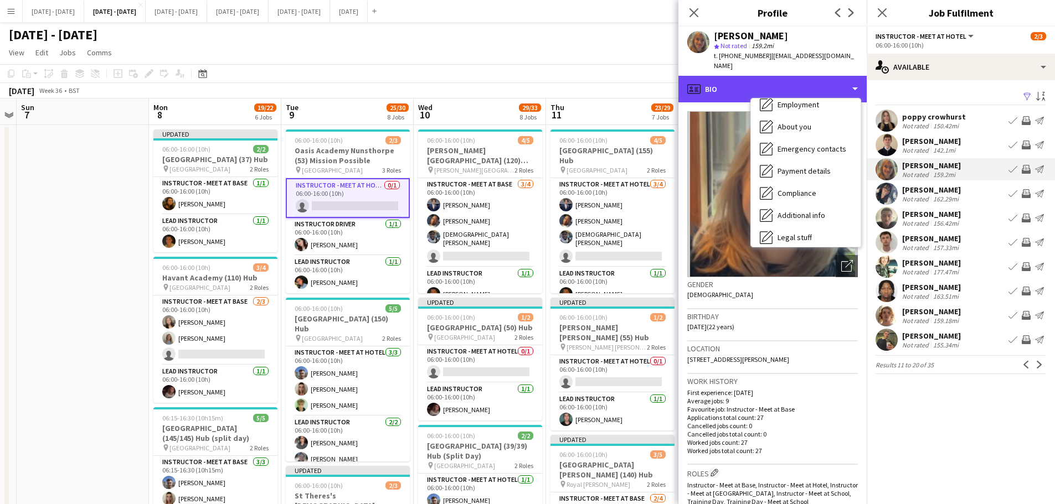
scroll to position [104, 0]
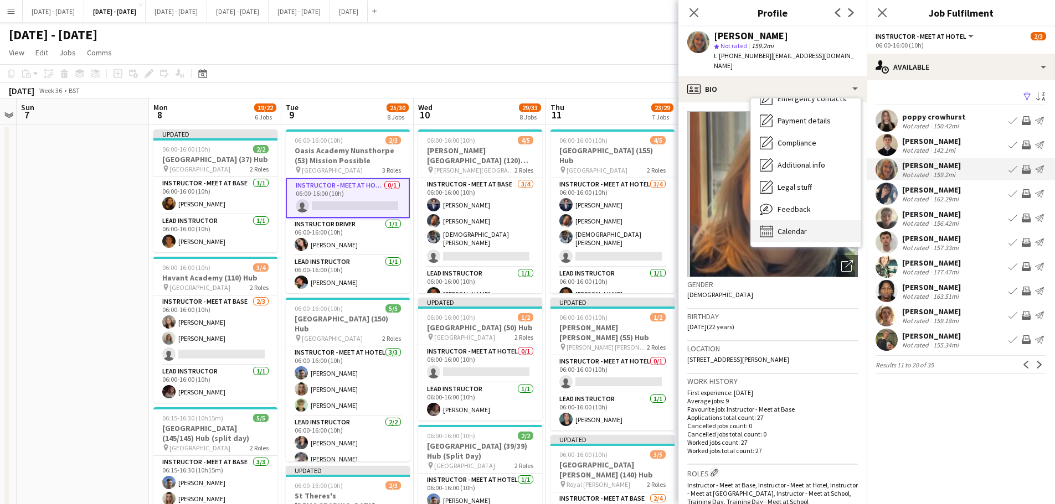
click at [792, 226] on span "Calendar" at bounding box center [791, 231] width 29 height 10
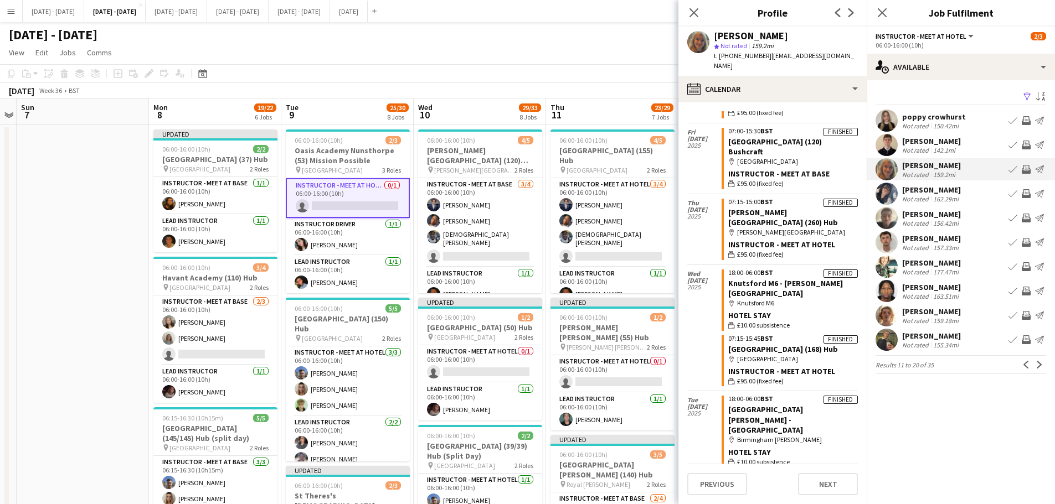
scroll to position [2000, 0]
click at [690, 12] on icon "Close pop-in" at bounding box center [693, 12] width 11 height 11
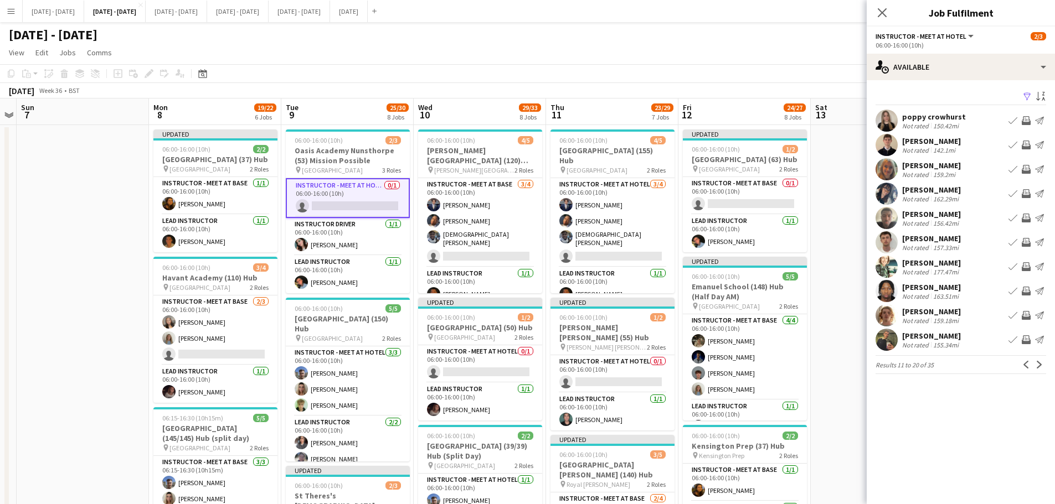
click at [850, 167] on app-icon "Book crew" at bounding box center [1012, 169] width 9 height 9
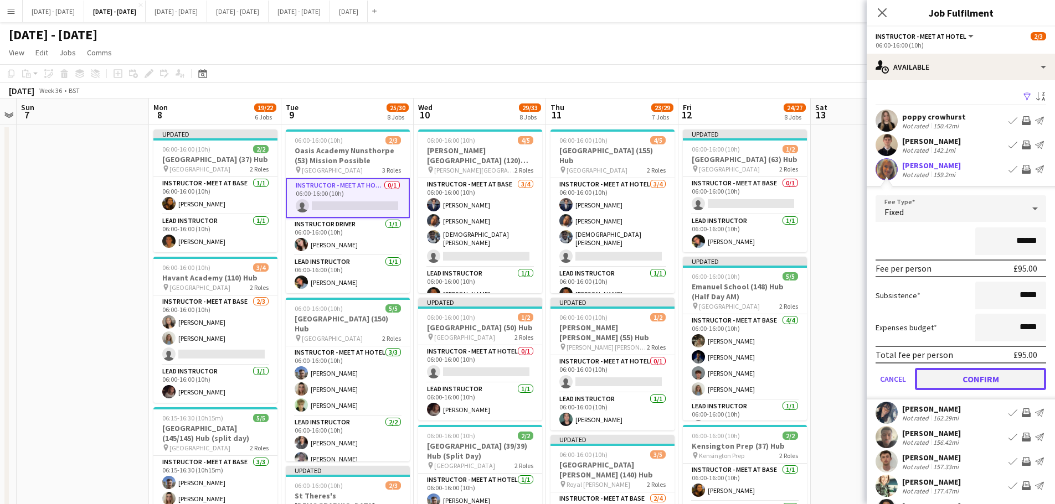
click at [850, 373] on button "Confirm" at bounding box center [980, 379] width 131 height 22
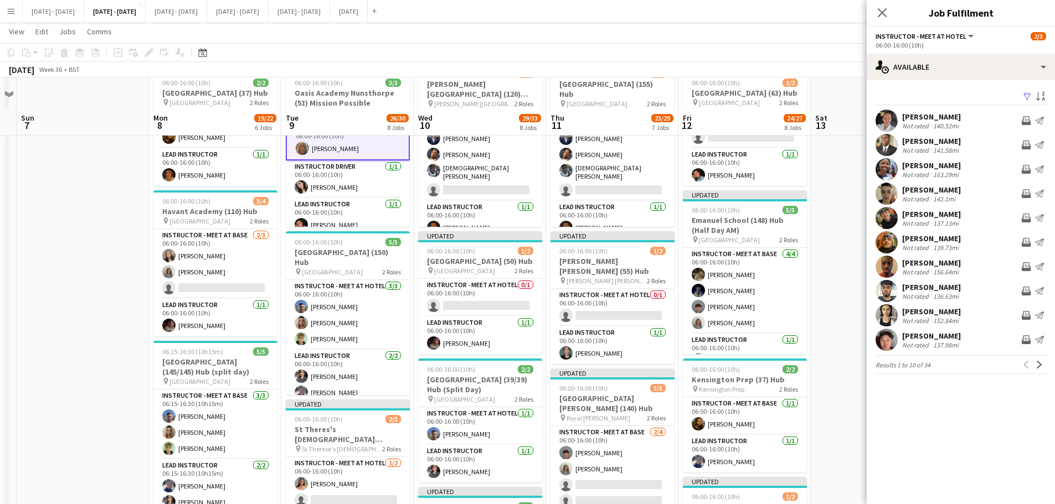
scroll to position [55, 0]
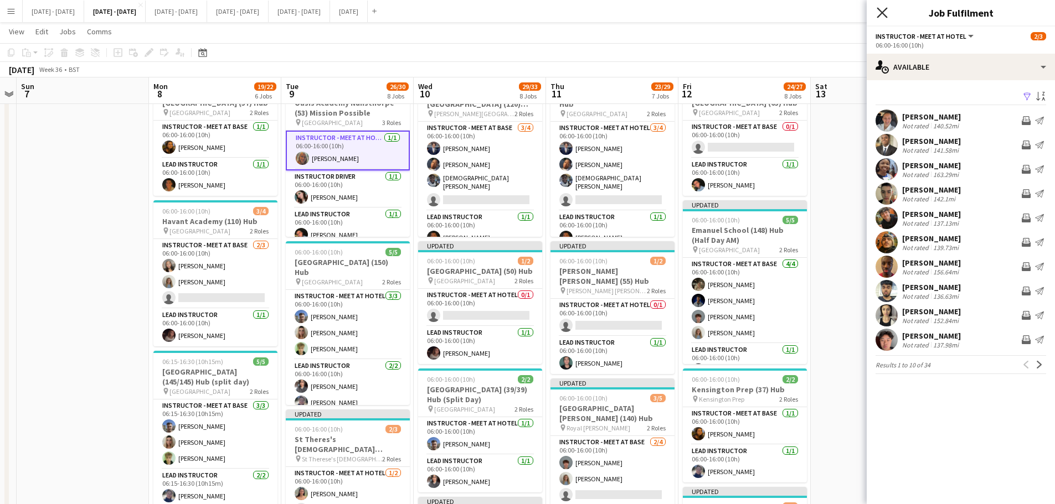
click at [850, 9] on icon "Close pop-in" at bounding box center [882, 12] width 11 height 11
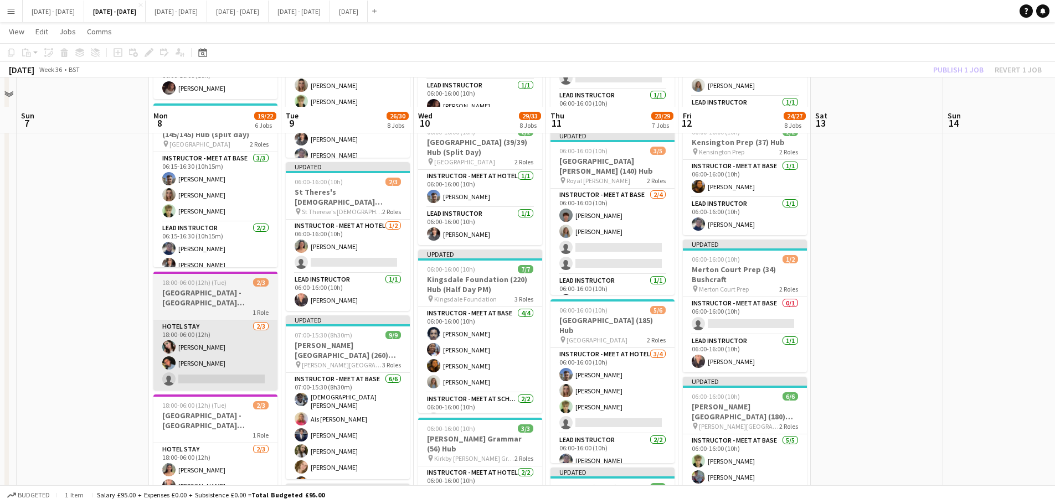
scroll to position [332, 0]
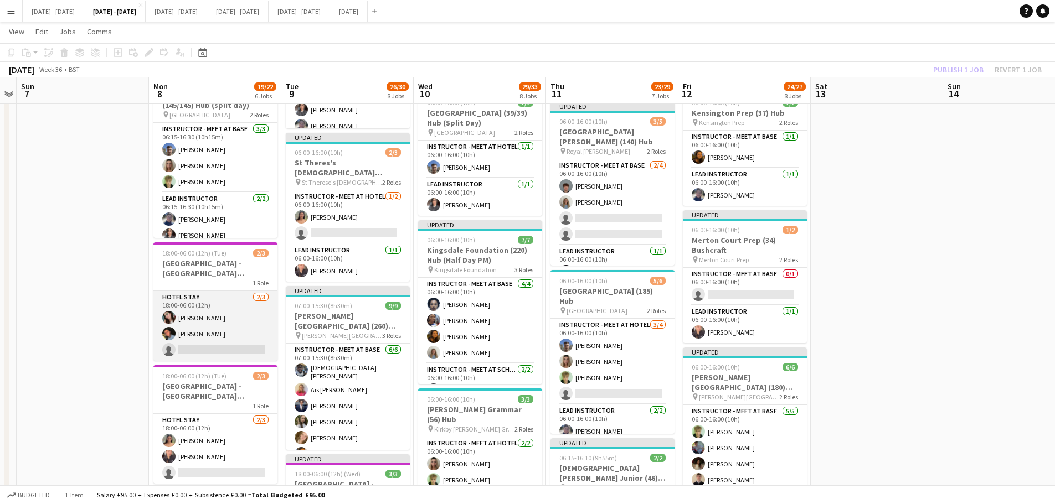
click at [187, 346] on app-card-role "Hotel Stay [DATE] 18:00-06:00 (12h) [PERSON_NAME] [PERSON_NAME] single-neutral-…" at bounding box center [215, 326] width 124 height 70
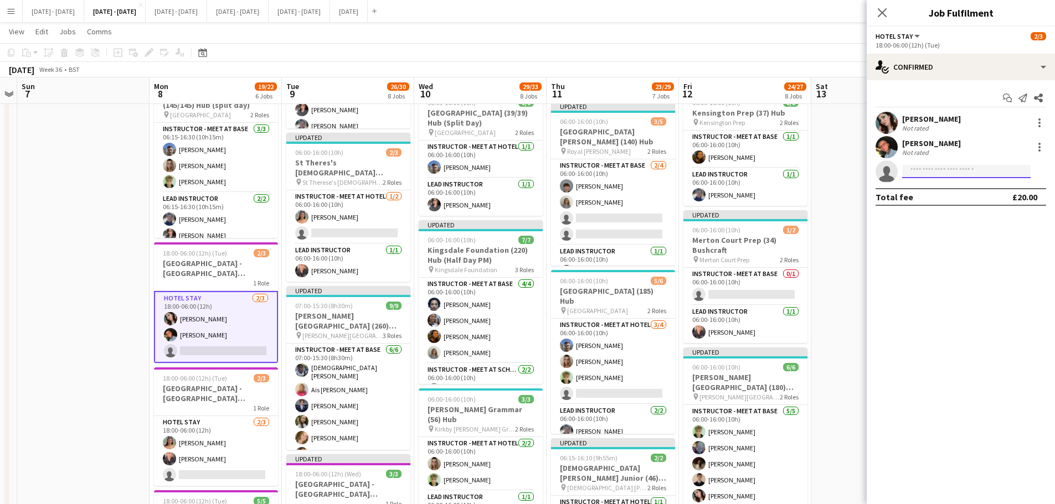
click at [850, 170] on input at bounding box center [966, 171] width 128 height 13
type input "****"
click at [850, 198] on span "[EMAIL_ADDRESS][DOMAIN_NAME]" at bounding box center [966, 196] width 111 height 9
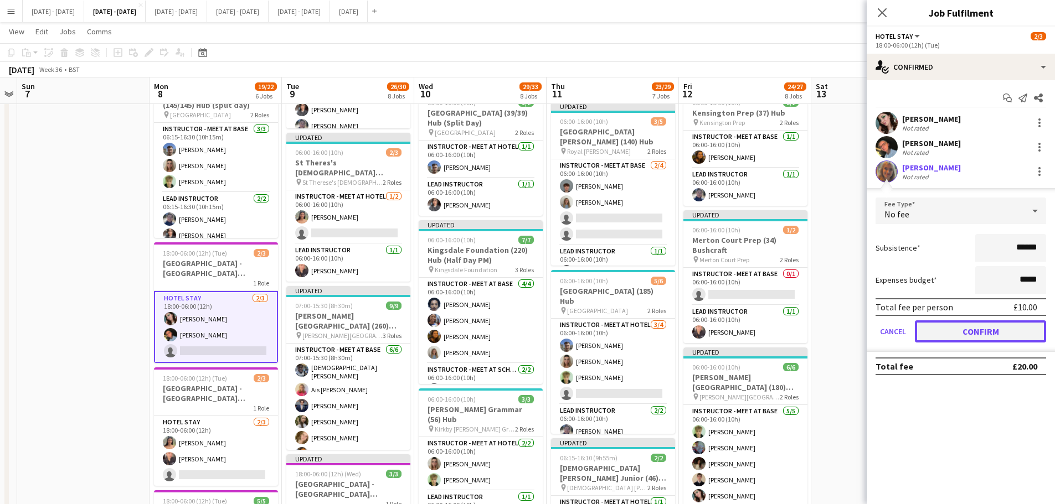
click at [850, 323] on button "Confirm" at bounding box center [980, 332] width 131 height 22
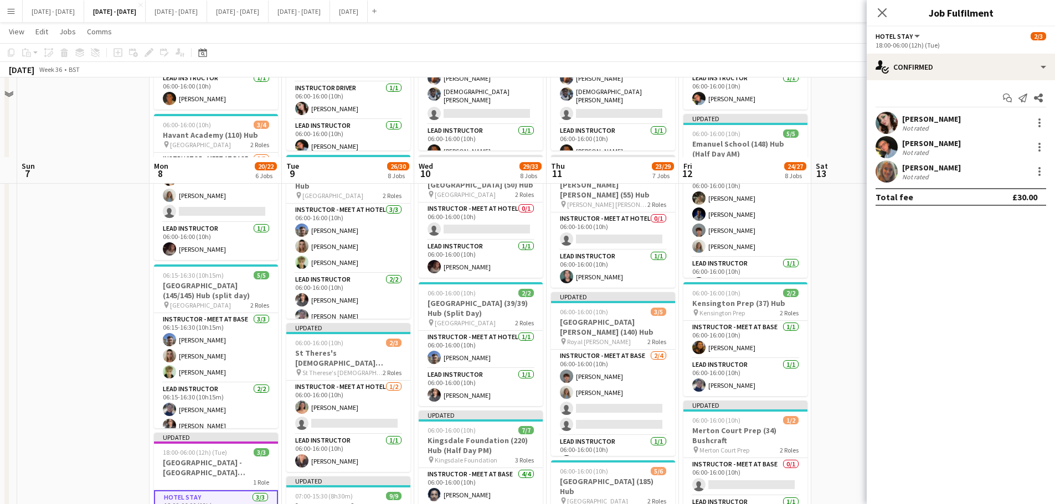
scroll to position [221, 0]
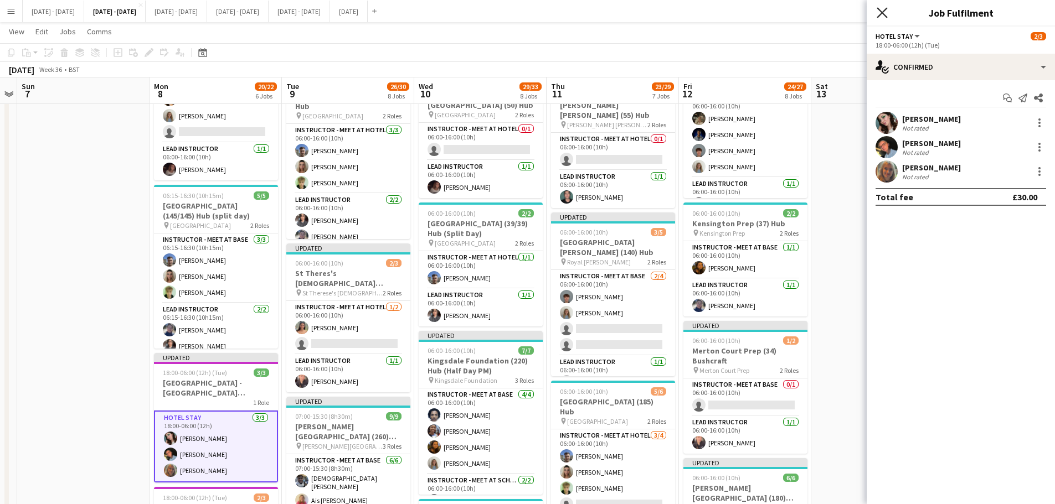
click at [850, 10] on icon "Close pop-in" at bounding box center [882, 12] width 11 height 11
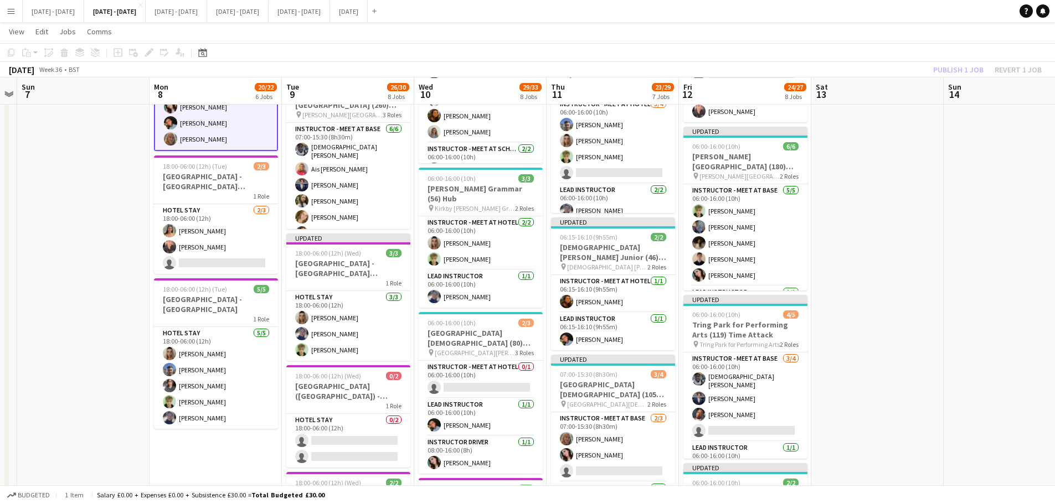
scroll to position [554, 0]
click at [479, 384] on app-card-role "Instructor - Meet at Hotel 0/1 06:00-16:00 (10h) single-neutral-actions" at bounding box center [481, 379] width 124 height 38
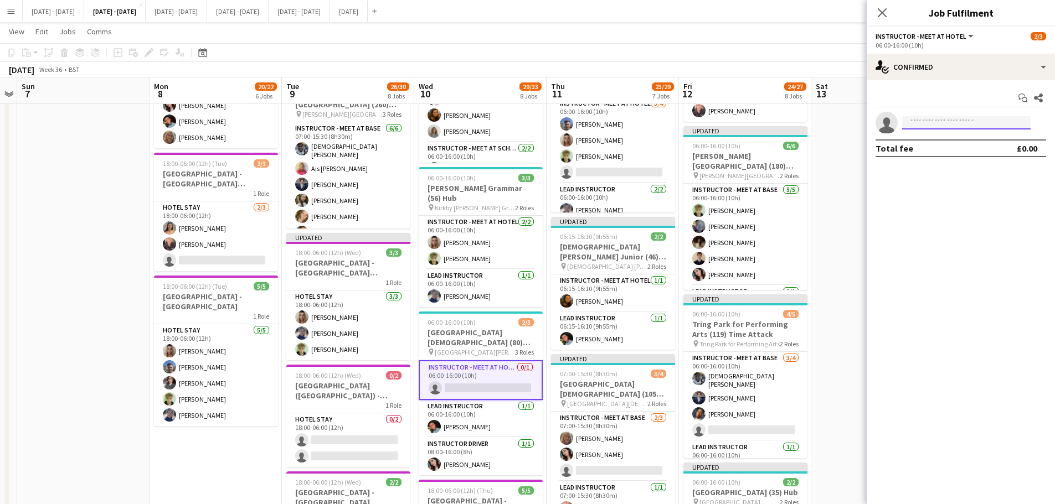
click at [850, 125] on input at bounding box center [966, 122] width 128 height 13
type input "****"
click at [850, 147] on span "[EMAIL_ADDRESS][DOMAIN_NAME]" at bounding box center [966, 147] width 111 height 9
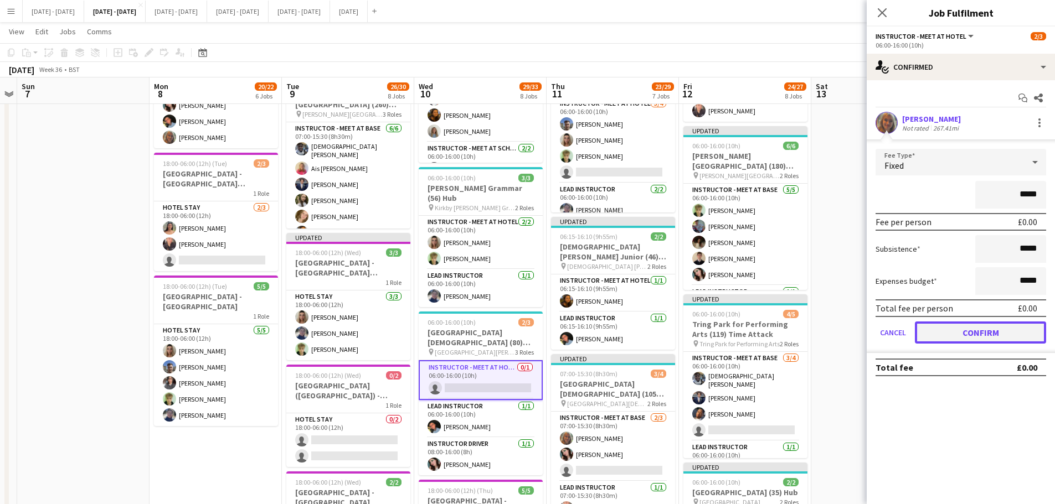
click at [850, 338] on button "Confirm" at bounding box center [980, 333] width 131 height 22
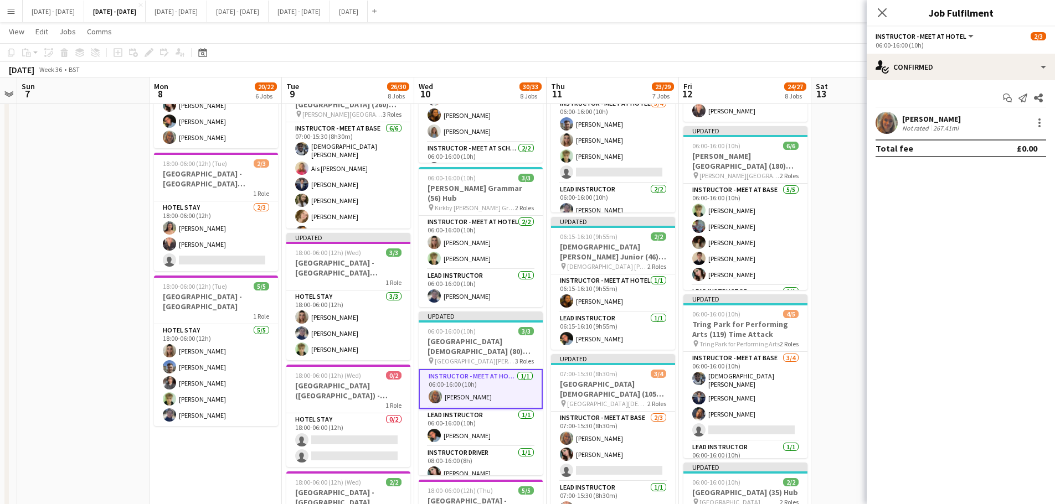
drag, startPoint x: 879, startPoint y: 12, endPoint x: 898, endPoint y: 109, distance: 98.7
click at [850, 12] on icon "Close pop-in" at bounding box center [882, 12] width 9 height 9
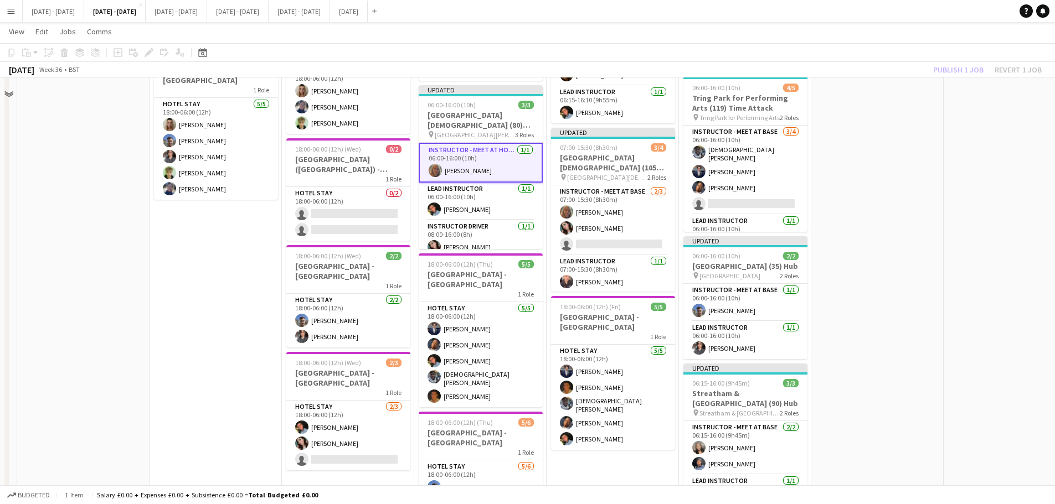
scroll to position [901, 0]
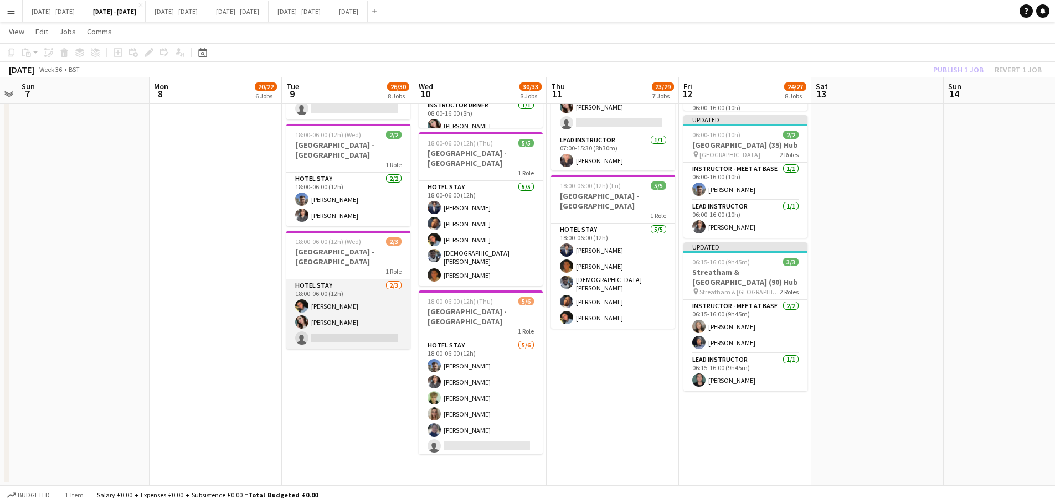
click at [374, 339] on app-card-role "Hotel Stay [DATE] 18:00-06:00 (12h) [PERSON_NAME] [PERSON_NAME] single-neutral-…" at bounding box center [348, 315] width 124 height 70
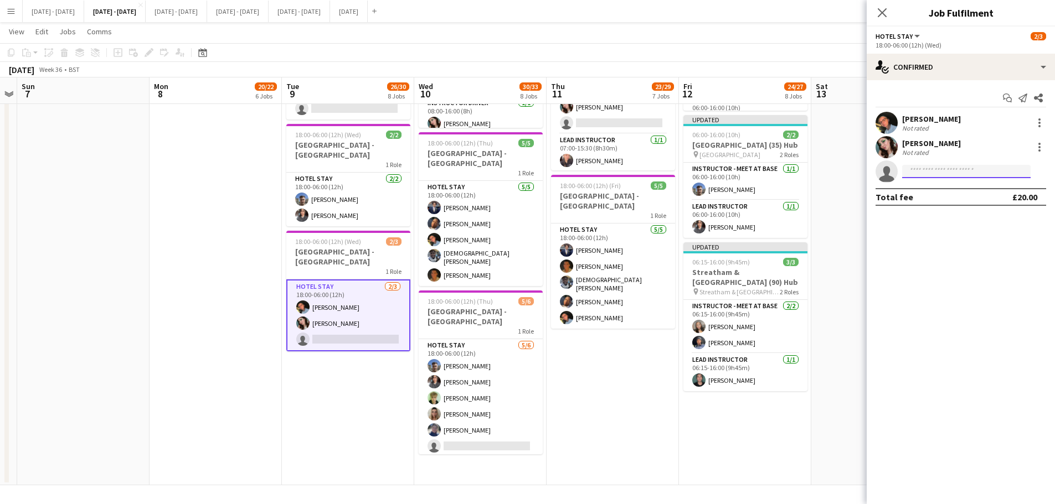
click at [850, 170] on input at bounding box center [966, 171] width 128 height 13
type input "****"
click at [850, 194] on span "[EMAIL_ADDRESS][DOMAIN_NAME]" at bounding box center [966, 196] width 111 height 9
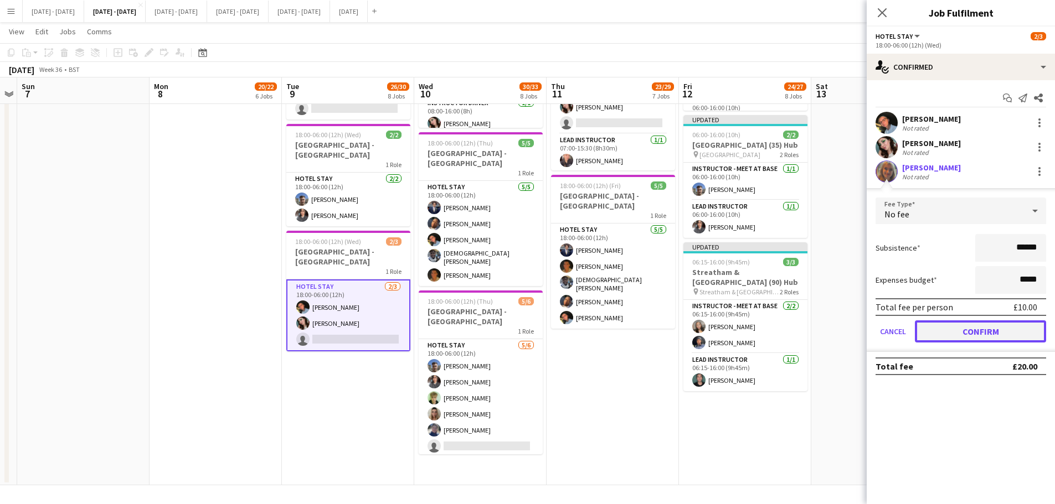
drag, startPoint x: 961, startPoint y: 338, endPoint x: 926, endPoint y: 223, distance: 120.0
click at [850, 338] on button "Confirm" at bounding box center [980, 332] width 131 height 22
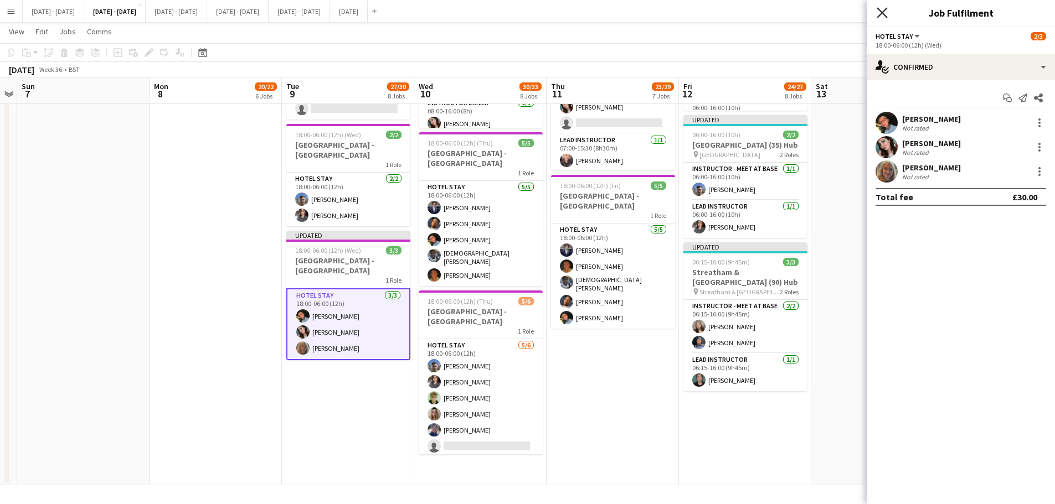
click at [850, 14] on icon "Close pop-in" at bounding box center [882, 12] width 11 height 11
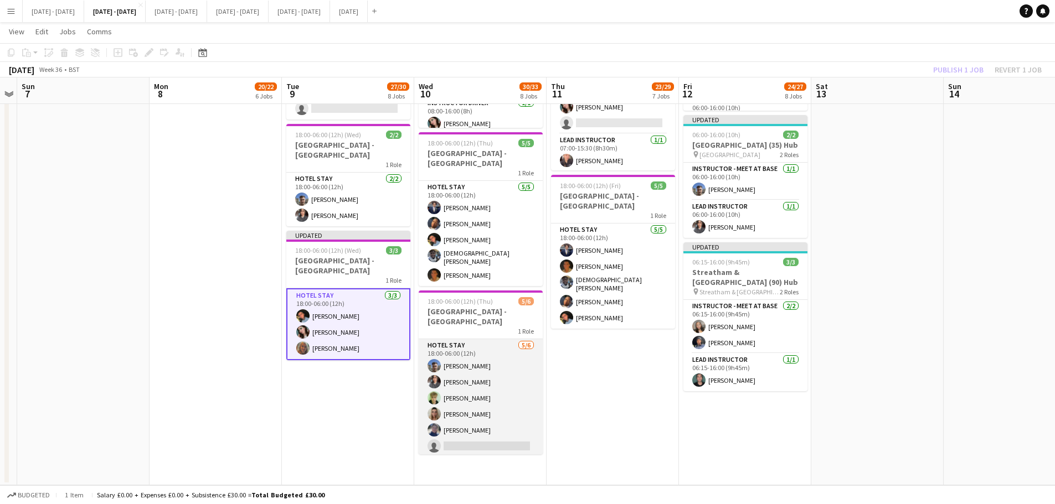
click at [492, 384] on app-card-role "Hotel Stay [DATE] 18:00-06:00 (12h) [PERSON_NAME] [PERSON_NAME] [PERSON_NAME] […" at bounding box center [481, 398] width 124 height 118
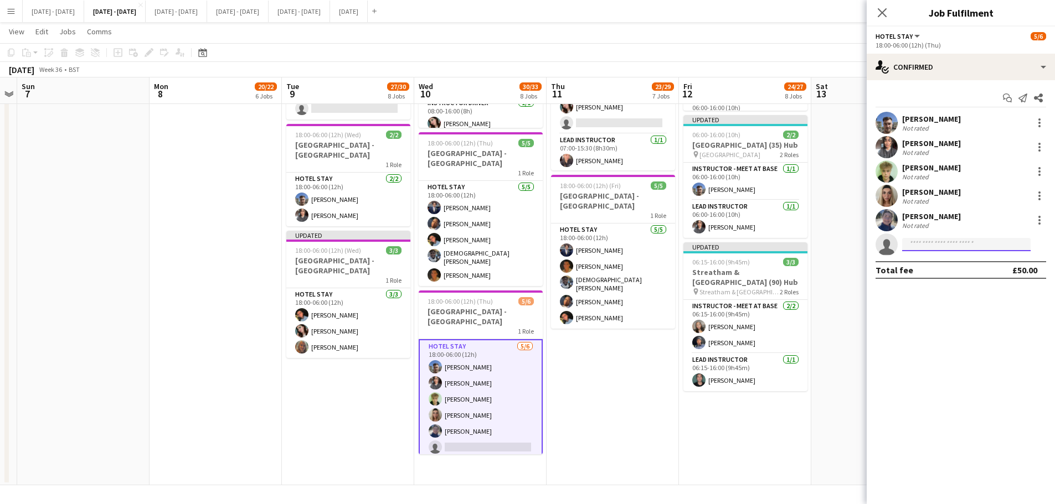
click at [850, 244] on input at bounding box center [966, 244] width 128 height 13
type input "****"
click at [850, 270] on span "[EMAIL_ADDRESS][DOMAIN_NAME]" at bounding box center [966, 269] width 111 height 9
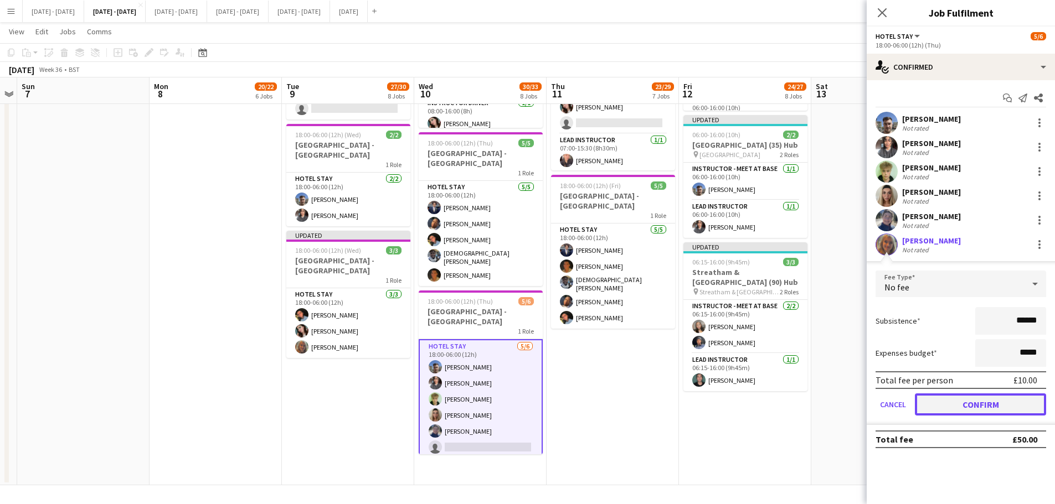
click at [850, 384] on button "Confirm" at bounding box center [980, 405] width 131 height 22
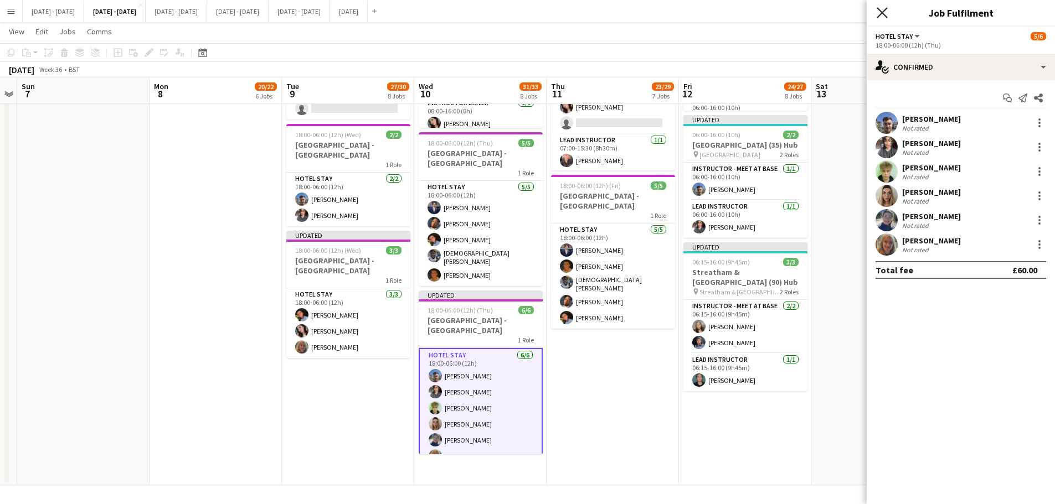
click at [850, 9] on icon "Close pop-in" at bounding box center [882, 12] width 11 height 11
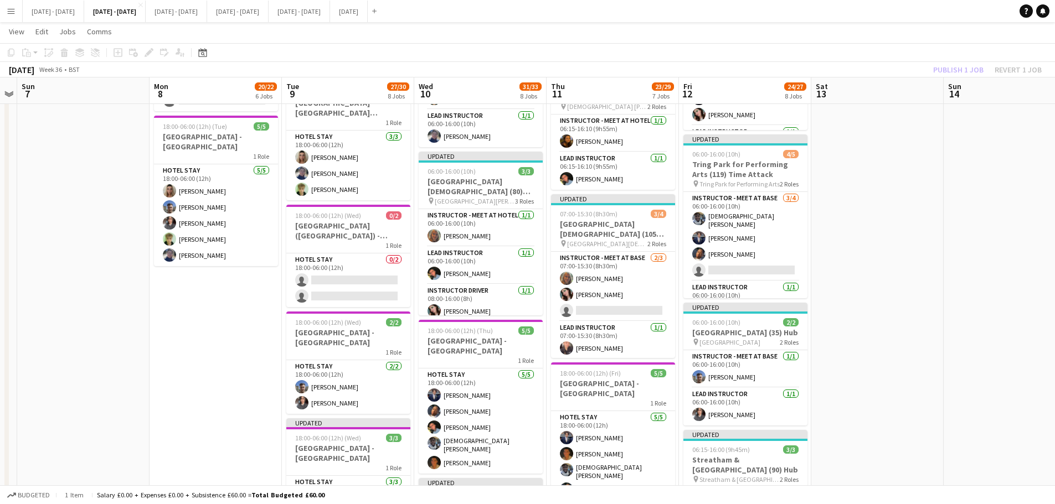
scroll to position [680, 0]
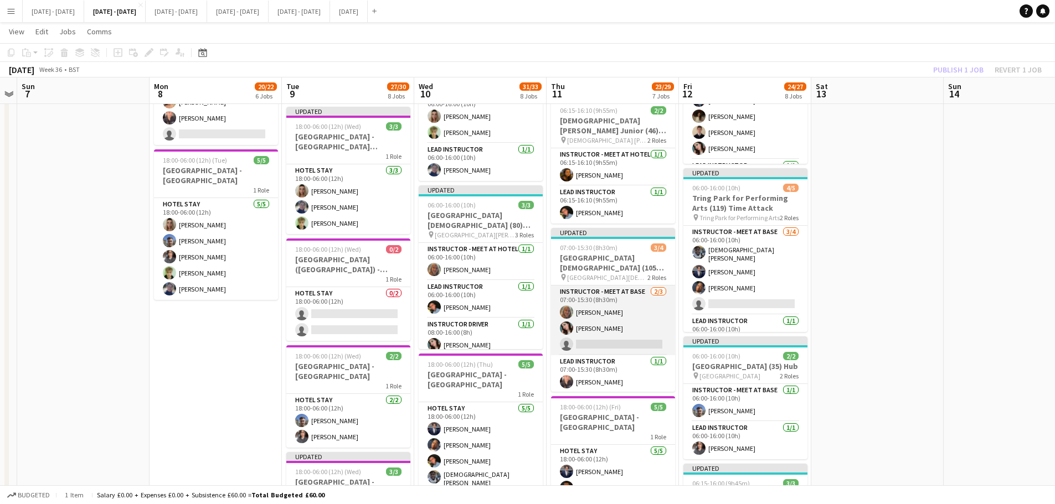
click at [597, 313] on app-card-role "Instructor - Meet at Base [DATE] 07:00-15:30 (8h30m) [PERSON_NAME] single-neutr…" at bounding box center [613, 321] width 124 height 70
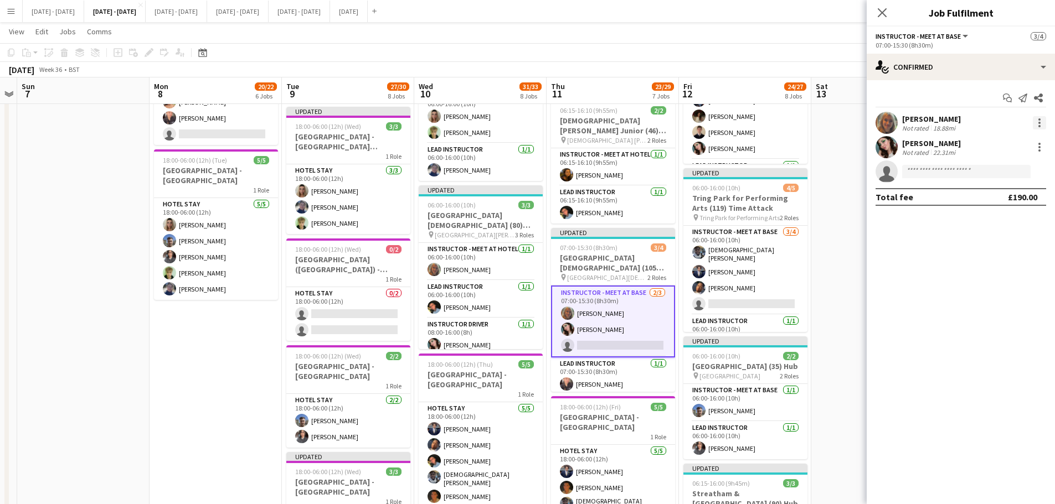
click at [850, 120] on div at bounding box center [1039, 122] width 13 height 13
click at [850, 171] on span "Switch crew" at bounding box center [991, 169] width 47 height 9
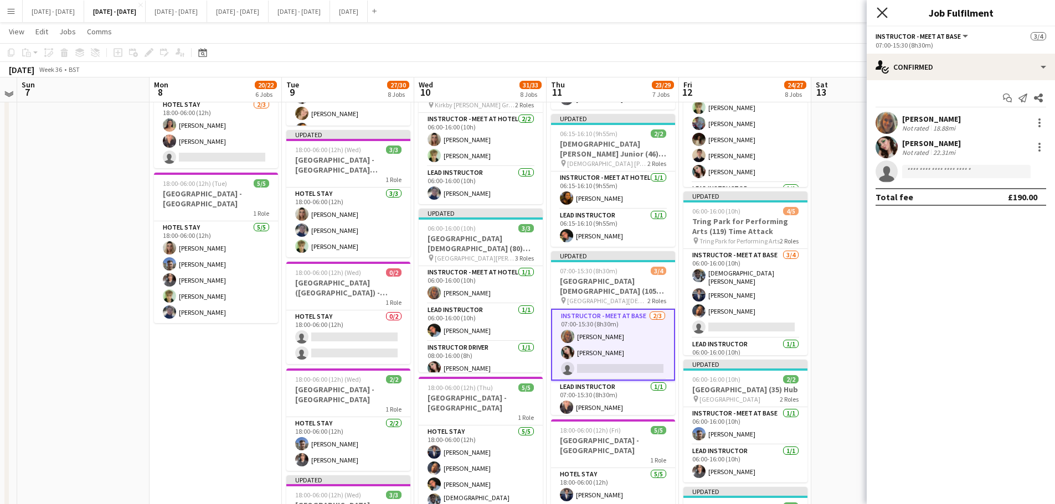
click at [850, 12] on icon "Close pop-in" at bounding box center [882, 12] width 11 height 11
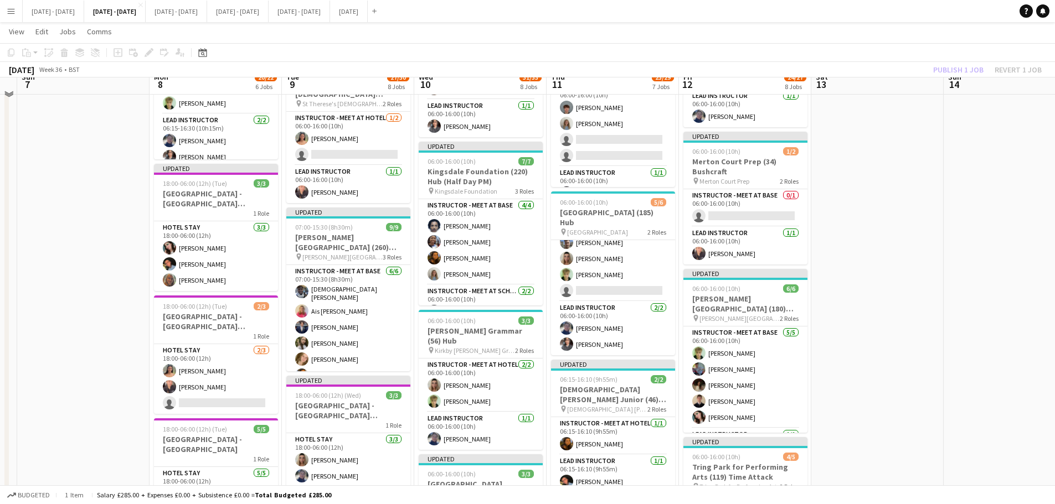
scroll to position [426, 0]
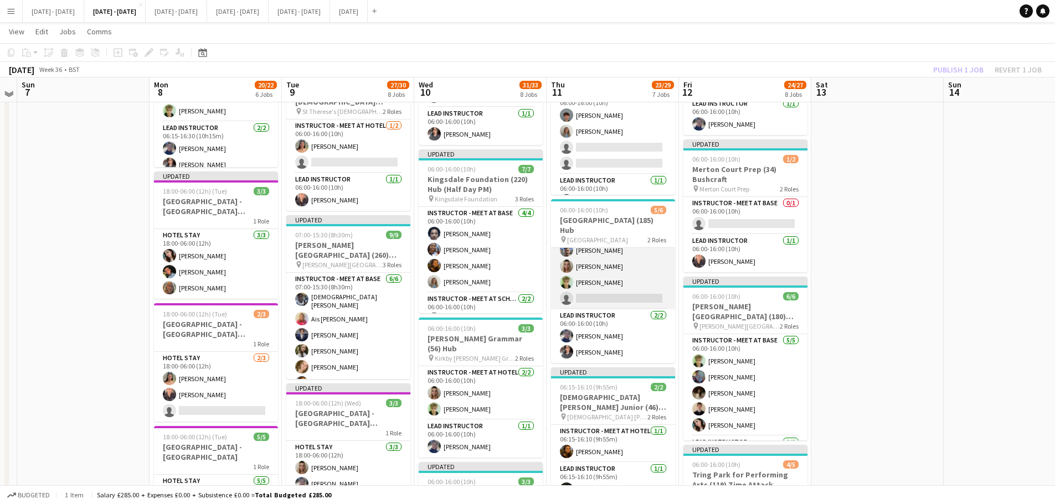
click at [640, 297] on app-card-role "Instructor - Meet at Hotel [DATE] 06:00-16:00 (10h) [PERSON_NAME] [PERSON_NAME]…" at bounding box center [613, 267] width 124 height 86
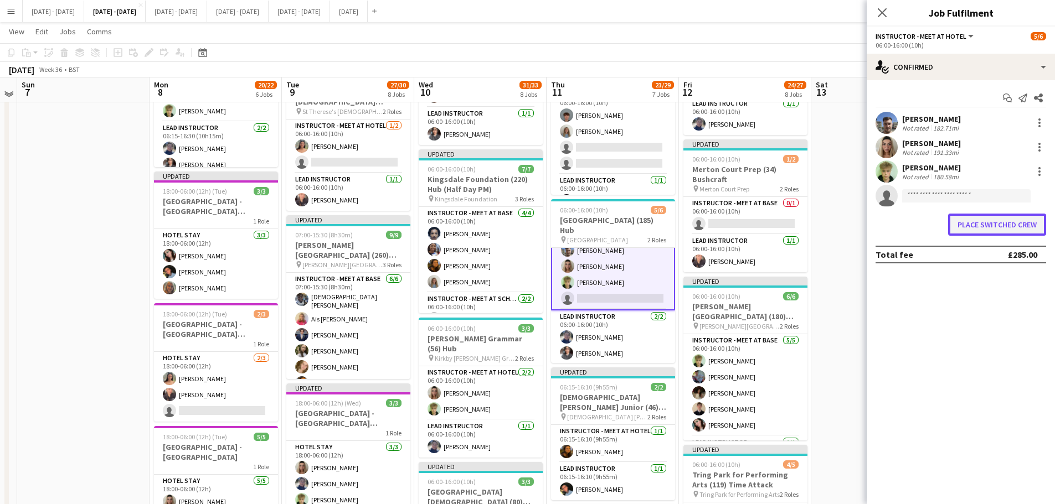
click at [850, 228] on button "Place switched crew" at bounding box center [997, 225] width 98 height 22
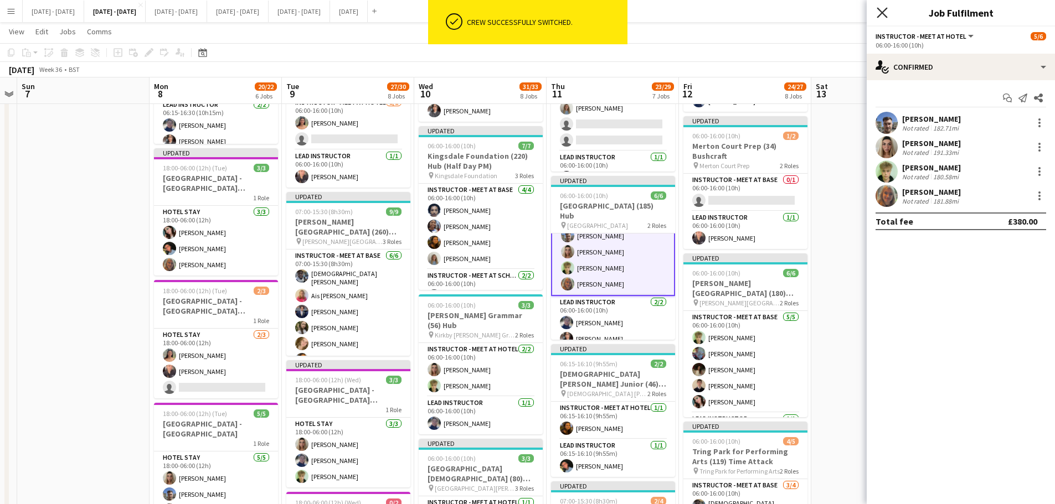
click at [850, 9] on icon "Close pop-in" at bounding box center [882, 12] width 11 height 11
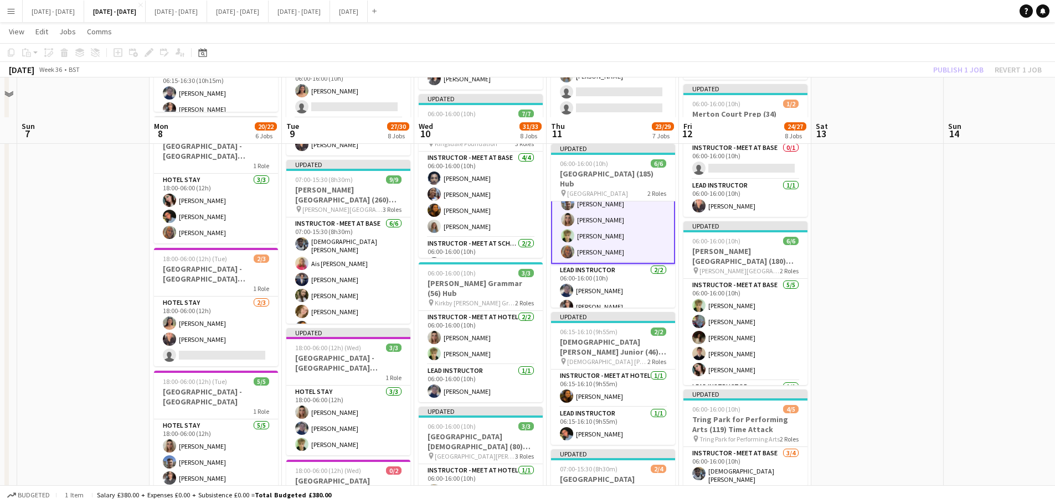
scroll to position [443, 0]
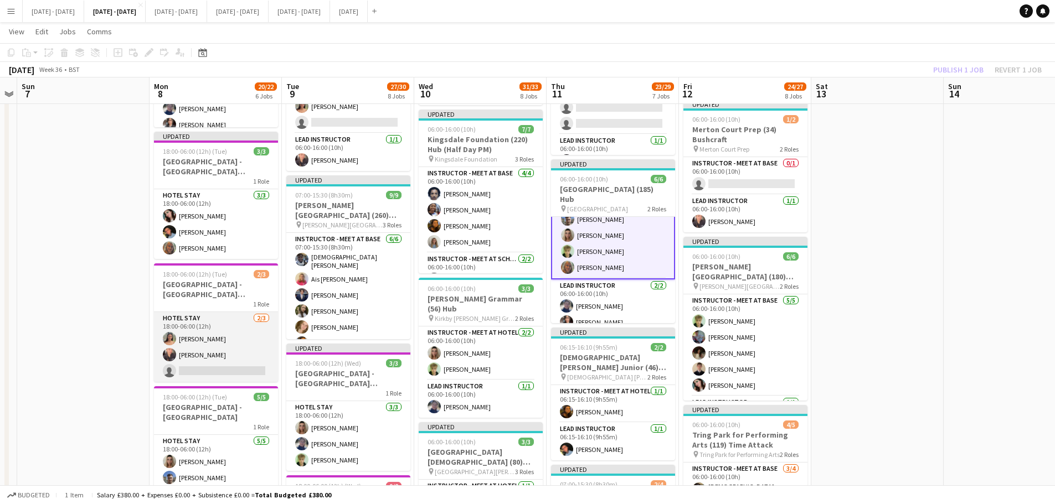
click at [205, 366] on app-card-role "Hotel Stay [DATE] 18:00-06:00 (12h) [PERSON_NAME] [PERSON_NAME] single-neutral-…" at bounding box center [216, 347] width 124 height 70
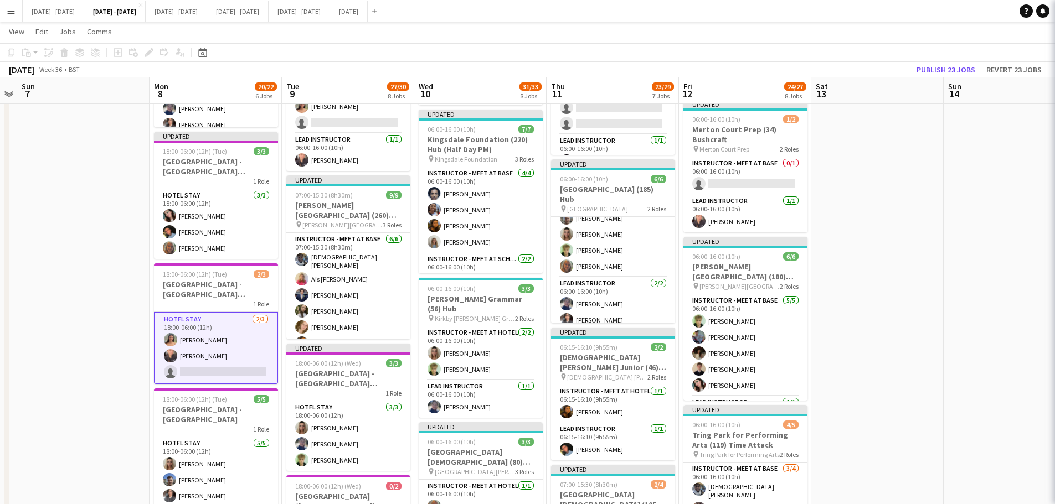
scroll to position [24, 0]
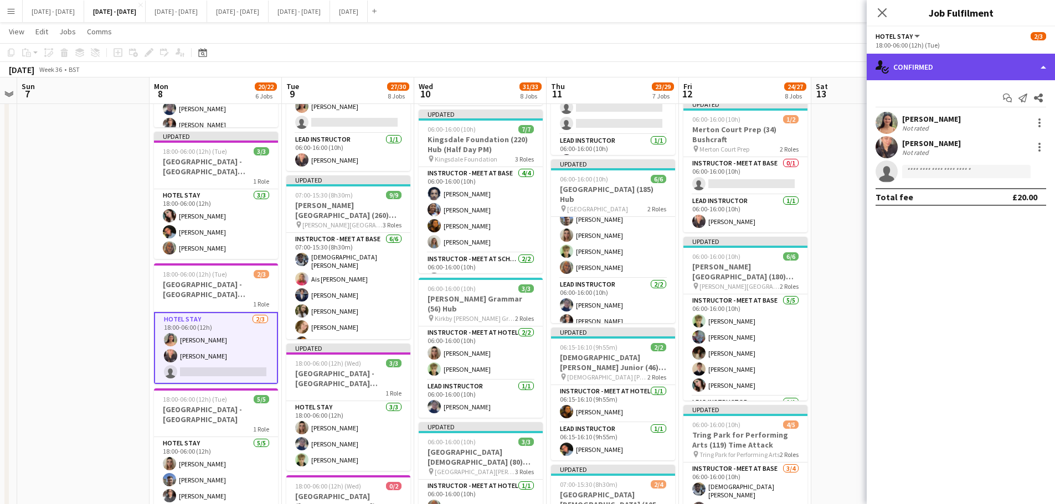
click at [850, 60] on div "single-neutral-actions-check-2 Confirmed" at bounding box center [961, 67] width 188 height 27
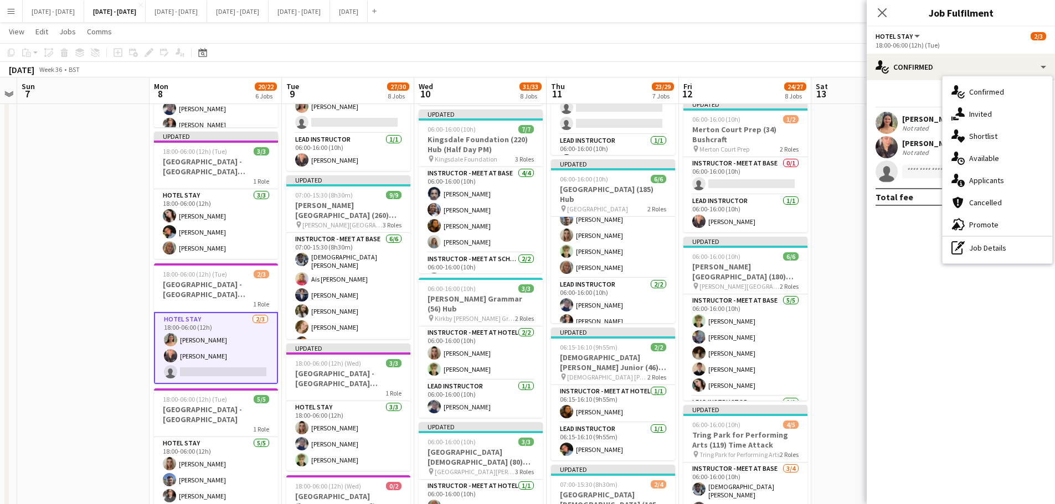
click at [86, 384] on app-date-cell at bounding box center [83, 312] width 132 height 1263
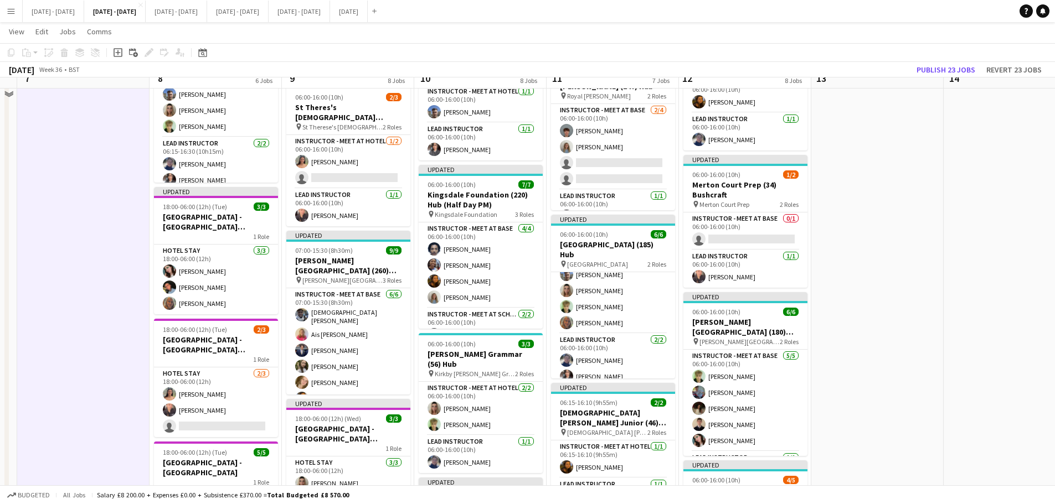
scroll to position [332, 0]
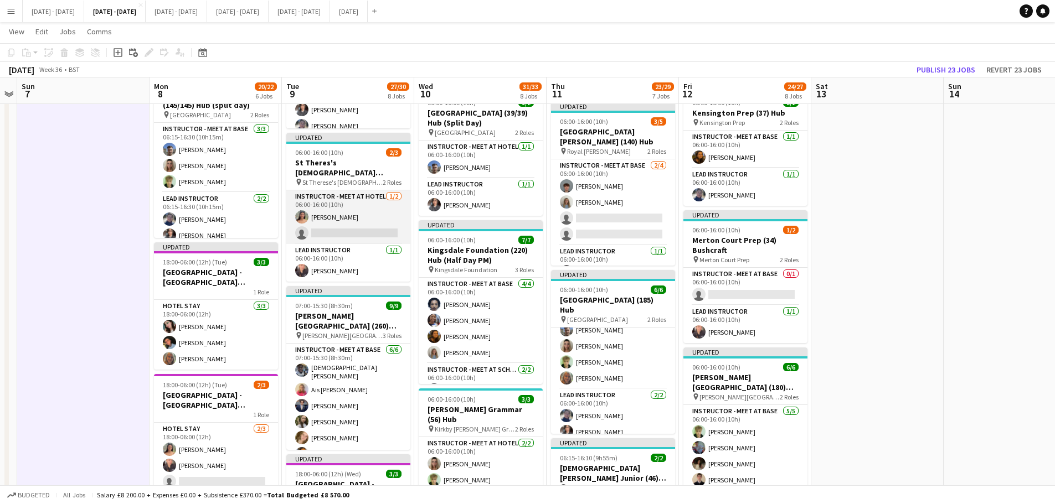
click at [373, 233] on app-card-role "Instructor - Meet at Hotel [DATE] 06:00-16:00 (10h) [PERSON_NAME] single-neutra…" at bounding box center [348, 217] width 124 height 54
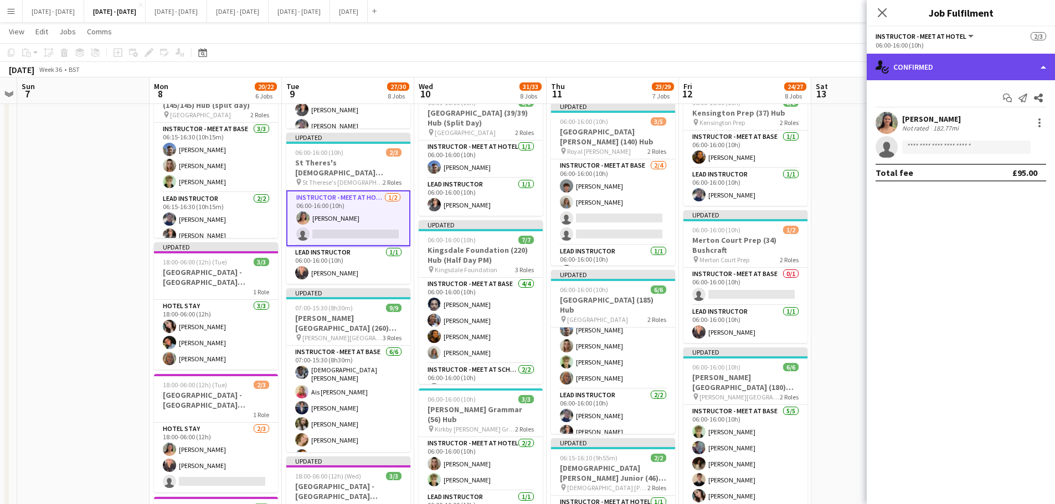
click at [850, 70] on div "single-neutral-actions-check-2 Confirmed" at bounding box center [961, 67] width 188 height 27
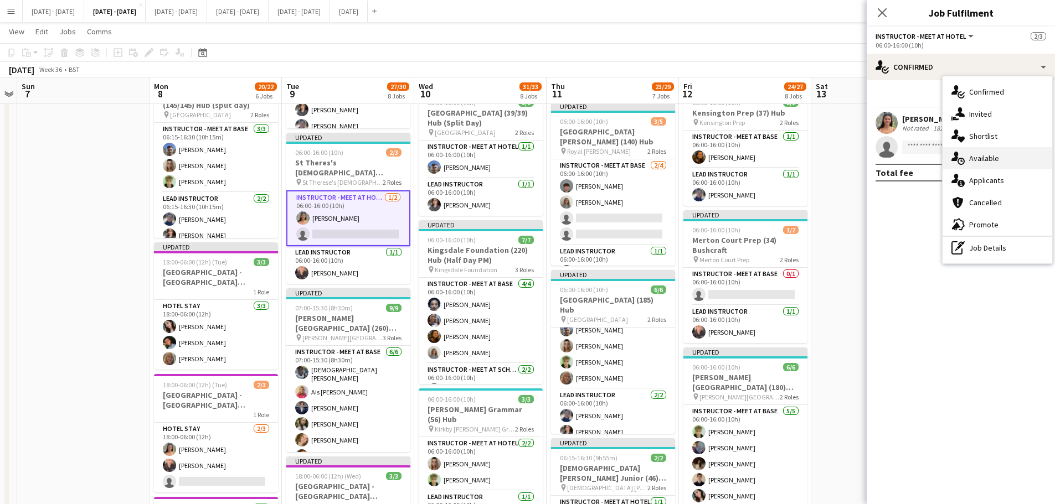
click at [850, 154] on div "single-neutral-actions-upload Available" at bounding box center [997, 158] width 110 height 22
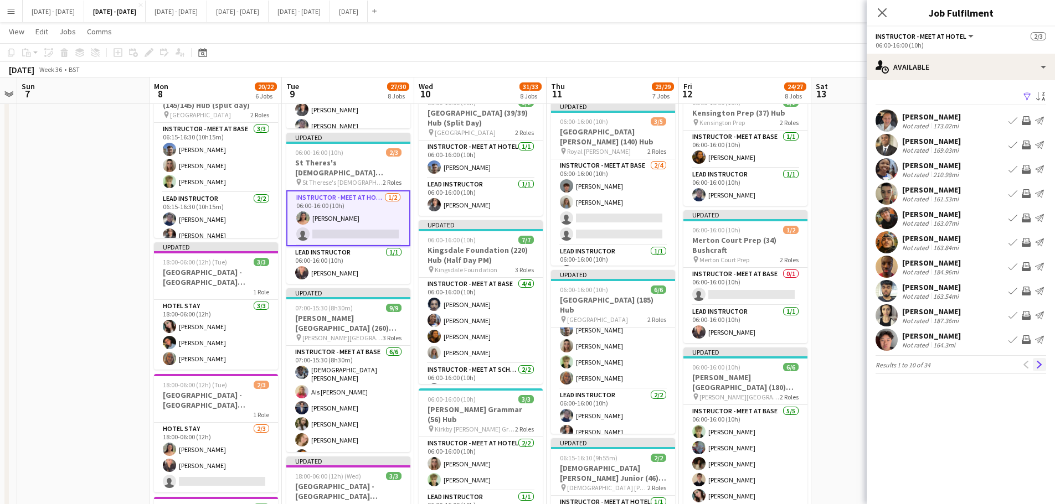
click at [850, 363] on app-icon "Next" at bounding box center [1039, 365] width 8 height 8
click at [850, 365] on button "Next" at bounding box center [1039, 364] width 13 height 13
click at [850, 365] on app-icon "Previous" at bounding box center [1026, 365] width 8 height 8
click at [850, 115] on div "poppy crowhurst" at bounding box center [934, 117] width 64 height 10
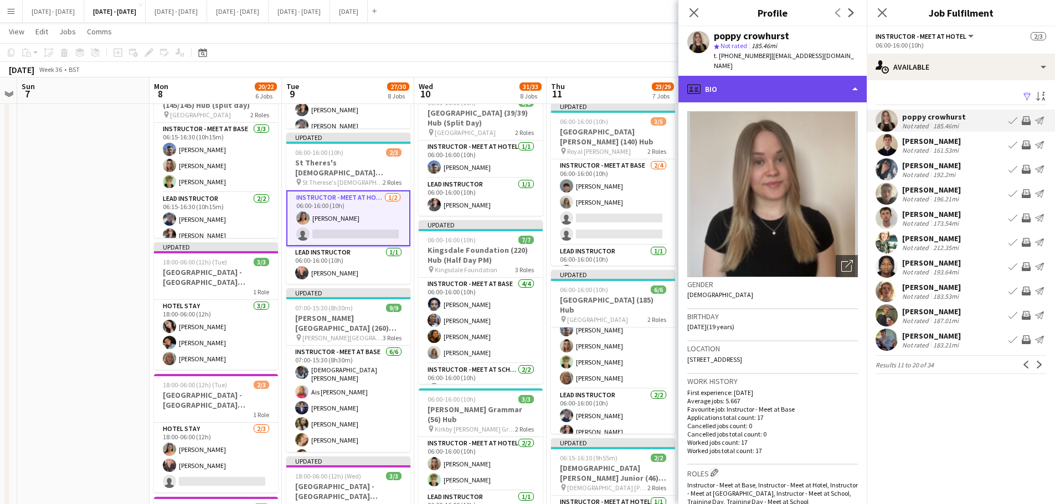
click at [801, 78] on div "profile Bio" at bounding box center [772, 89] width 188 height 27
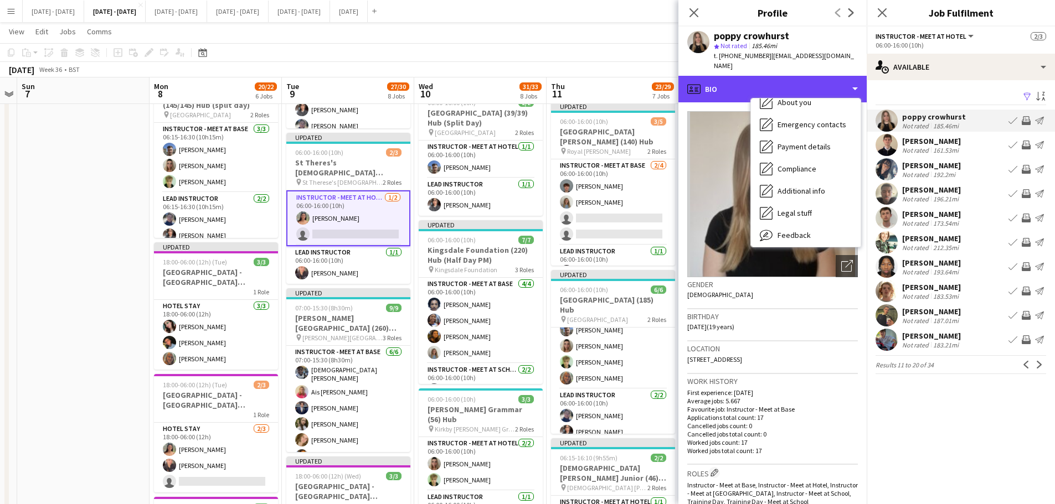
scroll to position [104, 0]
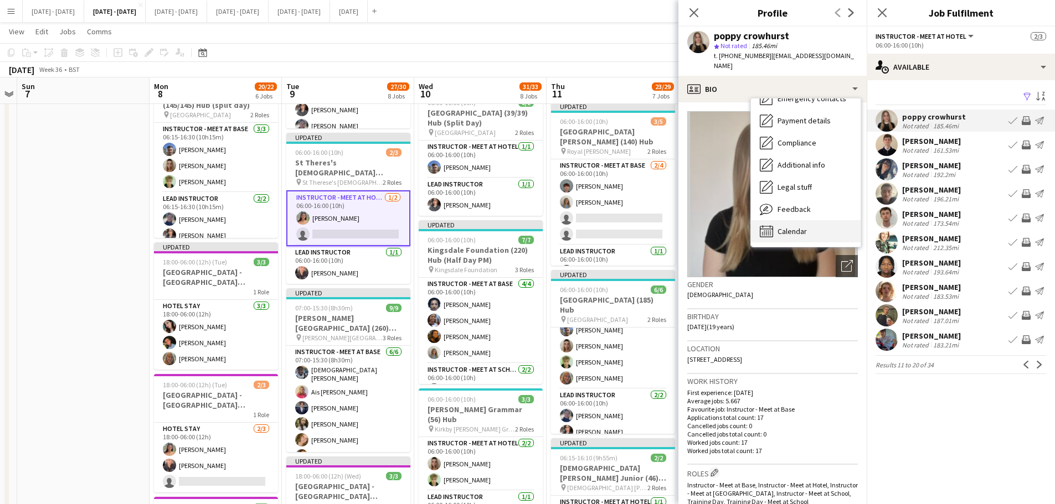
click at [796, 220] on div "Calendar Calendar" at bounding box center [806, 231] width 110 height 22
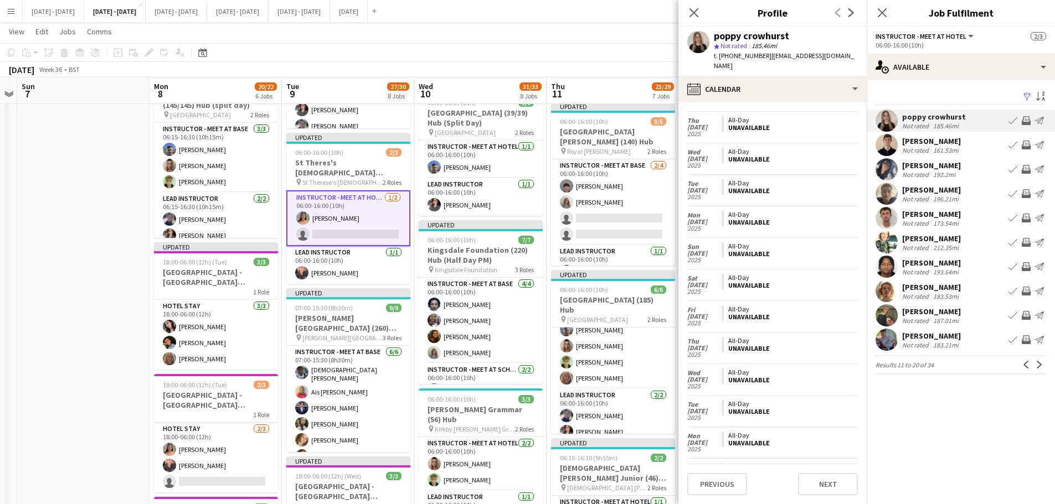
scroll to position [3704, 0]
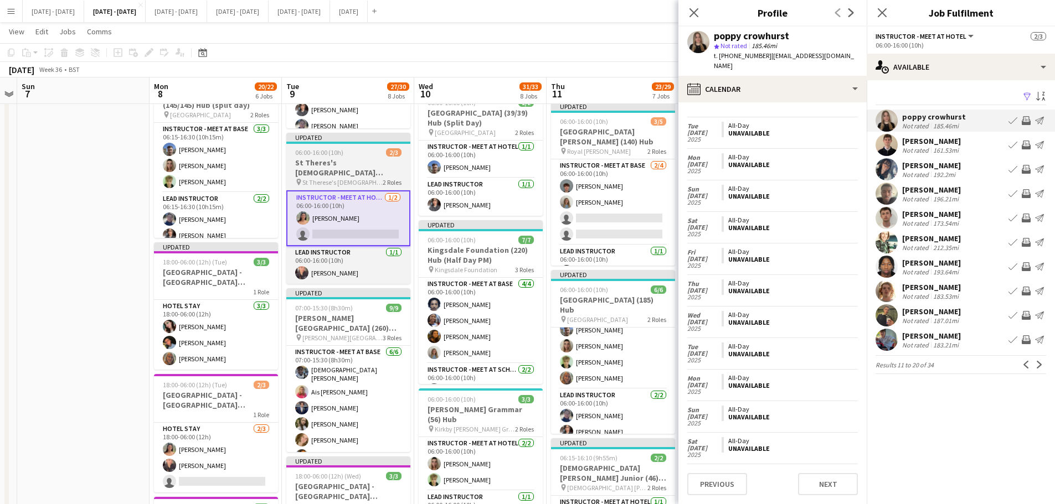
click at [338, 215] on app-card-role "Instructor - Meet at Hotel [DATE] 06:00-16:00 (10h) [PERSON_NAME] single-neutra…" at bounding box center [348, 218] width 124 height 56
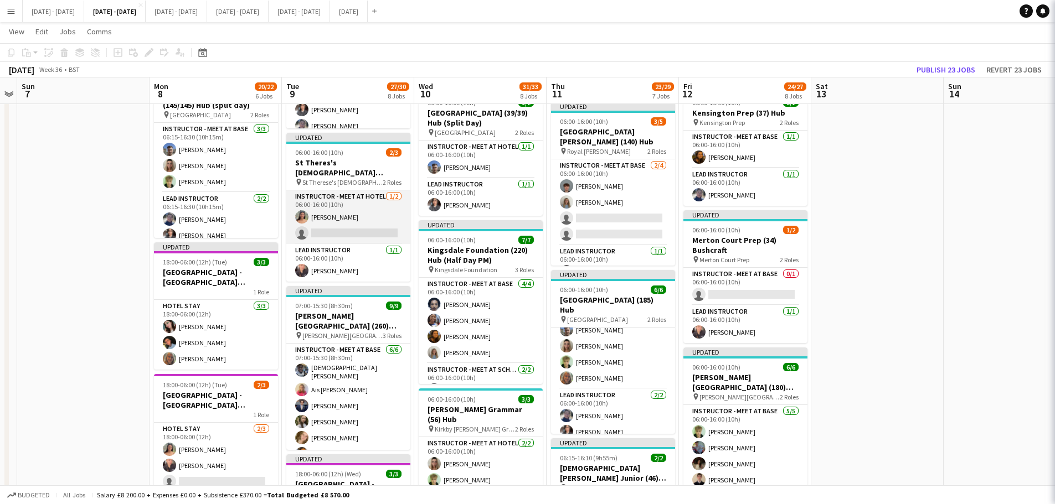
click at [338, 215] on app-card-role "Instructor - Meet at Hotel [DATE] 06:00-16:00 (10h) [PERSON_NAME] single-neutra…" at bounding box center [348, 217] width 124 height 54
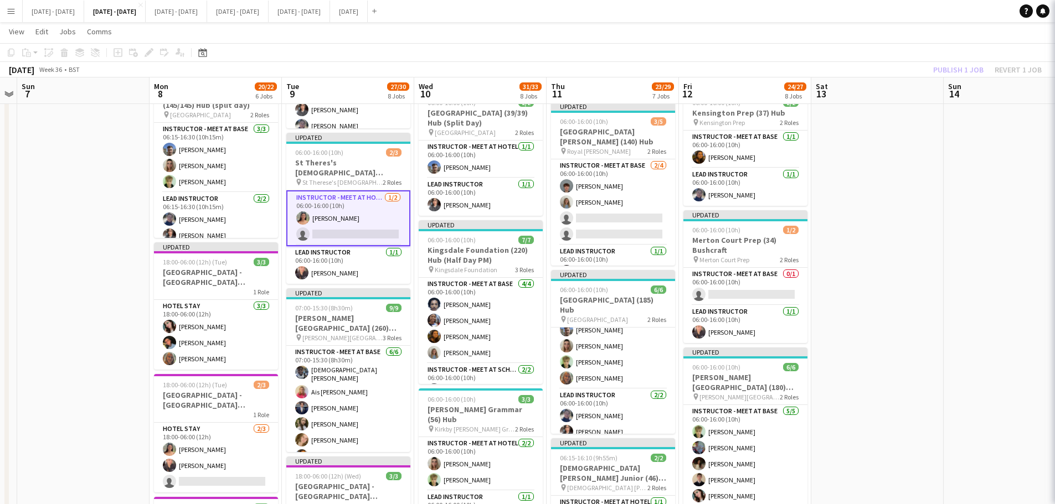
click at [850, 9] on icon "Close pop-in" at bounding box center [1070, 12] width 11 height 11
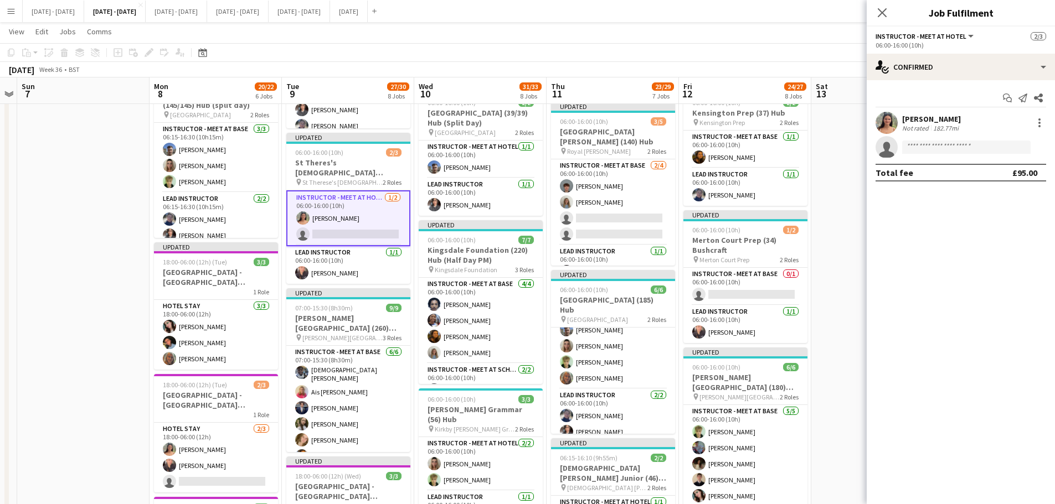
click at [850, 122] on div "[PERSON_NAME]" at bounding box center [931, 119] width 59 height 10
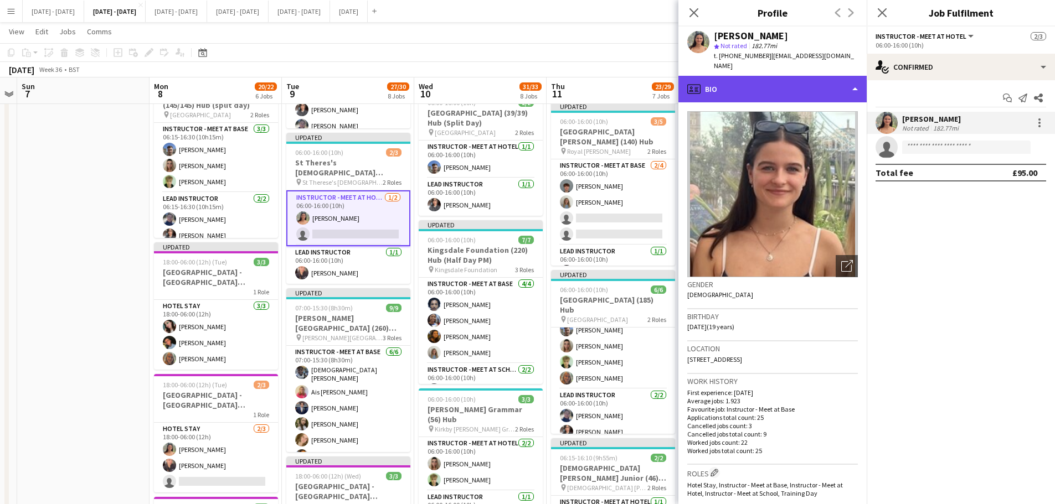
click at [774, 81] on div "profile Bio" at bounding box center [772, 89] width 188 height 27
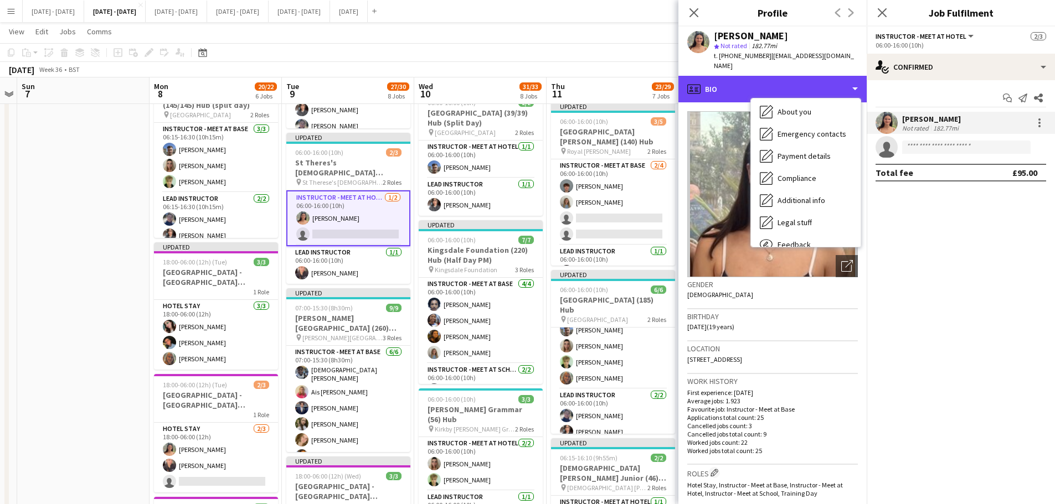
scroll to position [104, 0]
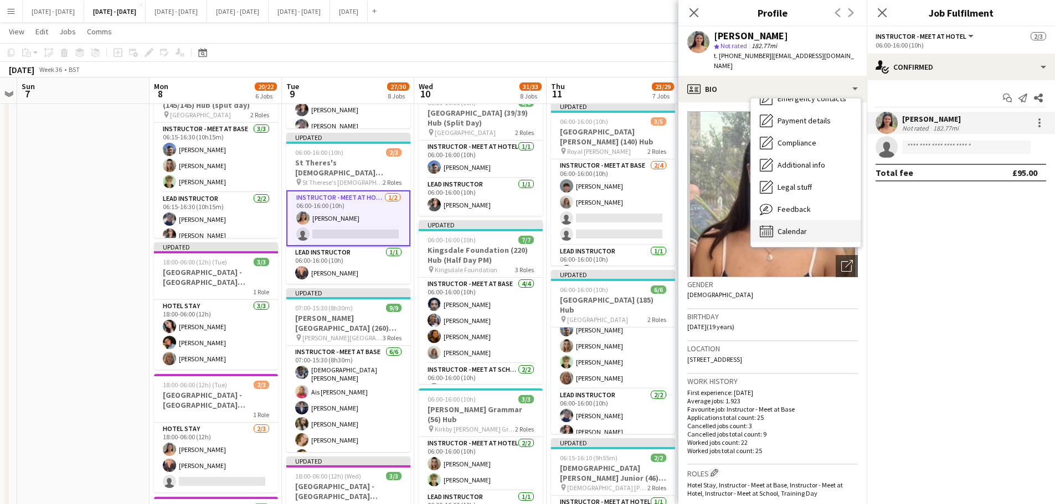
click at [782, 226] on span "Calendar" at bounding box center [791, 231] width 29 height 10
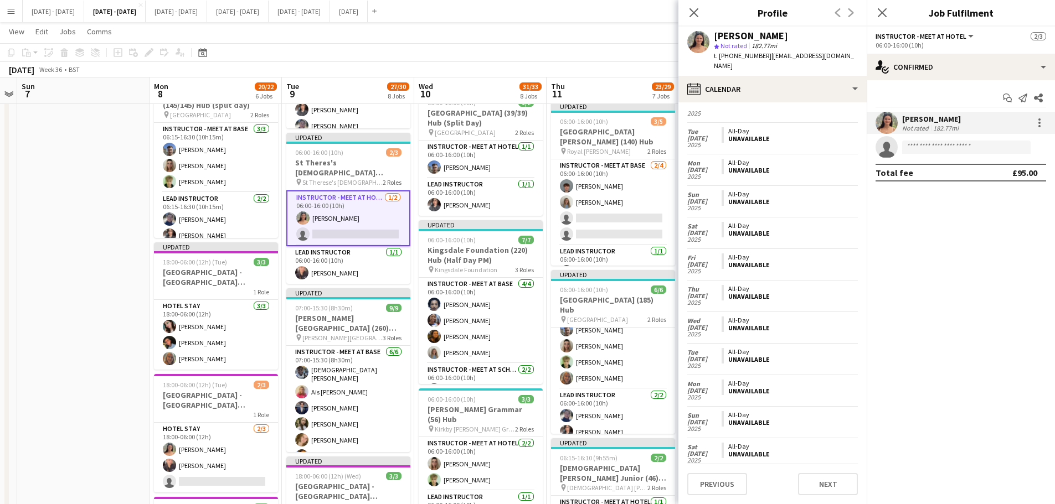
scroll to position [4881, 0]
click at [693, 9] on icon "Close pop-in" at bounding box center [693, 12] width 11 height 11
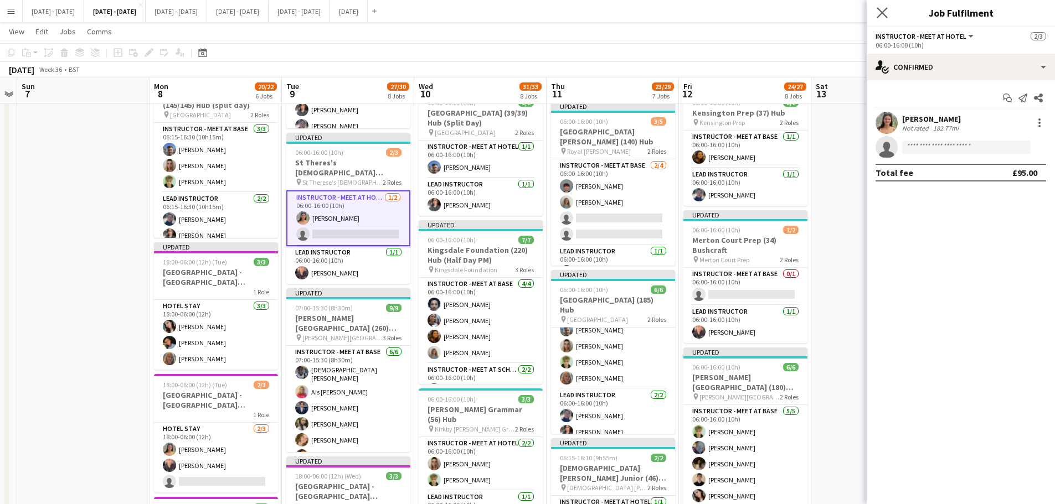
click at [850, 7] on app-icon "Close pop-in" at bounding box center [882, 13] width 16 height 16
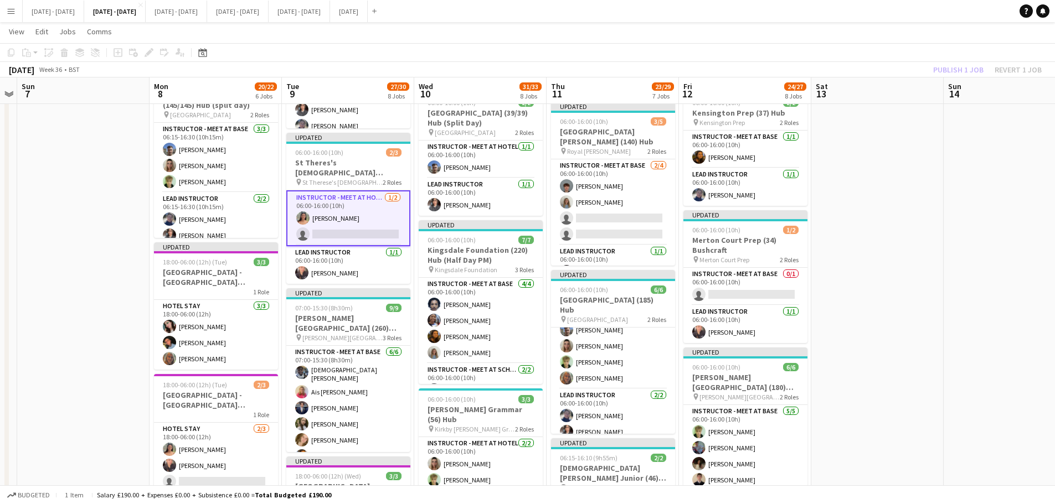
click at [355, 232] on app-card-role "Instructor - Meet at Hotel [DATE] 06:00-16:00 (10h) [PERSON_NAME] single-neutra…" at bounding box center [348, 218] width 124 height 56
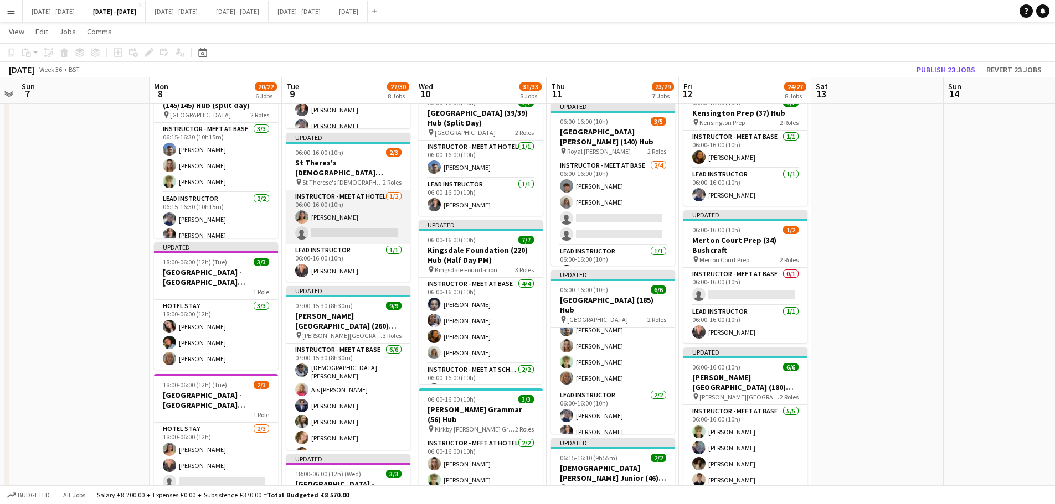
click at [353, 229] on app-card-role "Instructor - Meet at Hotel [DATE] 06:00-16:00 (10h) [PERSON_NAME] single-neutra…" at bounding box center [348, 217] width 124 height 54
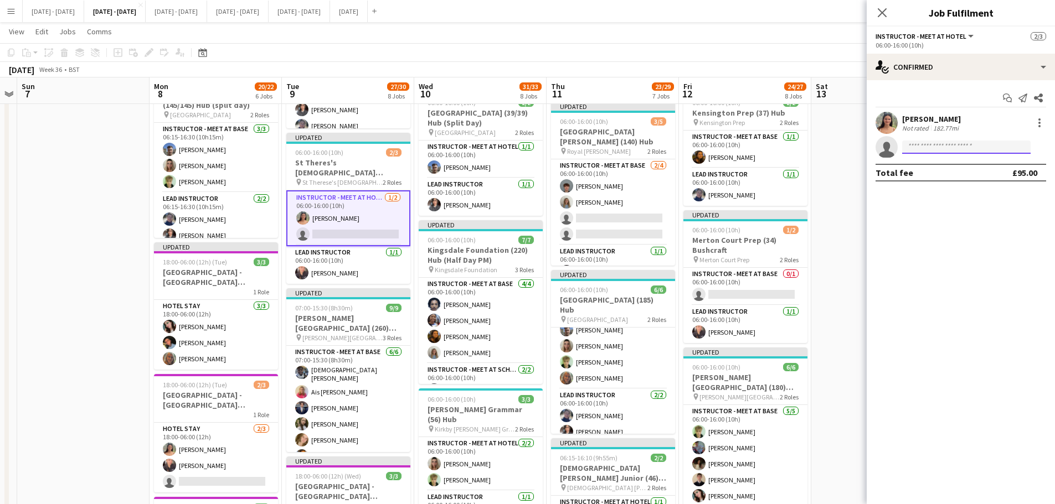
click at [850, 143] on input at bounding box center [966, 147] width 128 height 13
click at [850, 153] on input "****" at bounding box center [966, 147] width 128 height 13
type input "****"
click at [850, 169] on span "[EMAIL_ADDRESS][DOMAIN_NAME]" at bounding box center [966, 172] width 111 height 9
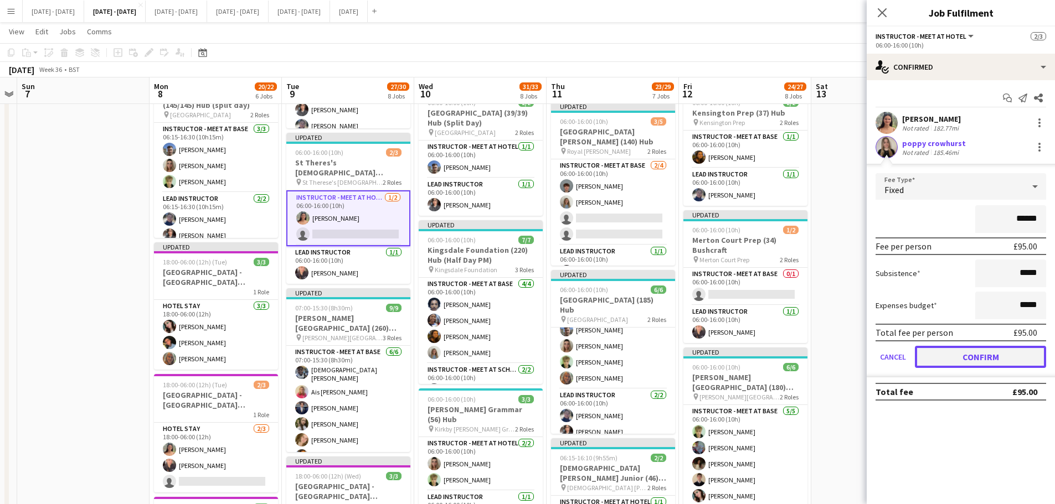
click at [850, 352] on button "Confirm" at bounding box center [980, 357] width 131 height 22
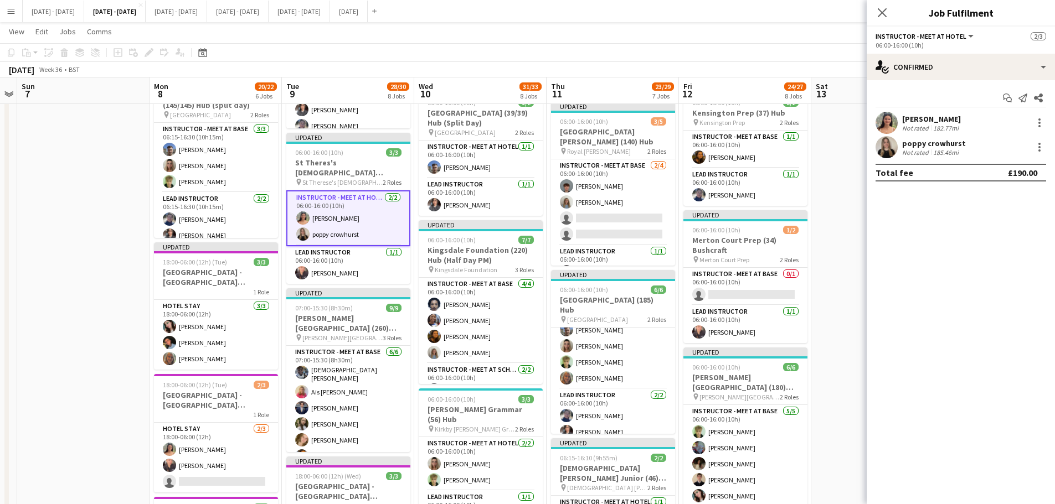
click at [850, 22] on div "Close pop-in" at bounding box center [882, 12] width 31 height 25
click at [850, 14] on icon at bounding box center [882, 12] width 11 height 11
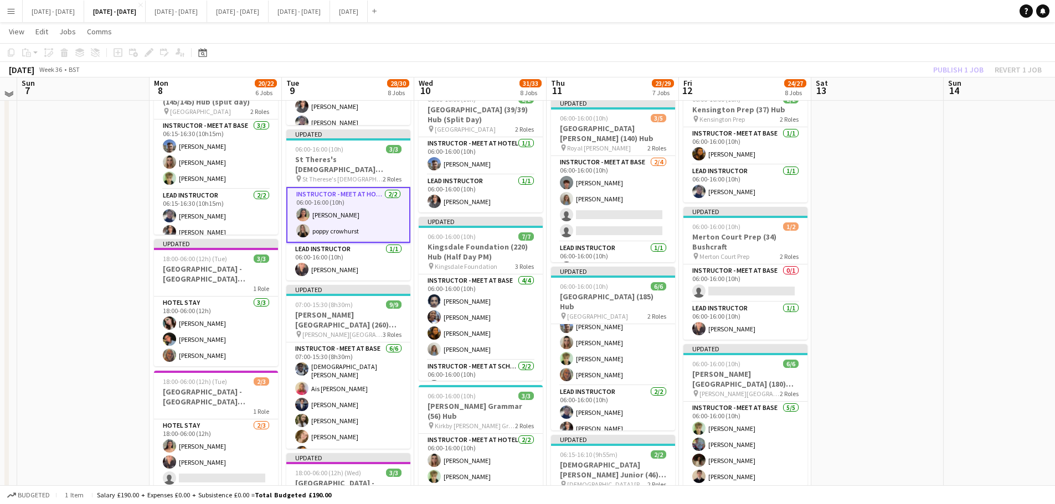
scroll to position [498, 0]
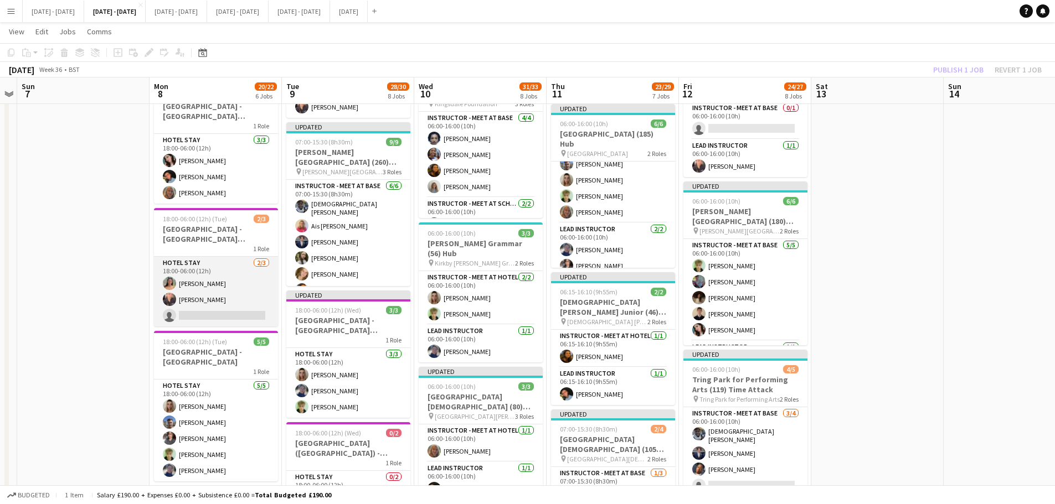
click at [205, 319] on app-card-role "Hotel Stay [DATE] 18:00-06:00 (12h) [PERSON_NAME] [PERSON_NAME] single-neutral-…" at bounding box center [216, 292] width 124 height 70
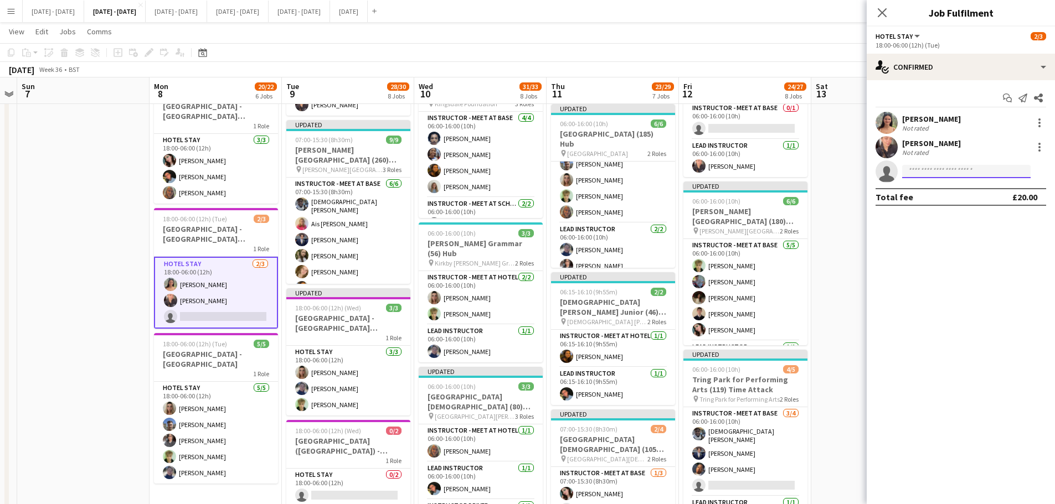
click at [850, 170] on input at bounding box center [966, 171] width 128 height 13
type input "****"
click at [850, 202] on span "[PHONE_NUMBER]" at bounding box center [966, 205] width 111 height 9
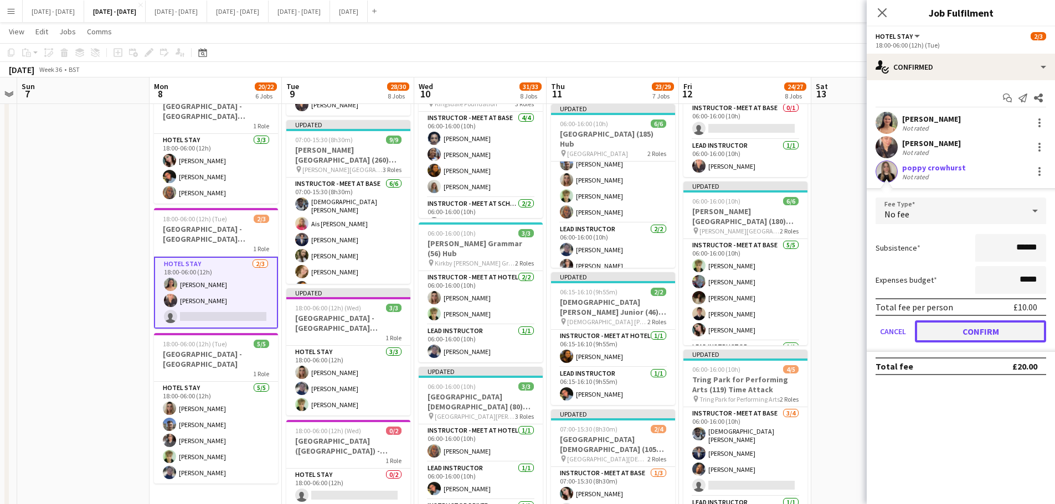
click at [850, 342] on button "Confirm" at bounding box center [980, 332] width 131 height 22
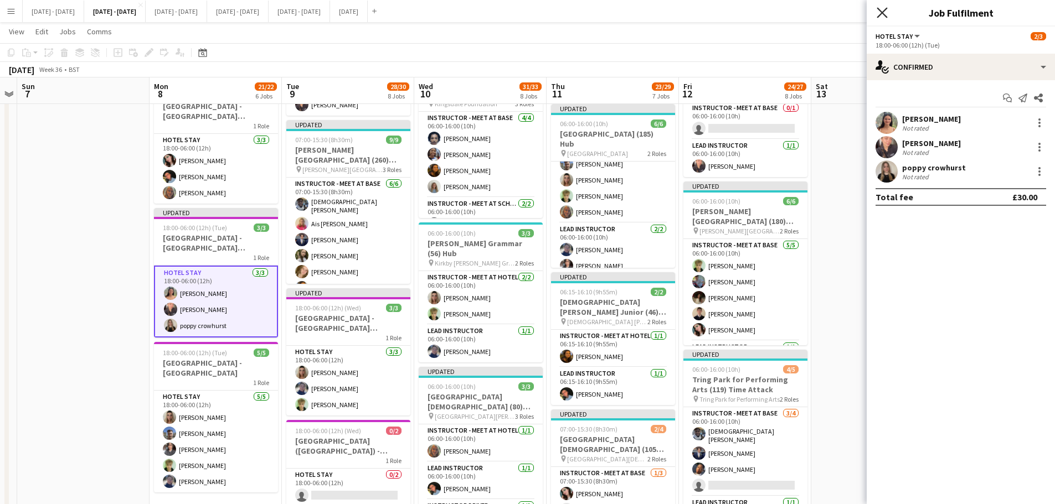
click at [850, 15] on icon at bounding box center [882, 12] width 11 height 11
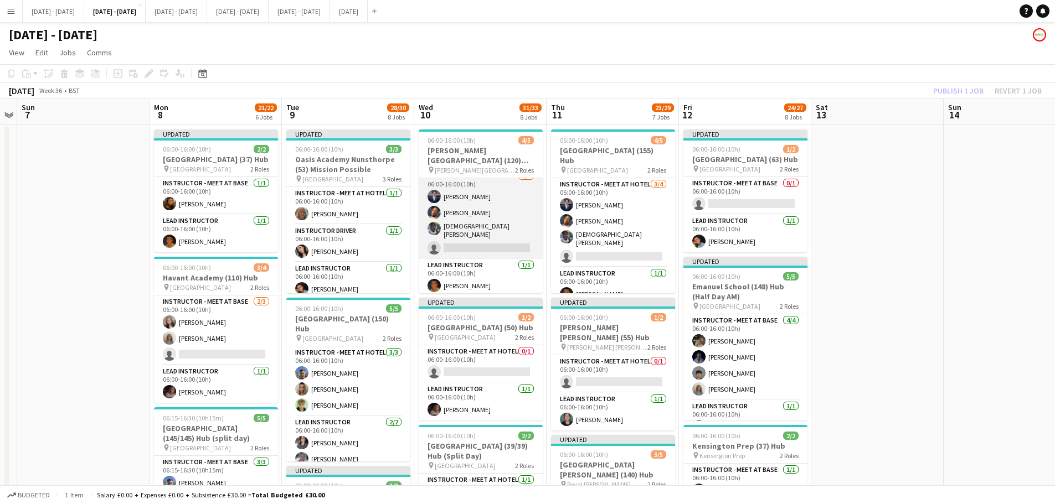
scroll to position [0, 0]
click at [492, 251] on app-card-role "Instructor - Meet at Base [DATE] 06:00-16:00 (10h) [PERSON_NAME] Oguntunde [PER…" at bounding box center [481, 222] width 124 height 89
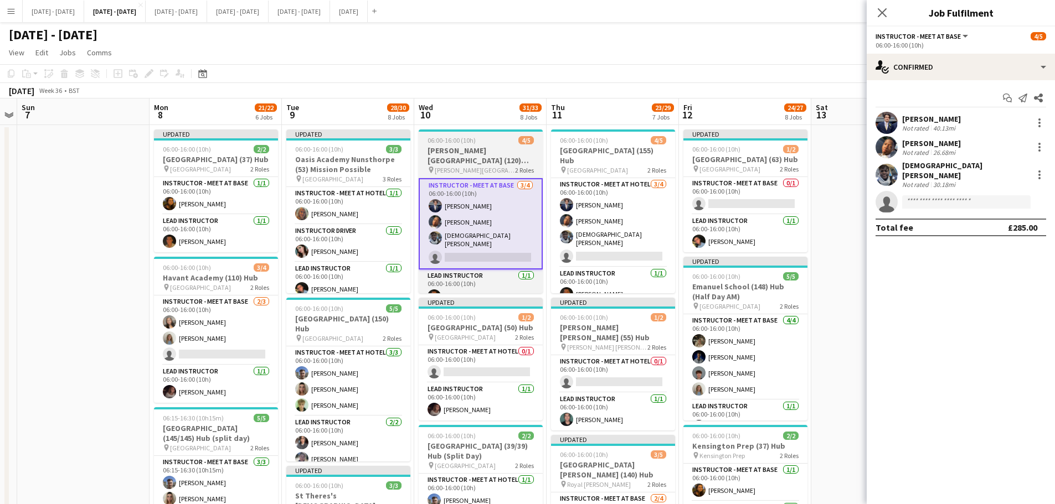
click at [446, 156] on h3 "[PERSON_NAME][GEOGRAPHIC_DATA] (120) Time Attack (H/D AM)" at bounding box center [481, 156] width 124 height 20
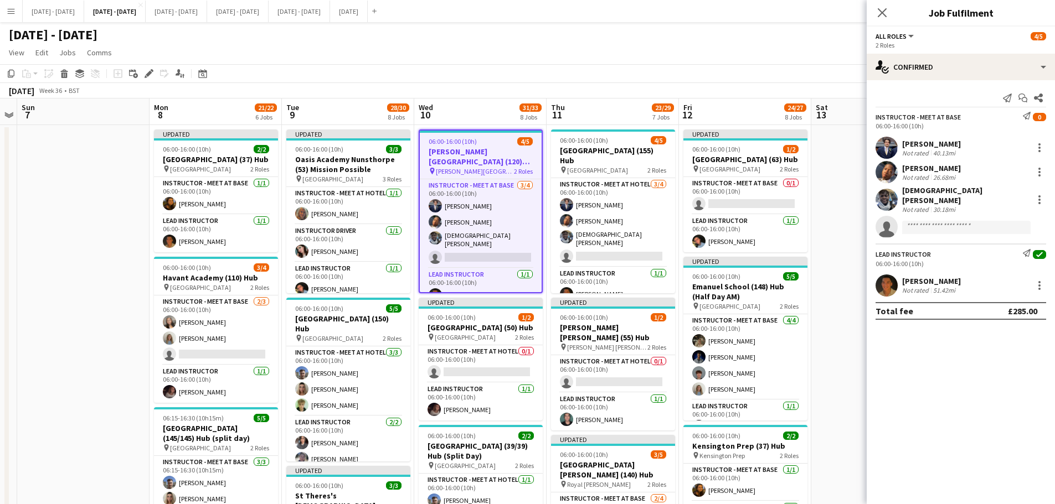
drag, startPoint x: 145, startPoint y: 76, endPoint x: 203, endPoint y: 83, distance: 58.6
click at [145, 76] on icon "Edit" at bounding box center [149, 73] width 9 height 9
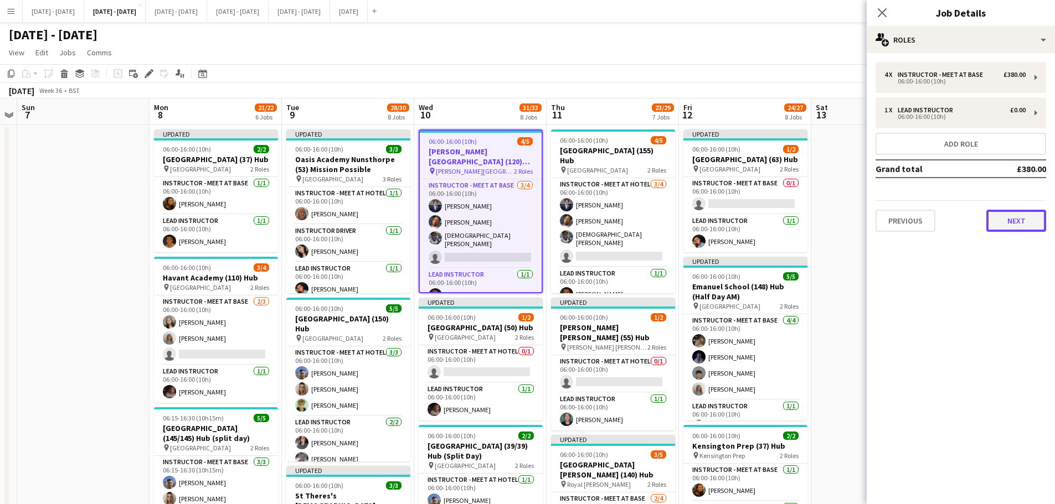
click at [850, 219] on button "Next" at bounding box center [1016, 221] width 60 height 22
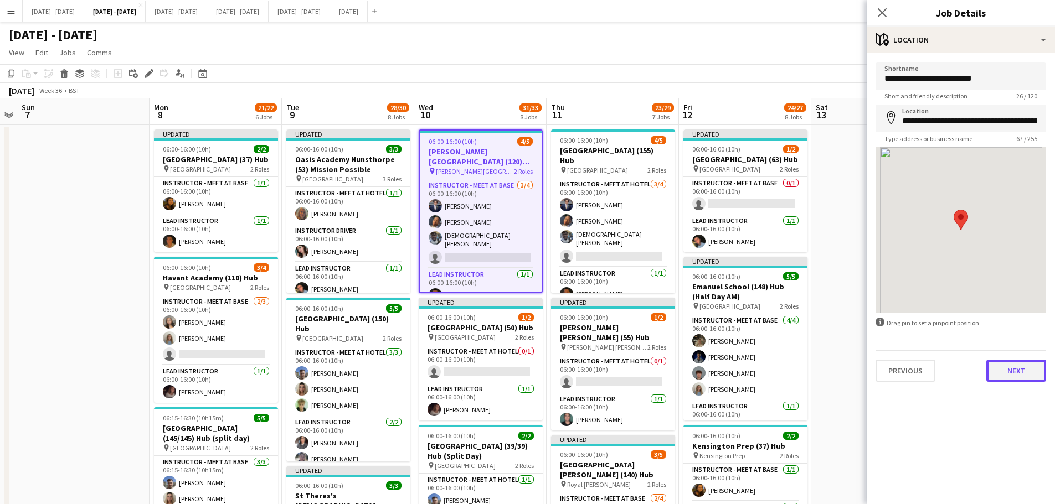
click at [850, 373] on button "Next" at bounding box center [1016, 371] width 60 height 22
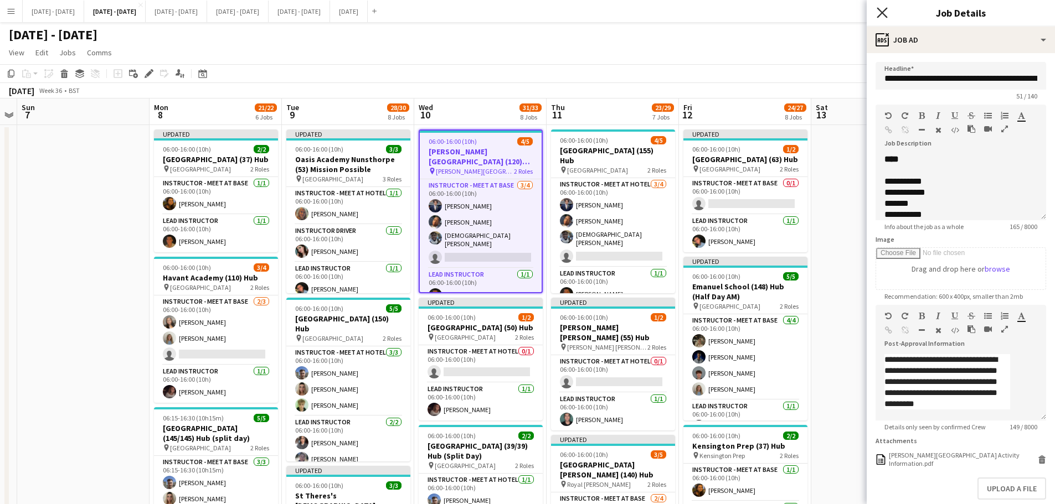
click at [850, 13] on icon "Close pop-in" at bounding box center [882, 12] width 11 height 11
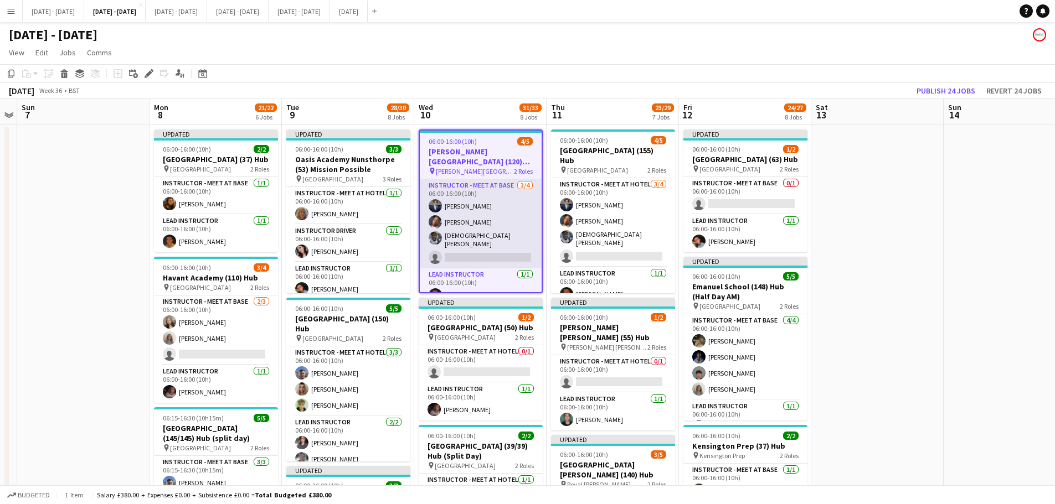
drag, startPoint x: 465, startPoint y: 252, endPoint x: 458, endPoint y: 255, distance: 6.7
click at [465, 251] on app-card-role "Instructor - Meet at Base [DATE] 06:00-16:00 (10h) [PERSON_NAME] Oguntunde [PER…" at bounding box center [481, 223] width 122 height 89
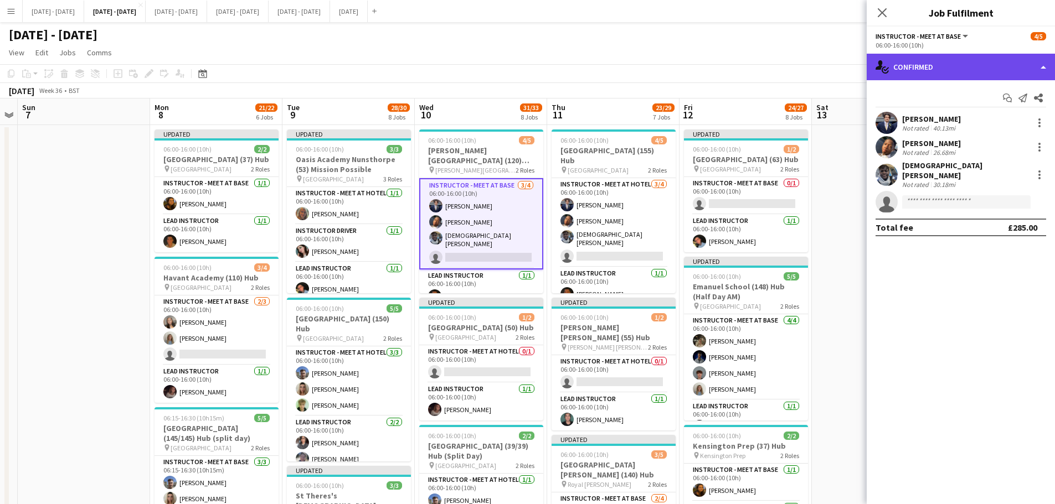
drag, startPoint x: 955, startPoint y: 62, endPoint x: 977, endPoint y: 70, distance: 24.2
click at [850, 62] on div "single-neutral-actions-check-2 Confirmed" at bounding box center [961, 67] width 188 height 27
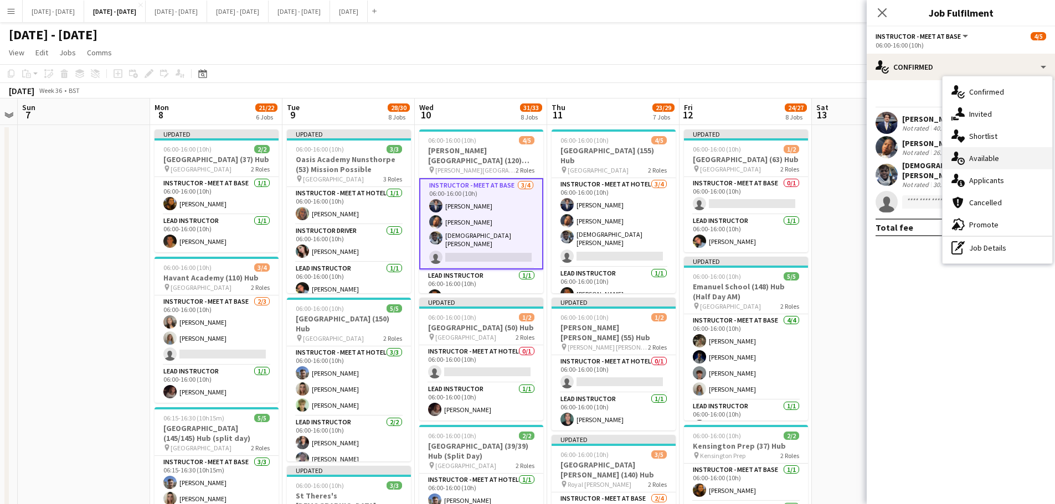
click at [850, 157] on div "single-neutral-actions-upload Available" at bounding box center [997, 158] width 110 height 22
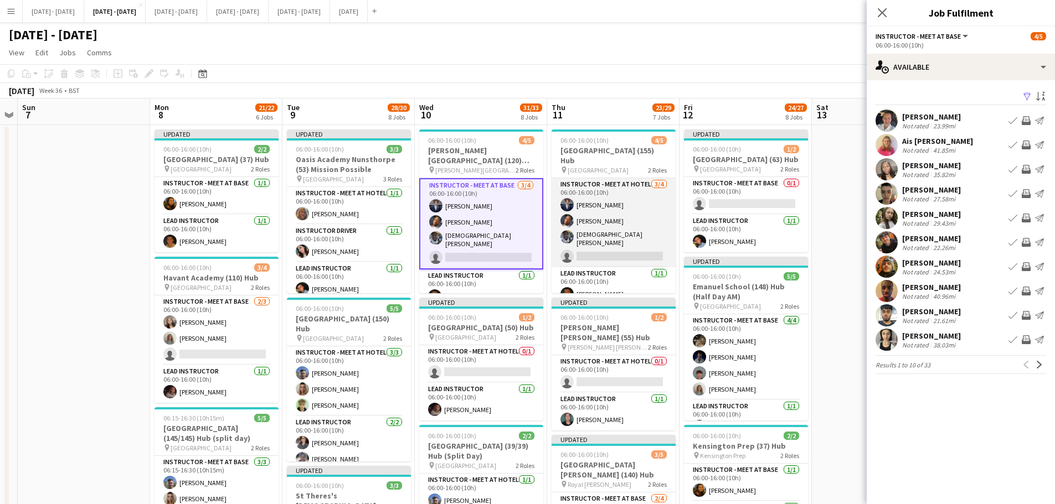
click at [599, 247] on app-card-role "Instructor - Meet at Hotel [DATE] 06:00-16:00 (10h) [PERSON_NAME] Oguntunde [PE…" at bounding box center [614, 222] width 124 height 89
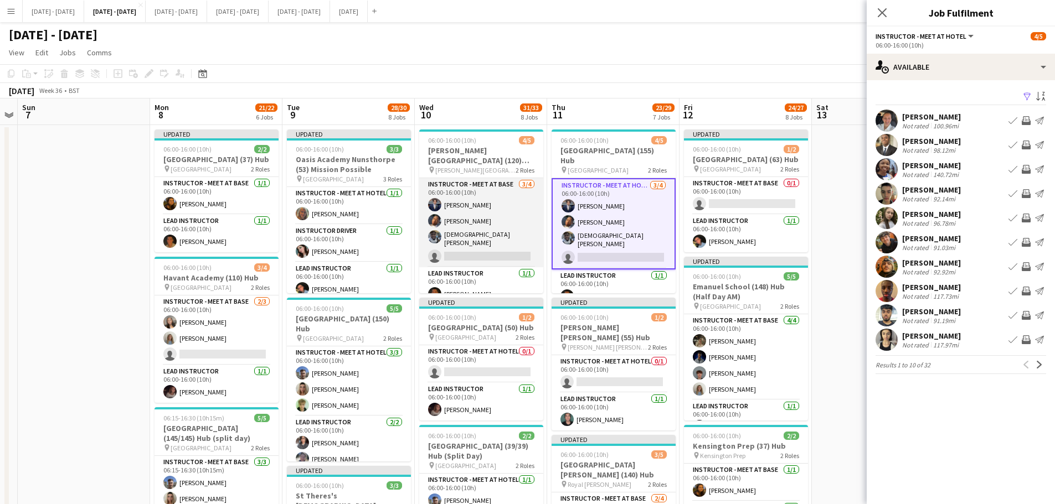
click at [492, 252] on app-card-role "Instructor - Meet at Base [DATE] 06:00-16:00 (10h) [PERSON_NAME] Oguntunde [PER…" at bounding box center [481, 222] width 124 height 89
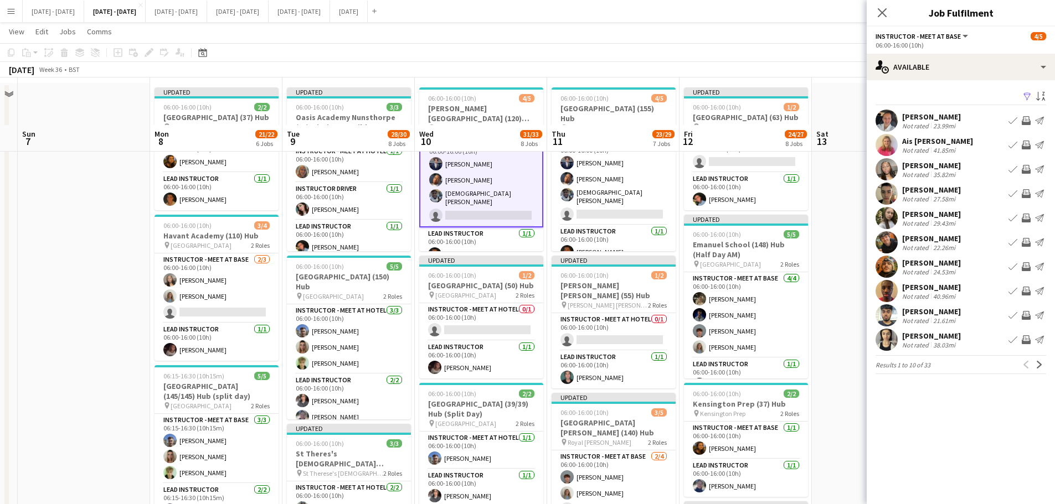
scroll to position [0, 0]
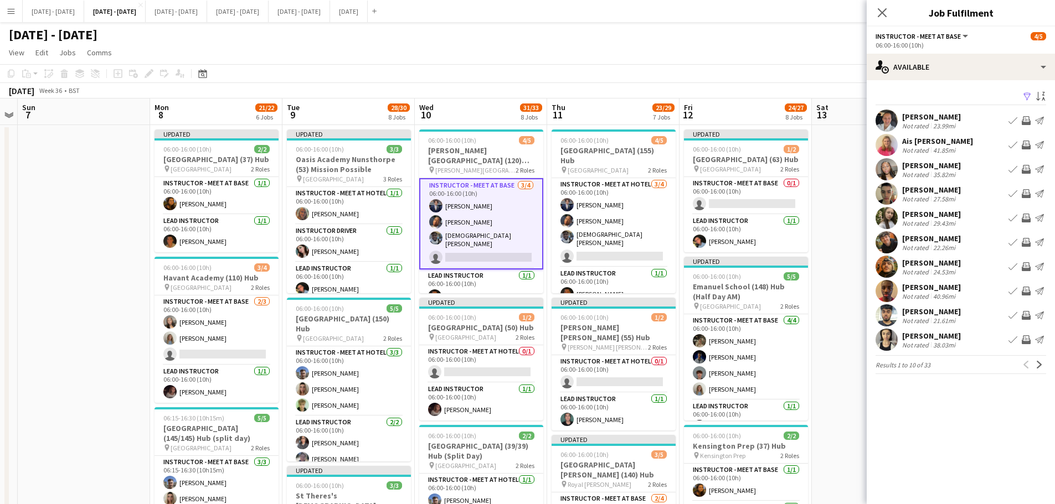
click at [850, 164] on div "[PERSON_NAME]" at bounding box center [931, 166] width 59 height 10
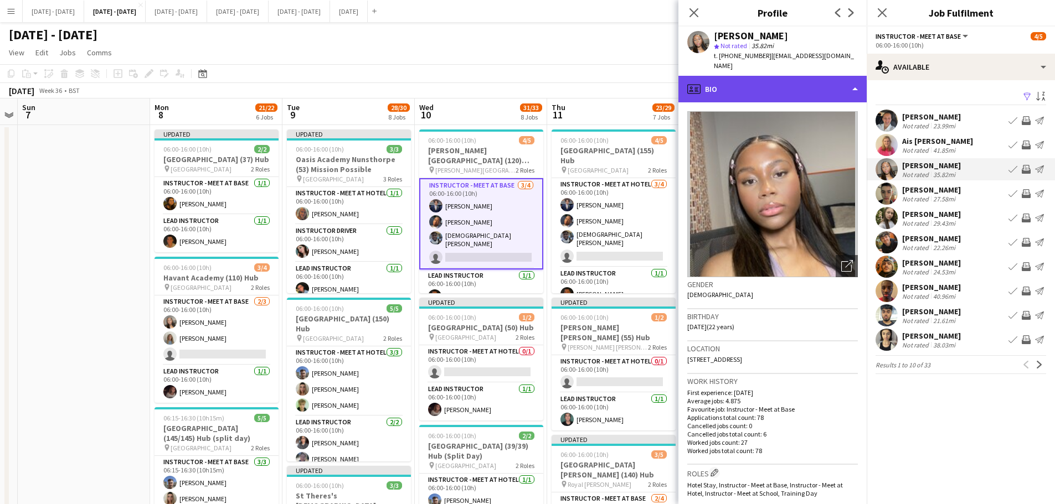
click at [790, 80] on div "profile Bio" at bounding box center [772, 89] width 188 height 27
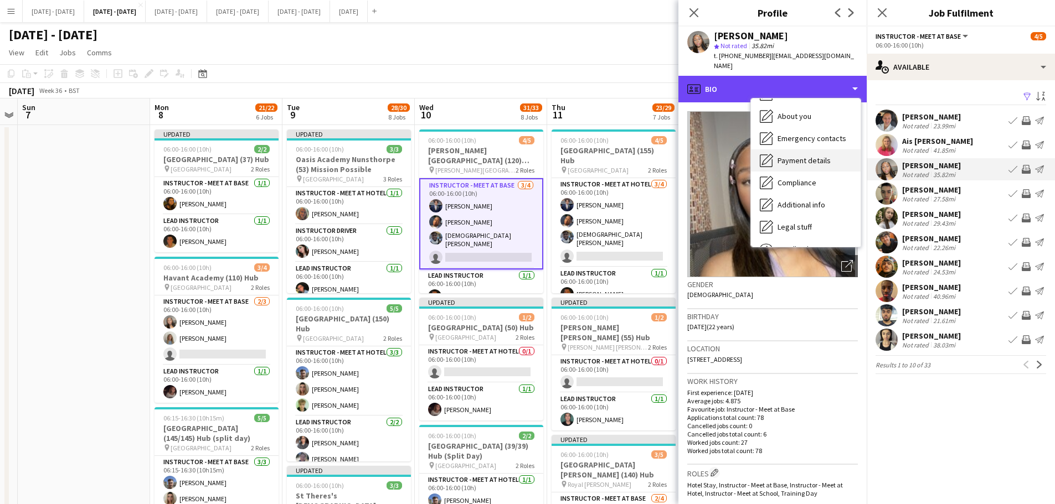
scroll to position [104, 0]
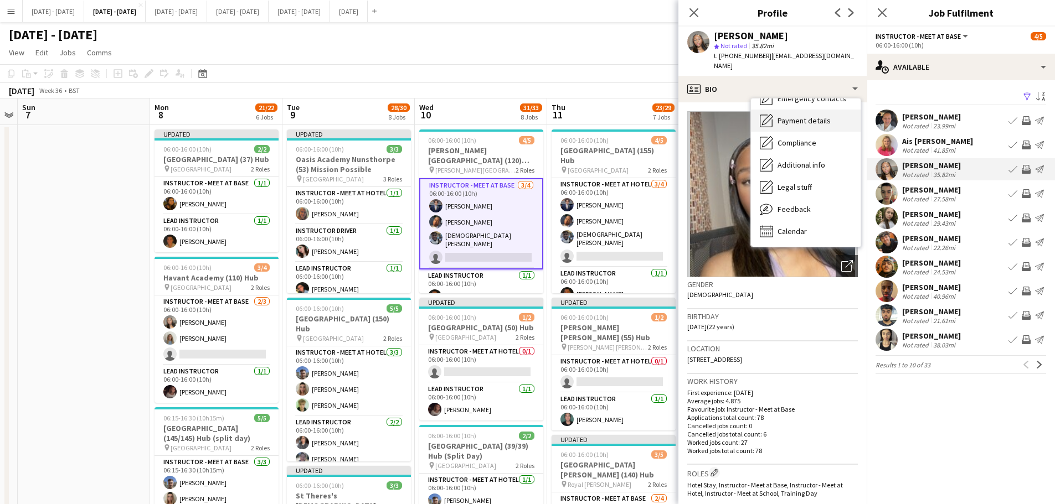
click at [811, 220] on div "Calendar Calendar" at bounding box center [806, 231] width 110 height 22
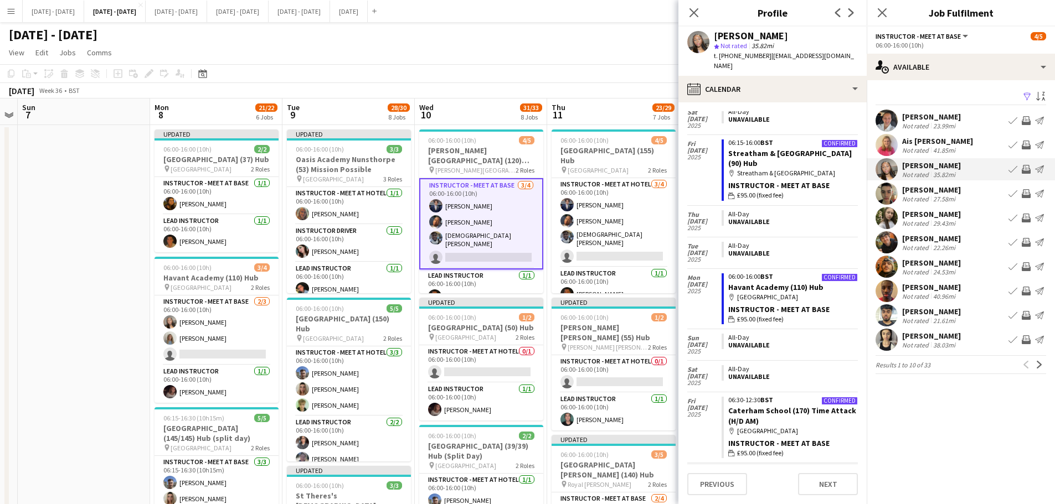
scroll to position [339, 0]
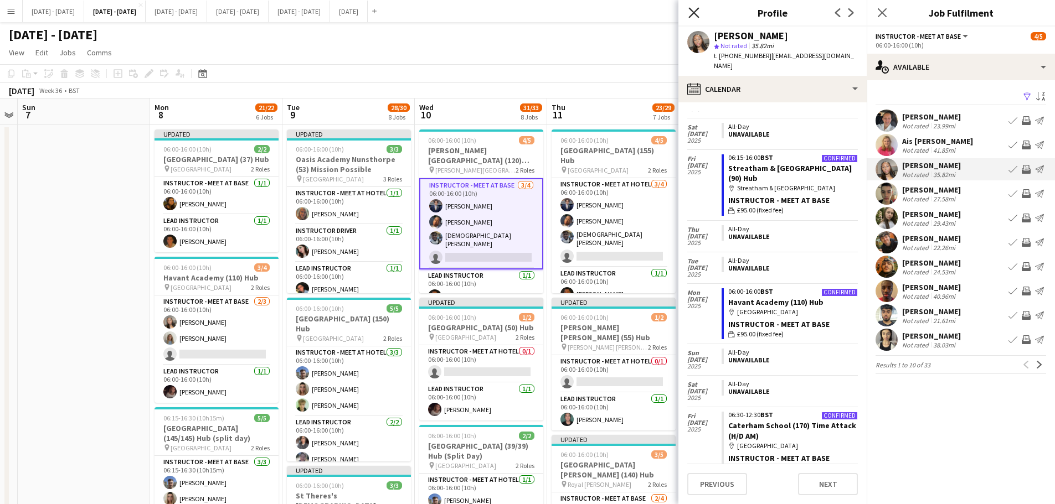
click at [695, 12] on icon at bounding box center [693, 12] width 11 height 11
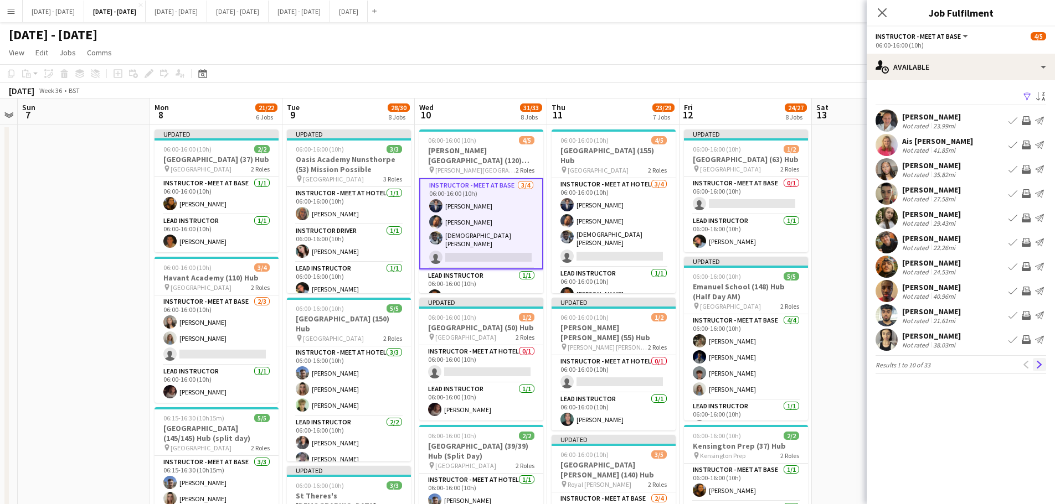
click at [850, 367] on app-icon "Next" at bounding box center [1039, 365] width 8 height 8
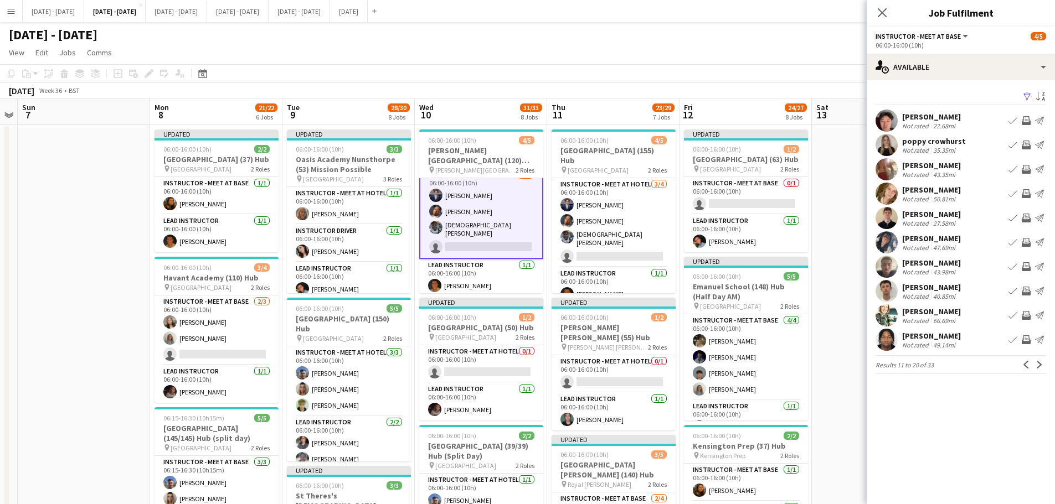
click at [850, 139] on div "poppy crowhurst" at bounding box center [934, 141] width 64 height 10
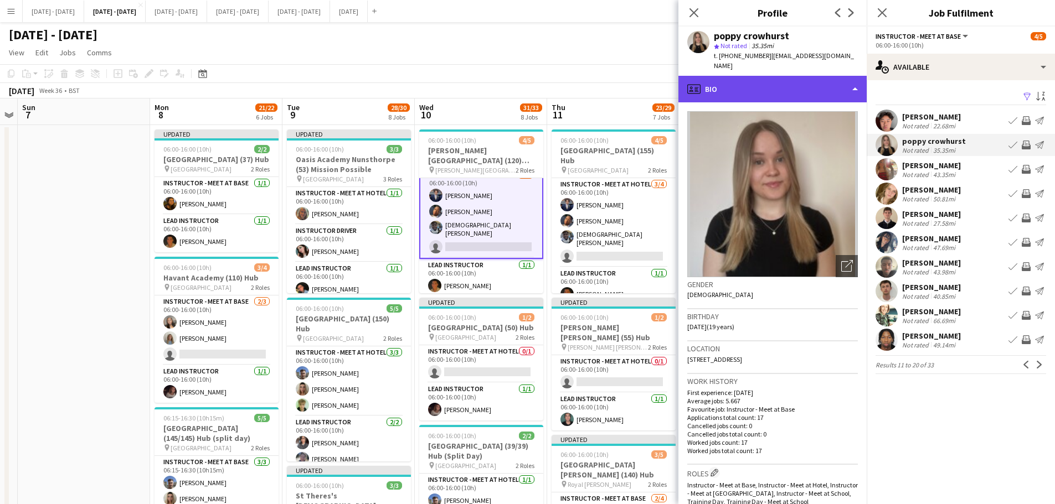
click at [796, 80] on div "profile Bio" at bounding box center [772, 89] width 188 height 27
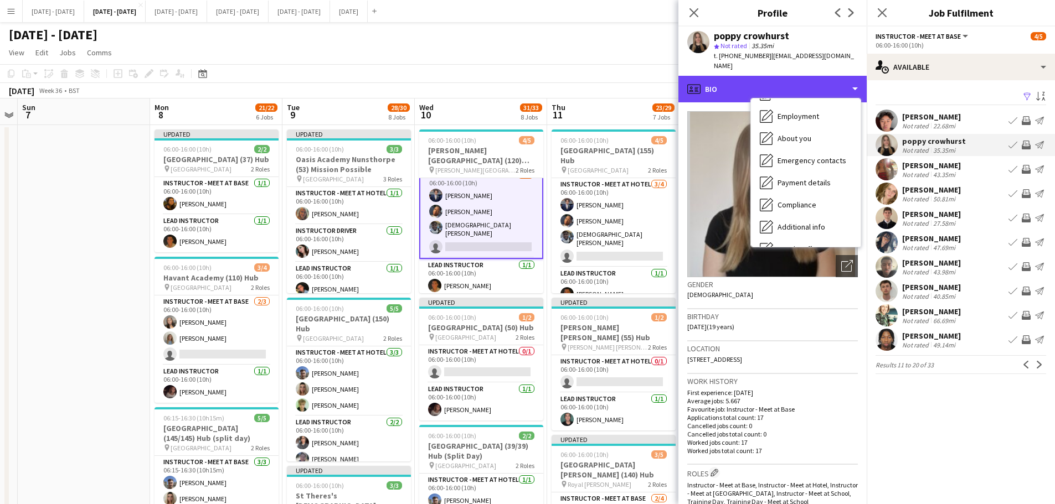
scroll to position [104, 0]
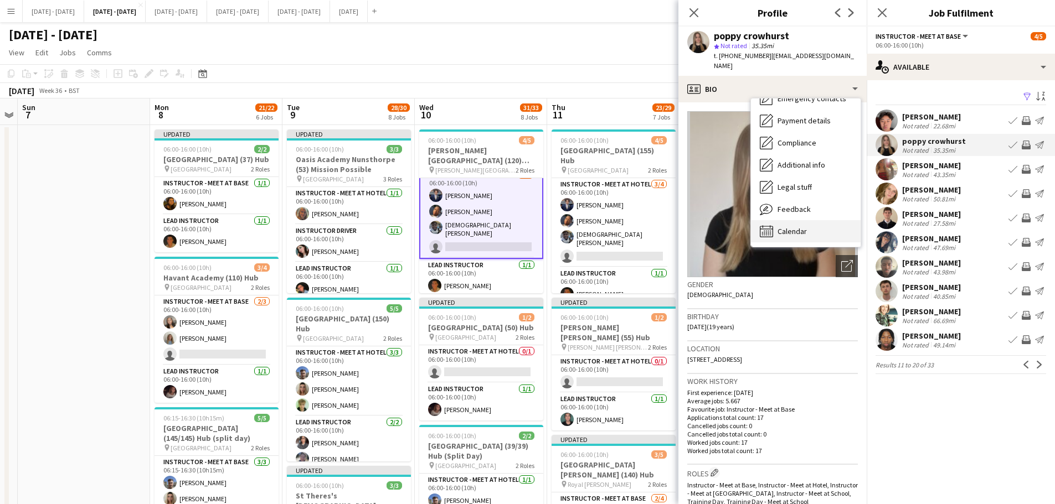
click at [790, 226] on span "Calendar" at bounding box center [791, 231] width 29 height 10
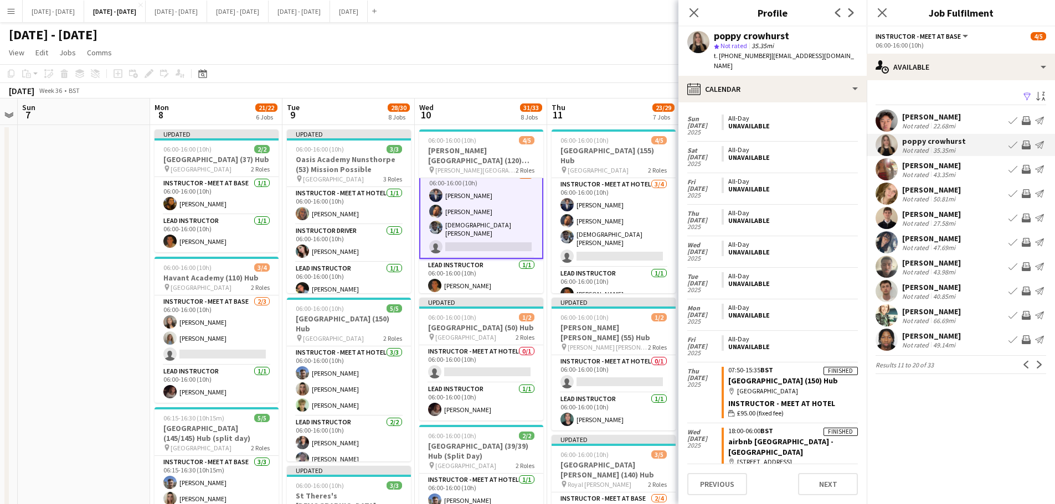
scroll to position [2320, 0]
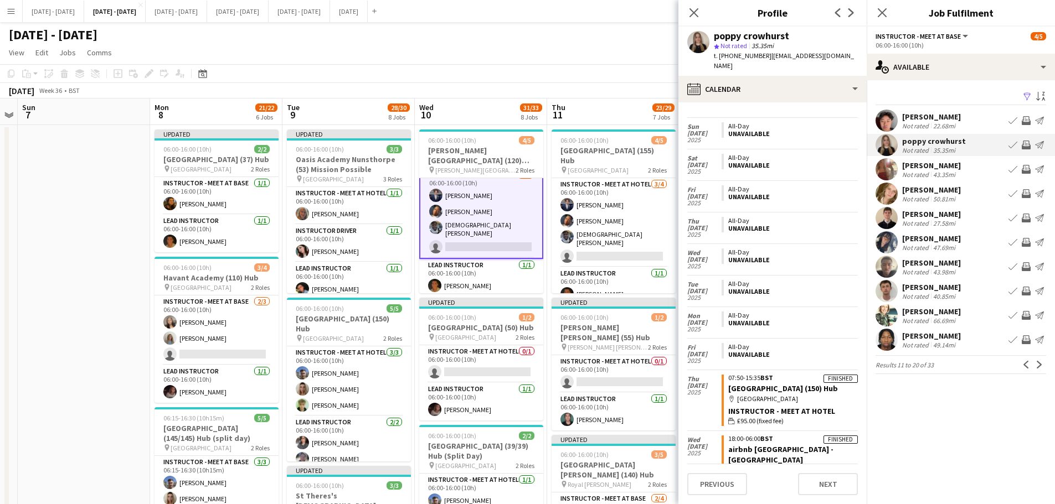
click at [850, 169] on div "[PERSON_NAME]" at bounding box center [931, 166] width 59 height 10
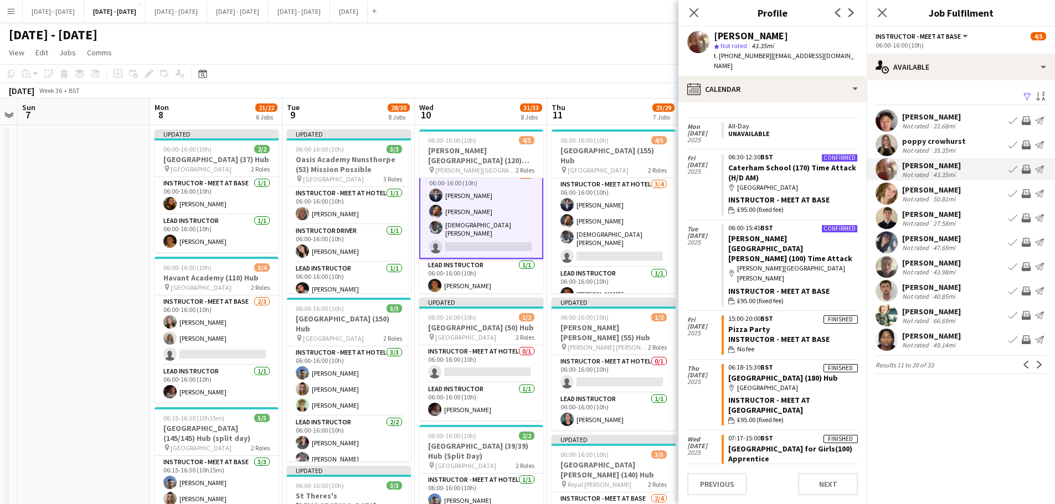
scroll to position [111, 0]
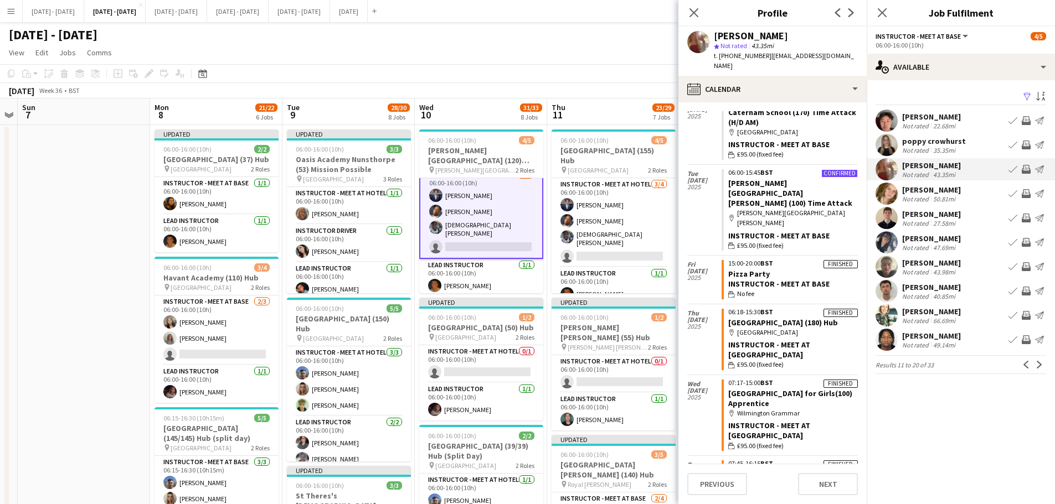
click at [850, 168] on app-icon "Book crew" at bounding box center [1012, 169] width 9 height 9
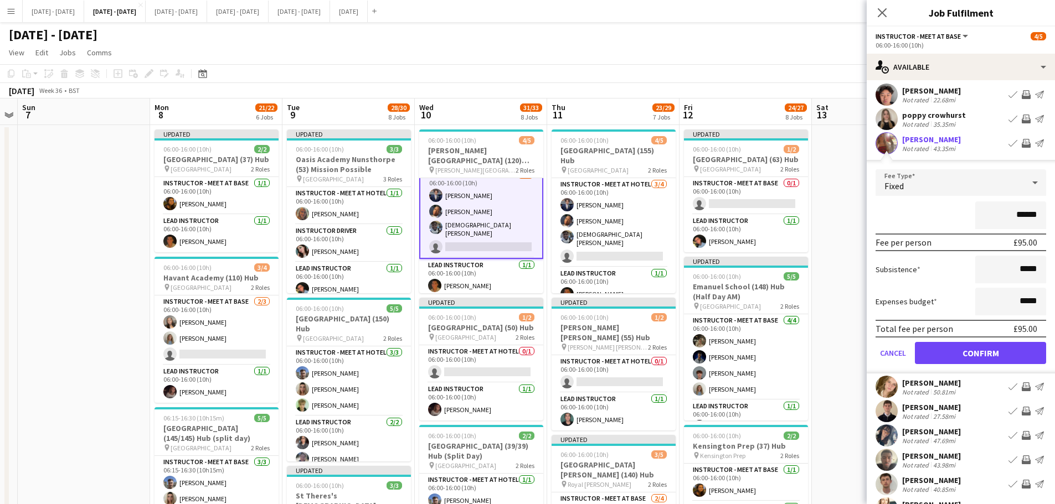
scroll to position [29, 0]
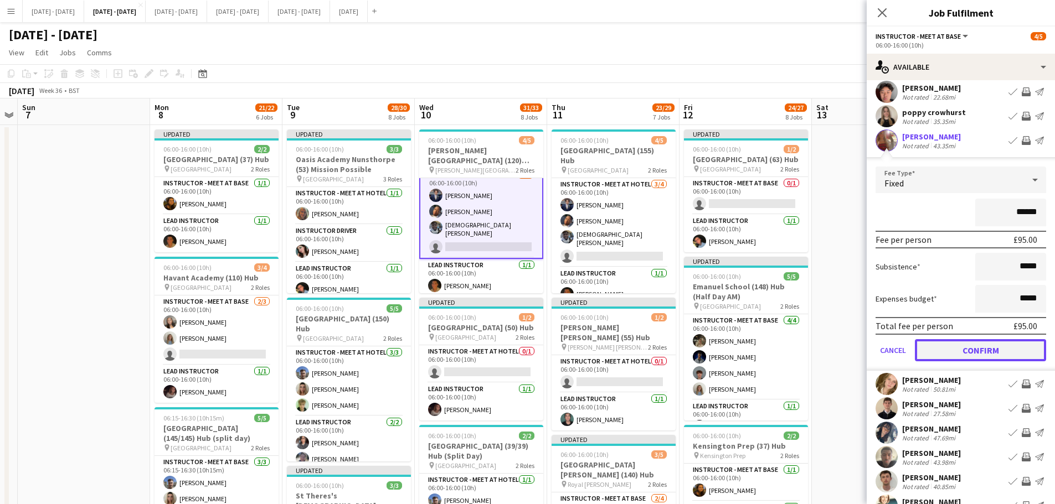
click at [850, 355] on button "Confirm" at bounding box center [980, 350] width 131 height 22
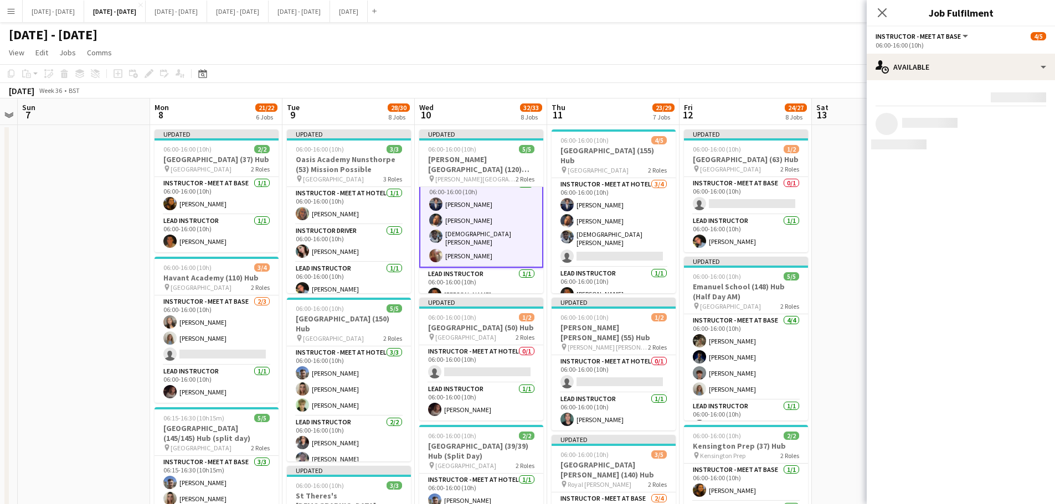
scroll to position [0, 0]
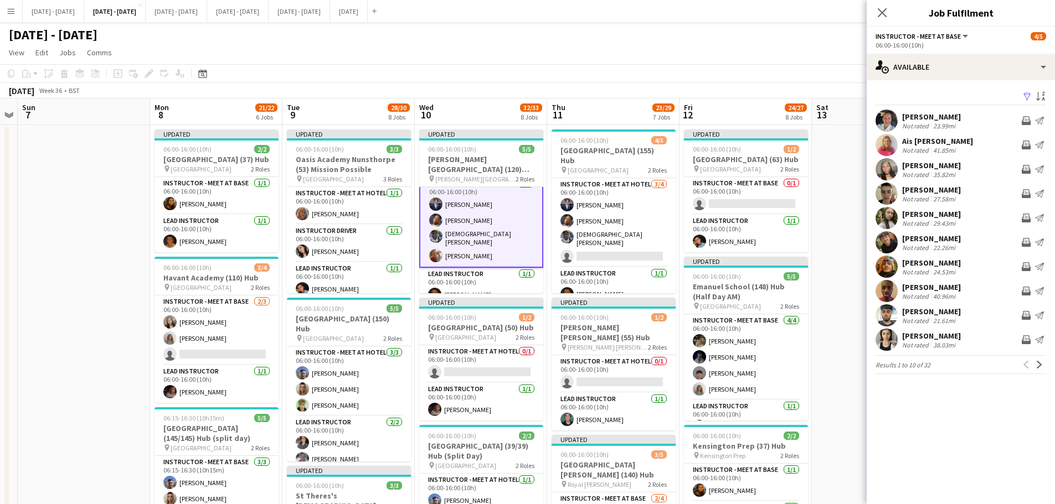
drag, startPoint x: 885, startPoint y: 12, endPoint x: 890, endPoint y: 14, distance: 6.0
click at [850, 12] on icon "Close pop-in" at bounding box center [882, 12] width 9 height 9
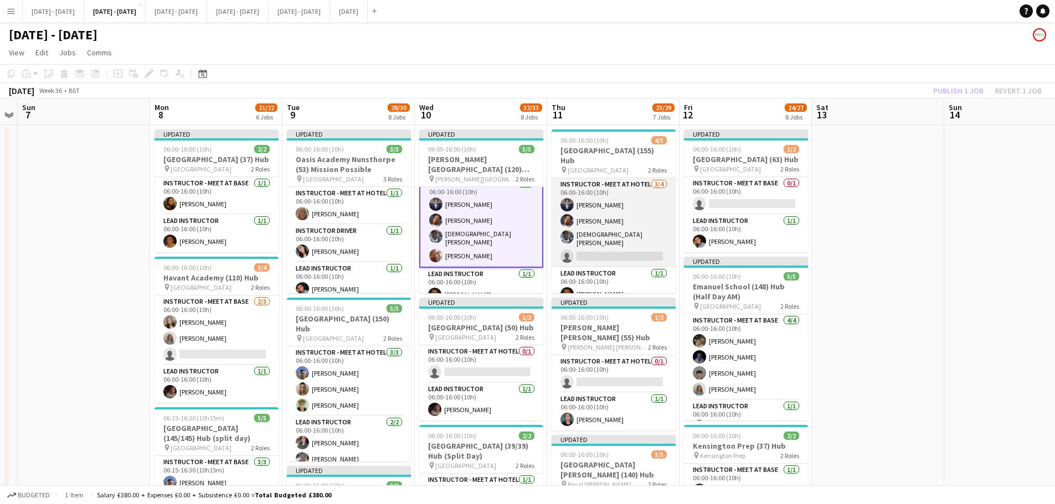
click at [618, 250] on app-card-role "Instructor - Meet at Hotel [DATE] 06:00-16:00 (10h) [PERSON_NAME] Oguntunde [PE…" at bounding box center [614, 222] width 124 height 89
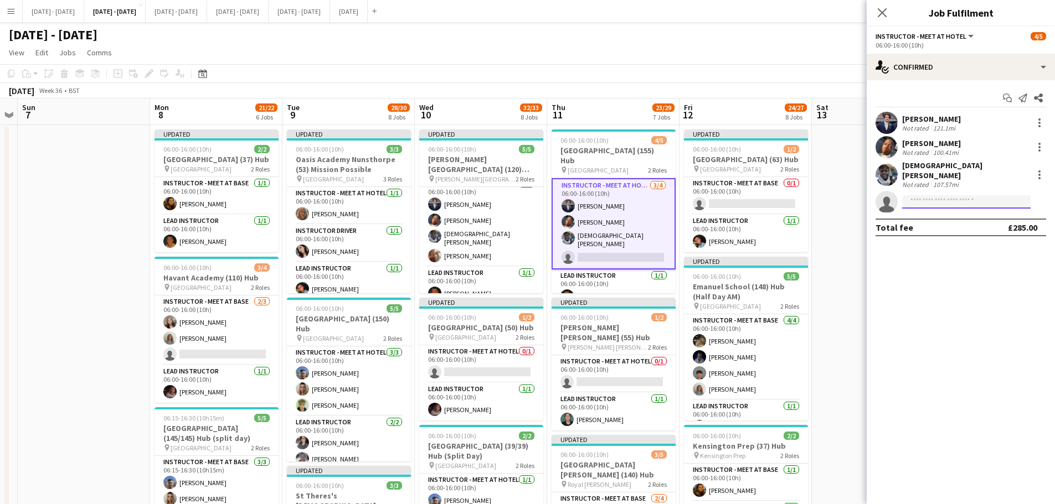
click at [850, 197] on input at bounding box center [966, 201] width 128 height 13
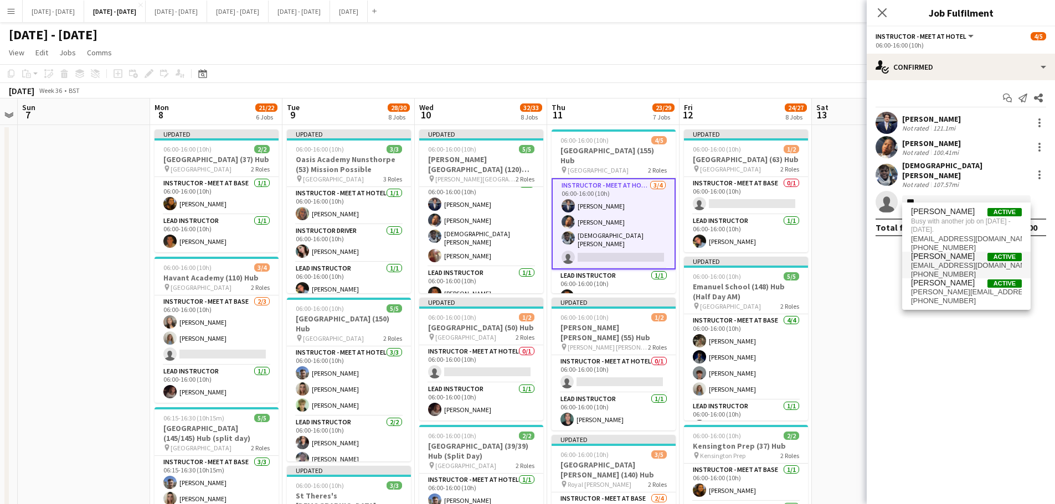
type input "***"
click at [850, 262] on span "[EMAIL_ADDRESS][DOMAIN_NAME]" at bounding box center [966, 265] width 111 height 9
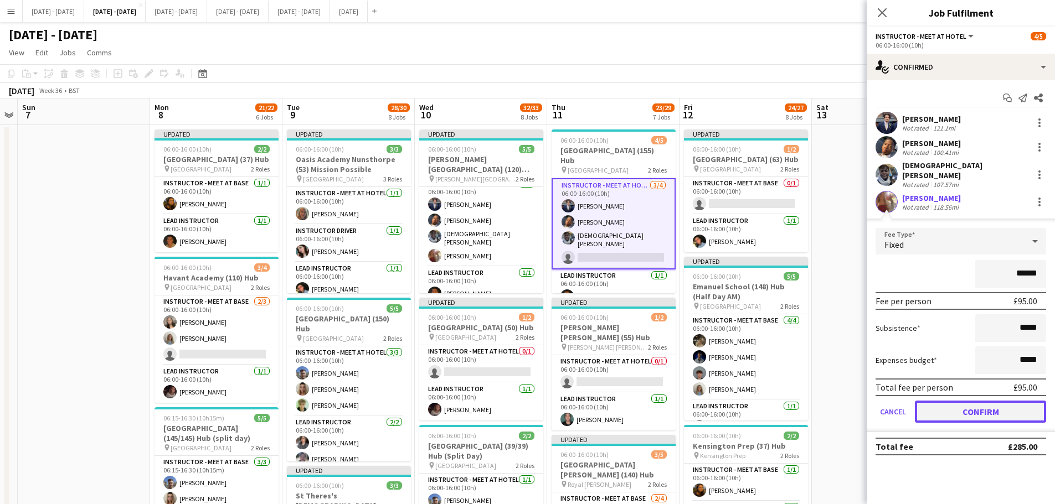
click at [850, 384] on button "Confirm" at bounding box center [980, 412] width 131 height 22
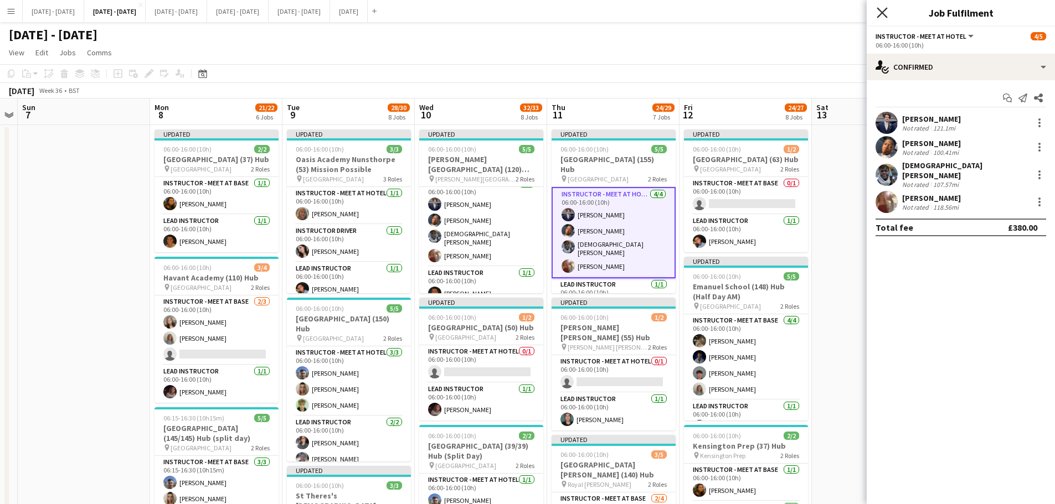
click at [850, 13] on icon at bounding box center [882, 12] width 11 height 11
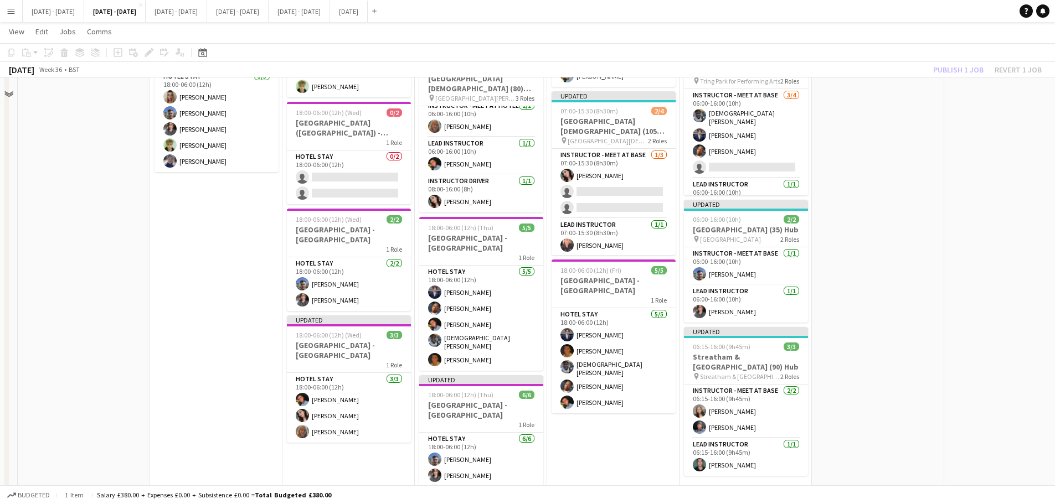
scroll to position [886, 0]
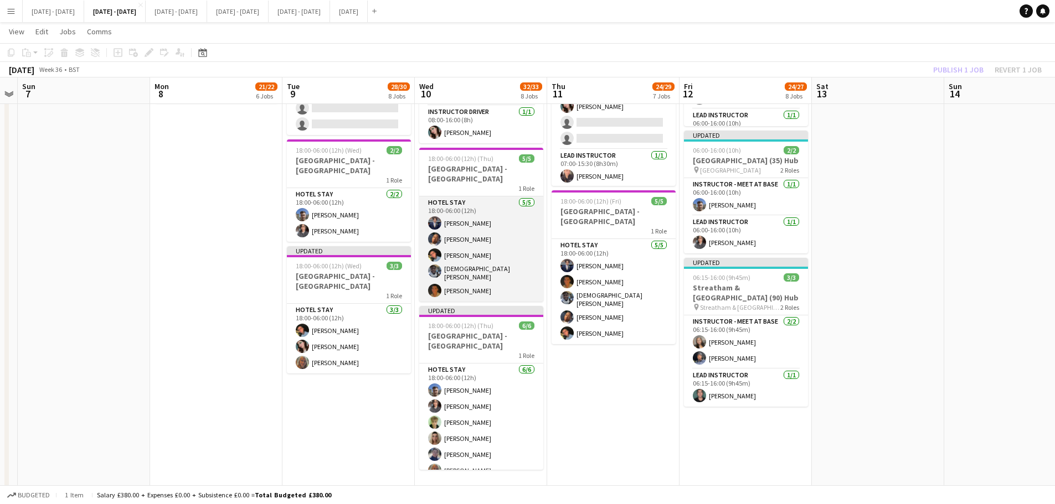
click at [468, 258] on app-card-role "Hotel Stay [DATE] 18:00-06:00 (12h) [PERSON_NAME] Oguntunde [PERSON_NAME] [PERS…" at bounding box center [481, 249] width 124 height 105
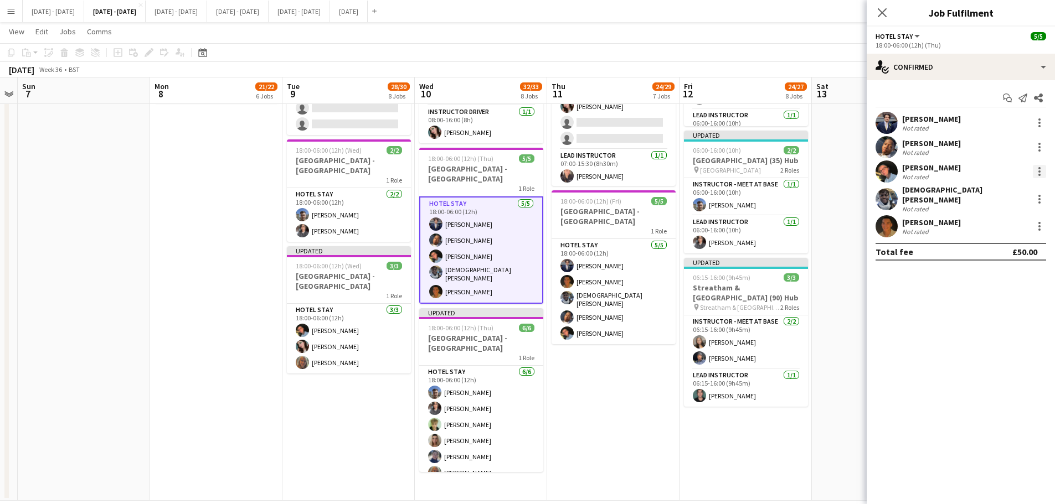
click at [850, 169] on div at bounding box center [1039, 171] width 13 height 13
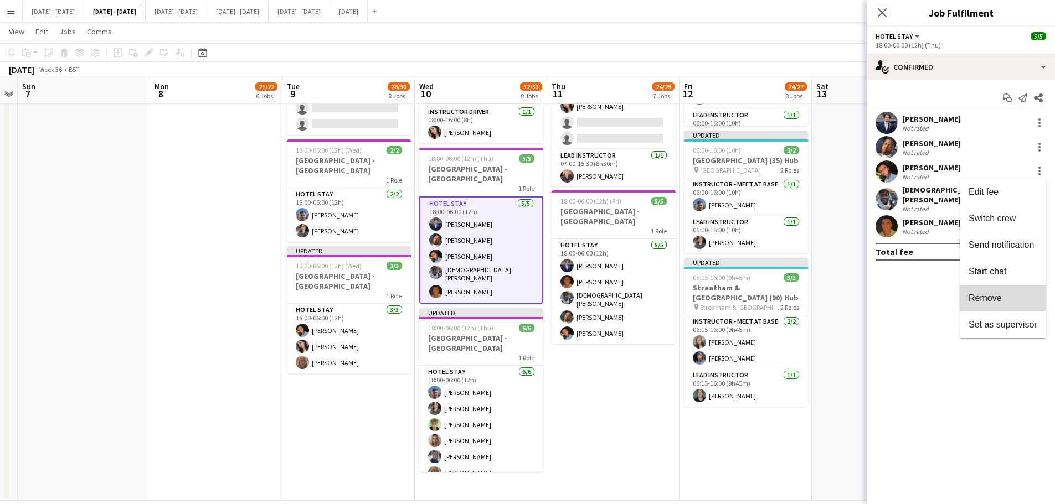
click at [850, 305] on button "Remove" at bounding box center [1003, 298] width 86 height 27
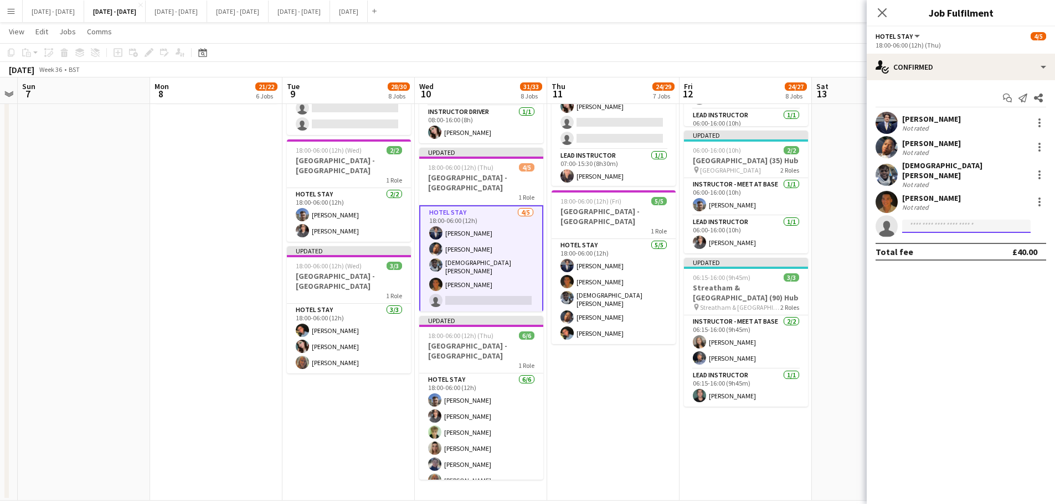
click at [850, 222] on input at bounding box center [966, 226] width 128 height 13
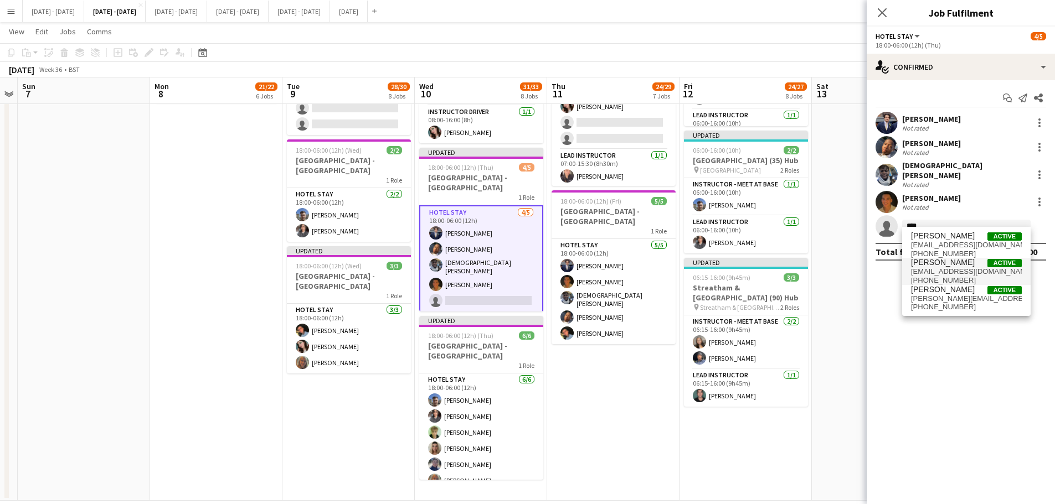
type input "****"
click at [850, 270] on span "[EMAIL_ADDRESS][DOMAIN_NAME]" at bounding box center [966, 271] width 111 height 9
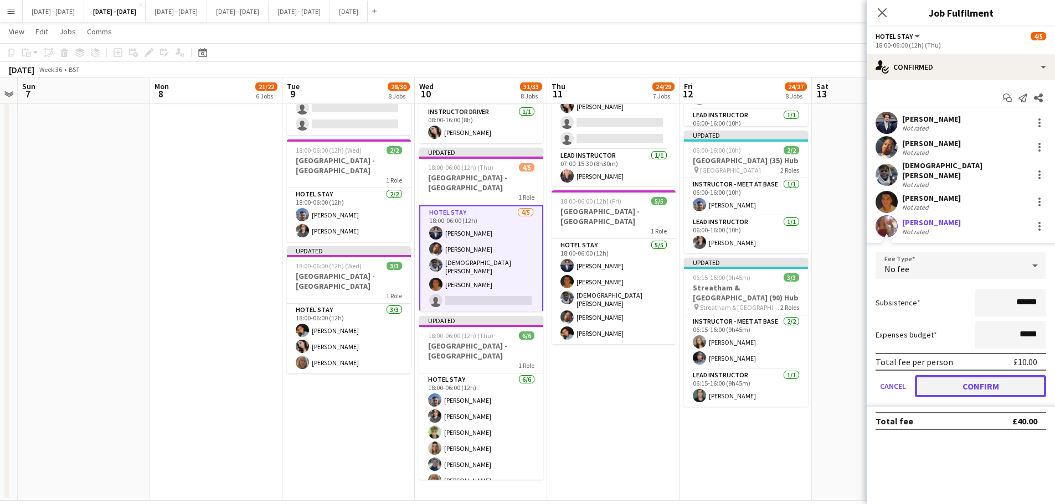
click at [850, 382] on button "Confirm" at bounding box center [980, 386] width 131 height 22
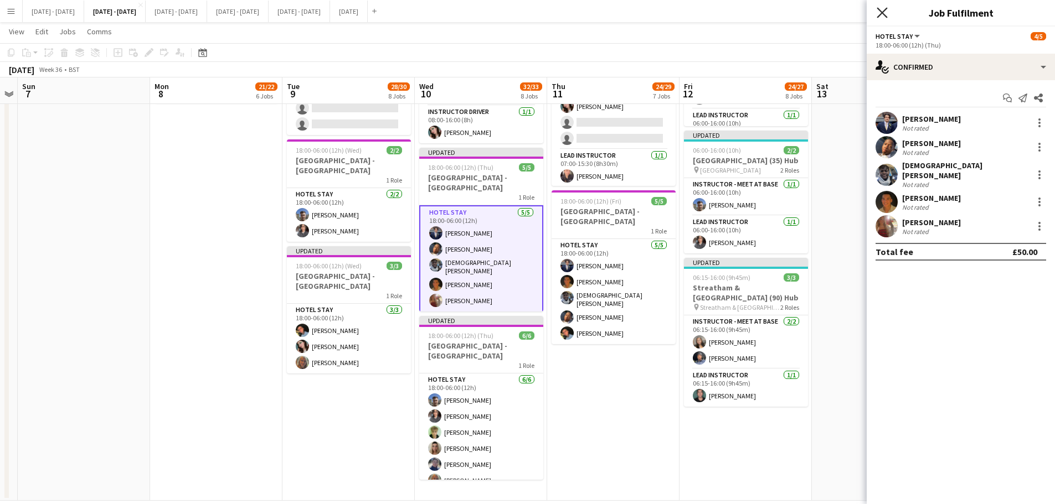
click at [850, 16] on icon "Close pop-in" at bounding box center [882, 12] width 11 height 11
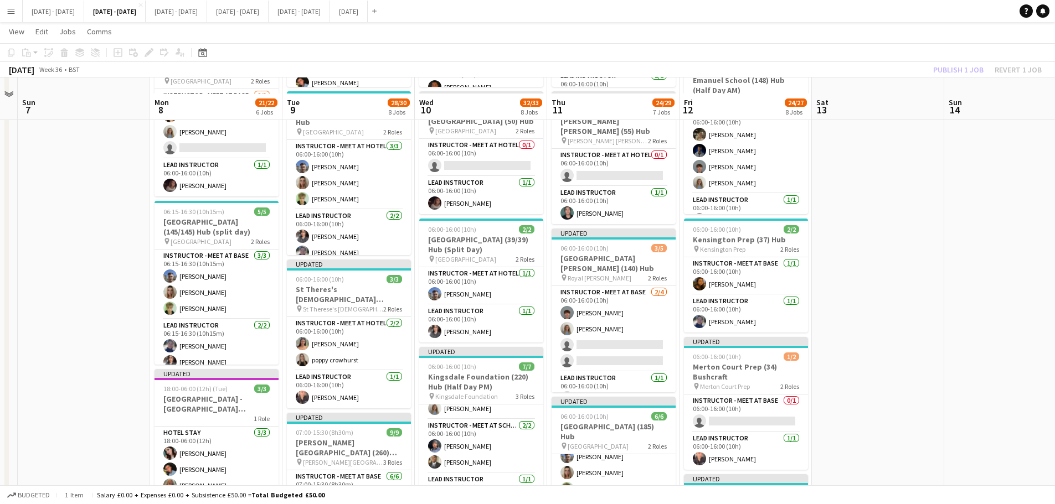
scroll to position [221, 0]
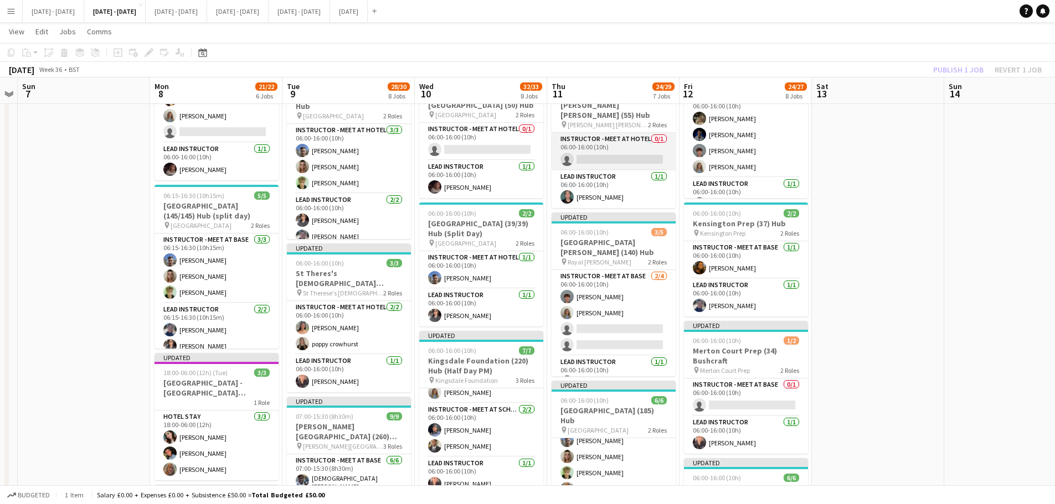
click at [619, 153] on app-card-role "Instructor - Meet at Hotel 0/1 06:00-16:00 (10h) single-neutral-actions" at bounding box center [614, 152] width 124 height 38
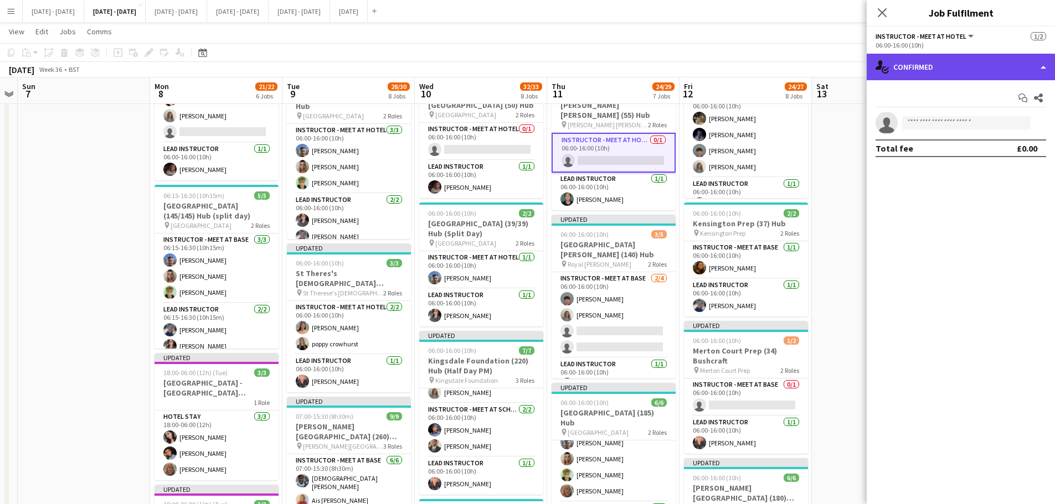
click at [850, 69] on div "single-neutral-actions-check-2 Confirmed" at bounding box center [961, 67] width 188 height 27
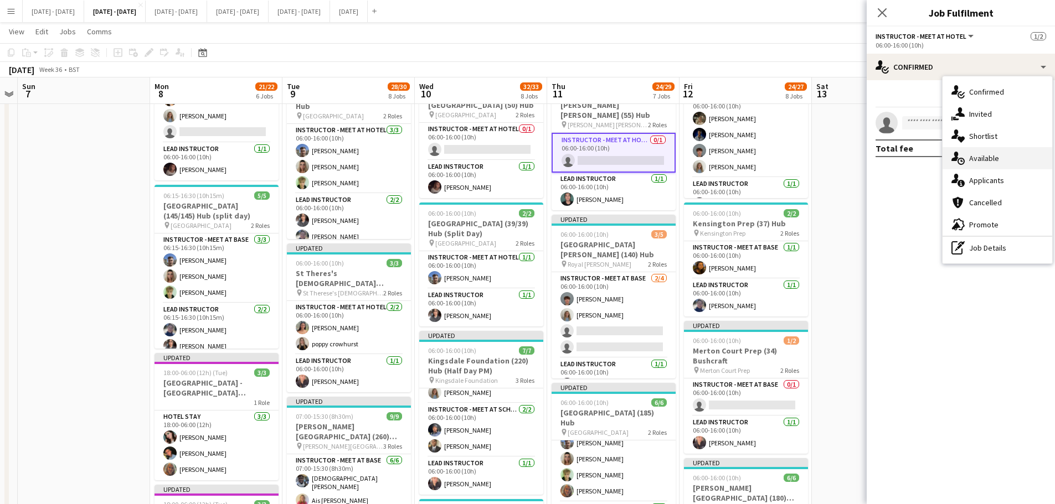
click at [850, 158] on div "single-neutral-actions-upload Available" at bounding box center [997, 158] width 110 height 22
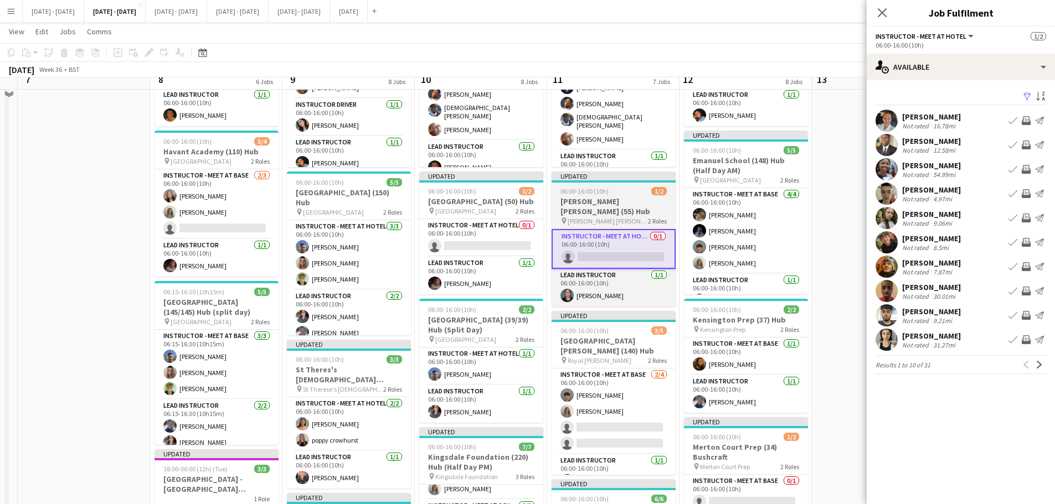
scroll to position [111, 0]
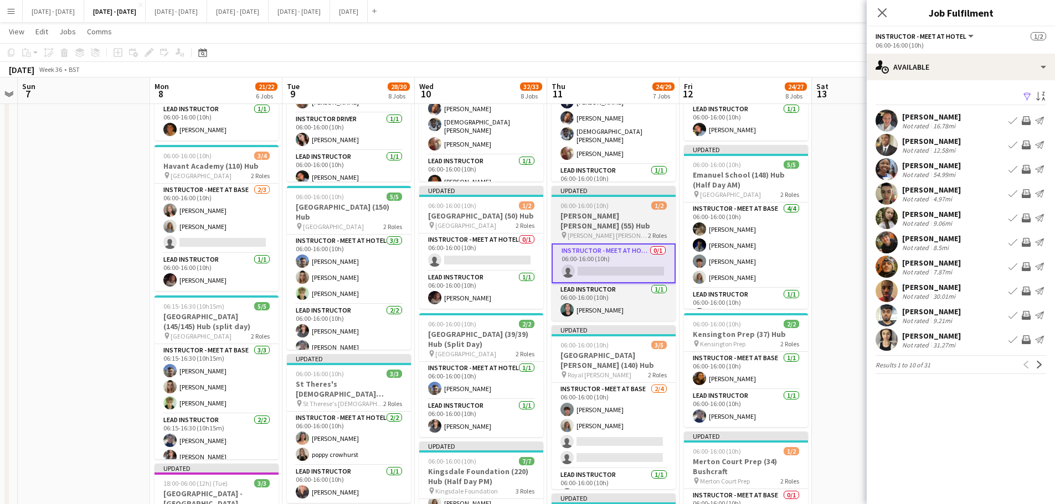
drag, startPoint x: 612, startPoint y: 227, endPoint x: 601, endPoint y: 223, distance: 11.4
click at [612, 227] on h3 "[PERSON_NAME] [PERSON_NAME] (55) Hub" at bounding box center [614, 221] width 124 height 20
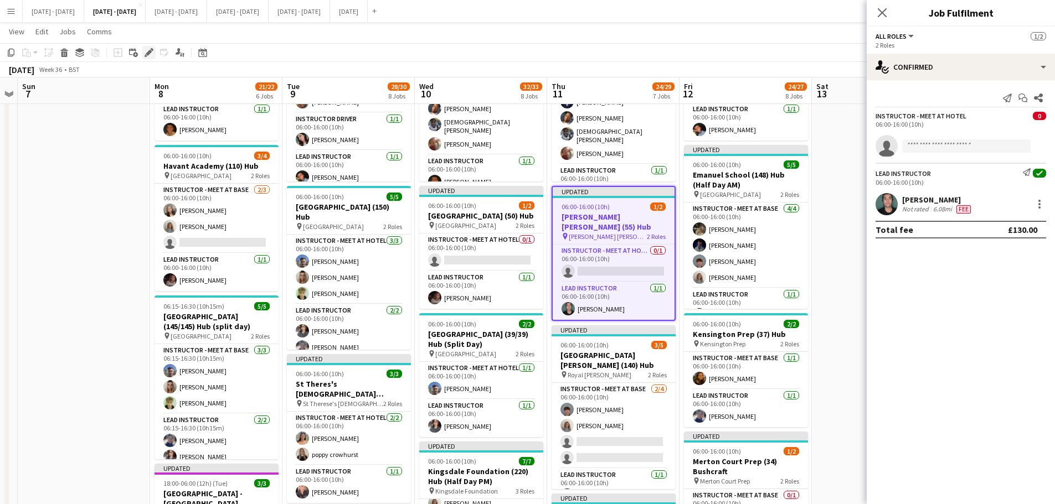
click at [148, 53] on icon at bounding box center [149, 53] width 6 height 6
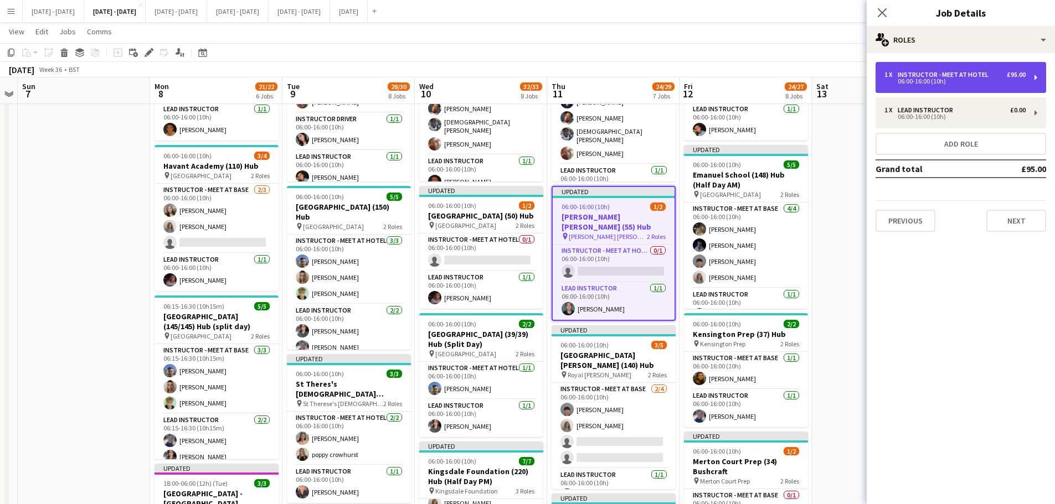
click at [850, 71] on div "Instructor - Meet at Hotel" at bounding box center [945, 75] width 95 height 8
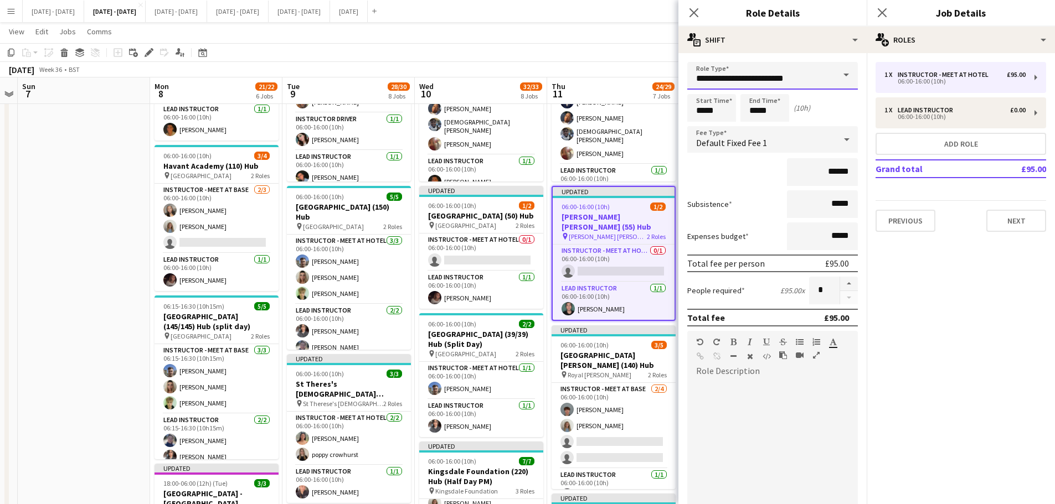
click at [824, 73] on input "**********" at bounding box center [772, 76] width 171 height 28
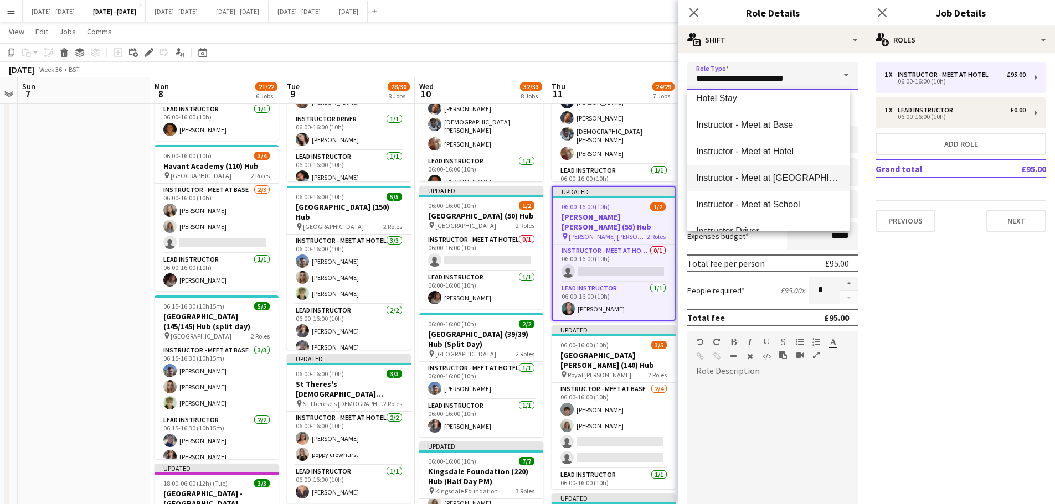
scroll to position [166, 0]
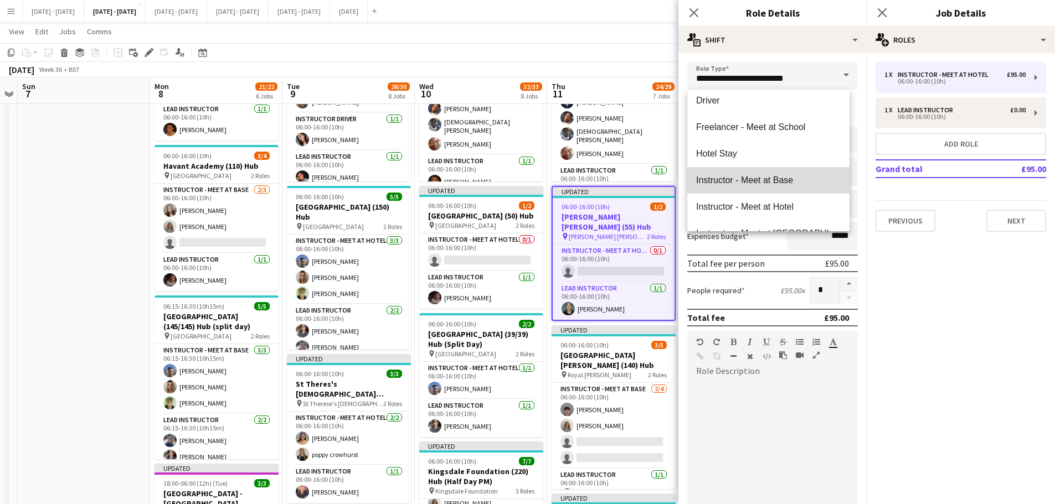
click at [795, 176] on span "Instructor - Meet at Base" at bounding box center [768, 180] width 145 height 11
type input "**********"
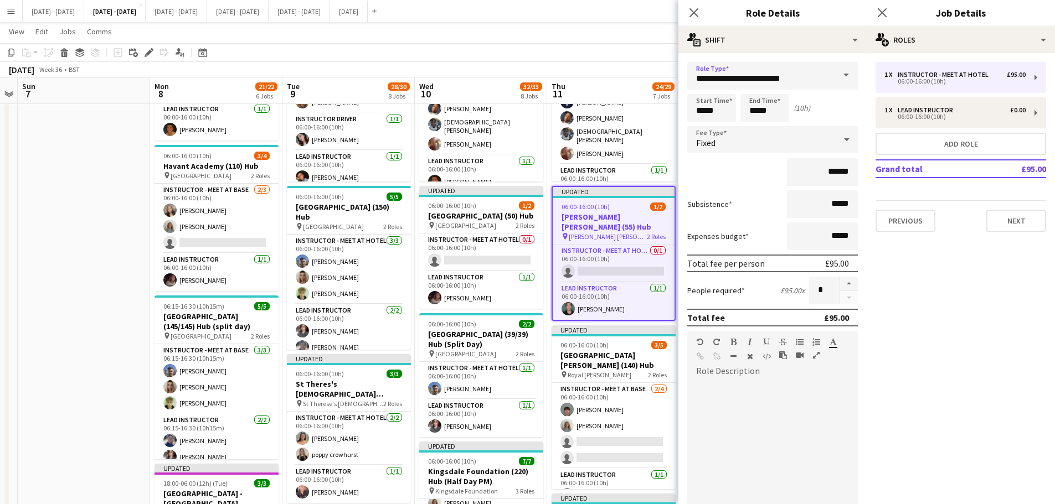
click at [838, 75] on span at bounding box center [845, 75] width 23 height 27
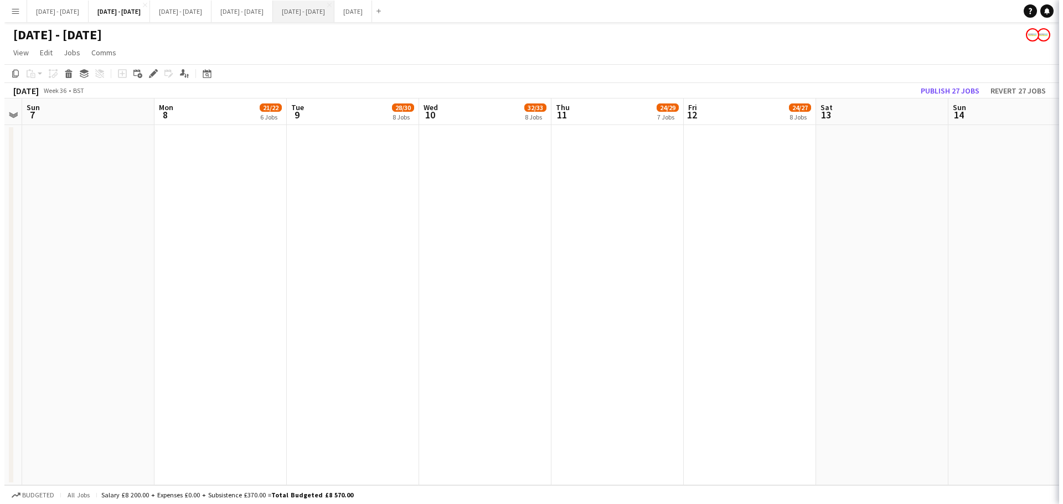
scroll to position [0, 0]
